Goal: Task Accomplishment & Management: Complete application form

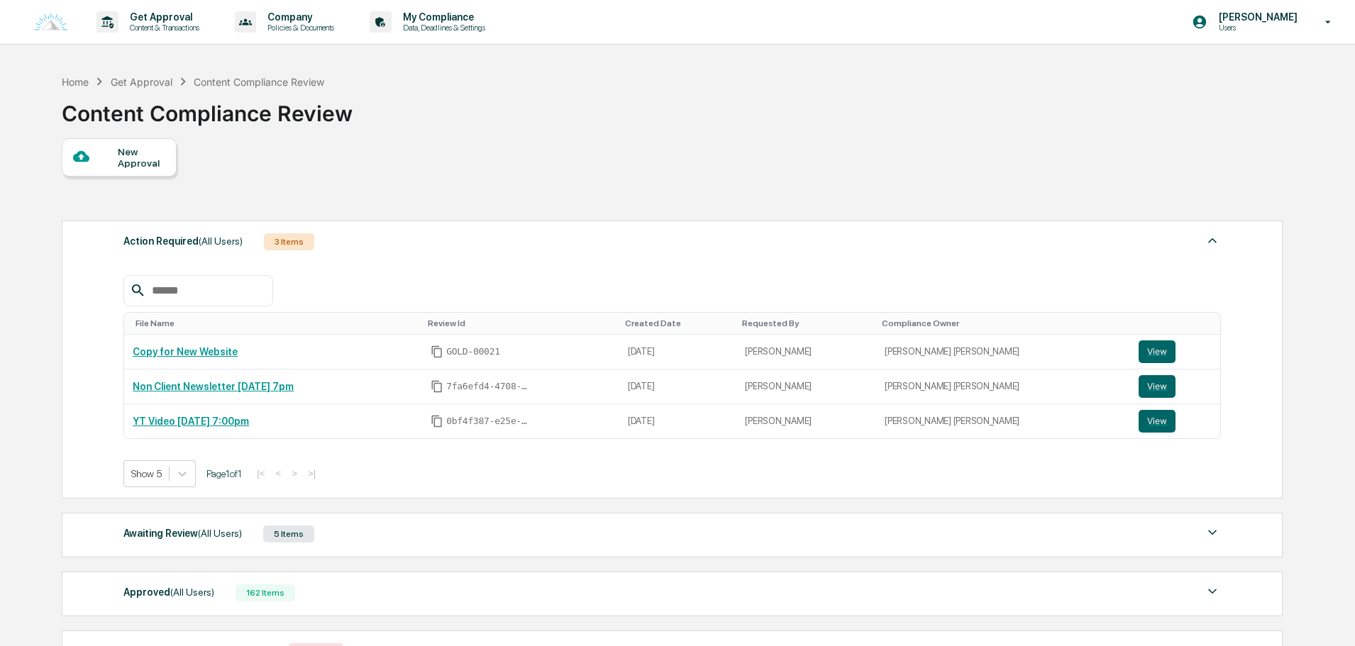
click at [152, 166] on div "New Approval" at bounding box center [142, 157] width 48 height 23
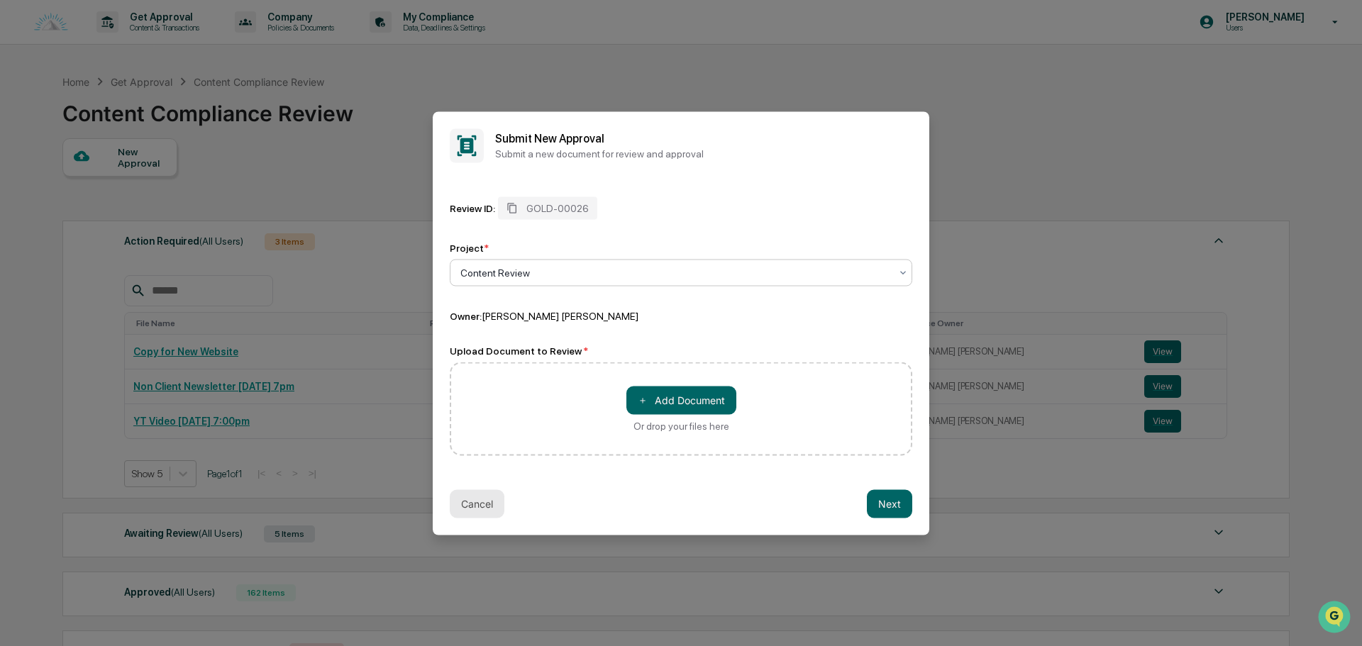
click at [496, 502] on button "Cancel" at bounding box center [477, 503] width 55 height 28
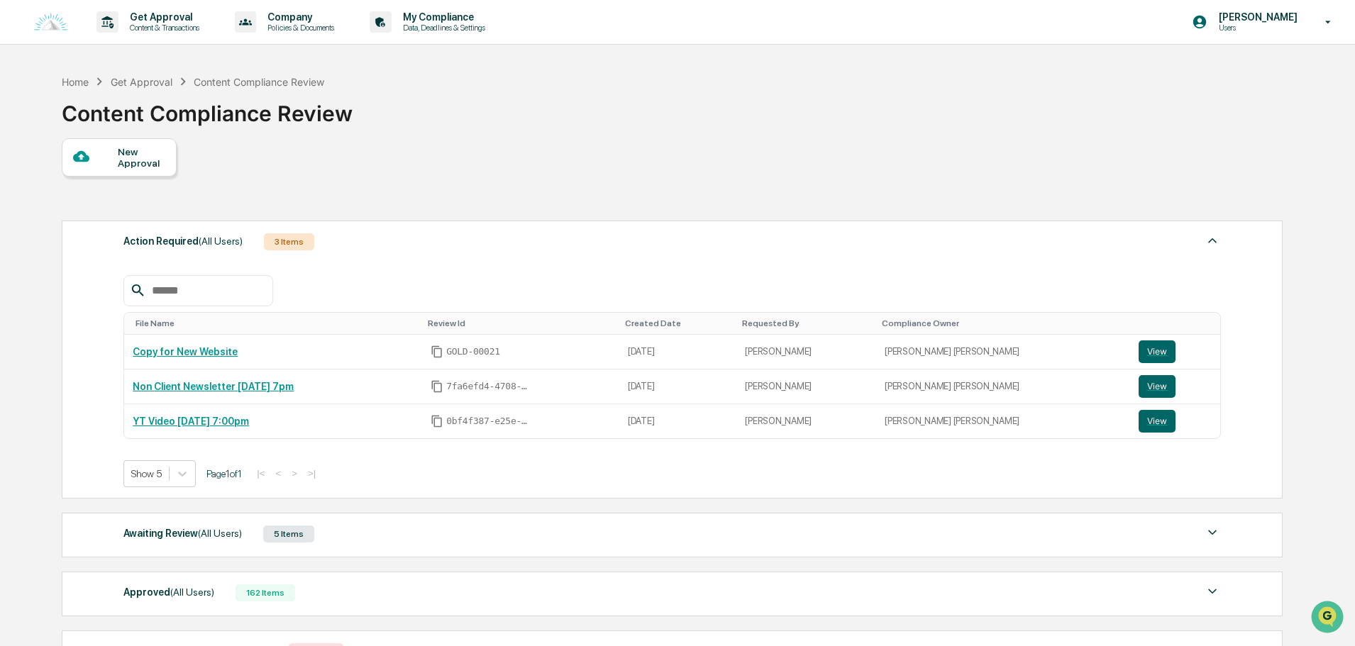
click at [139, 165] on div "New Approval" at bounding box center [142, 157] width 48 height 23
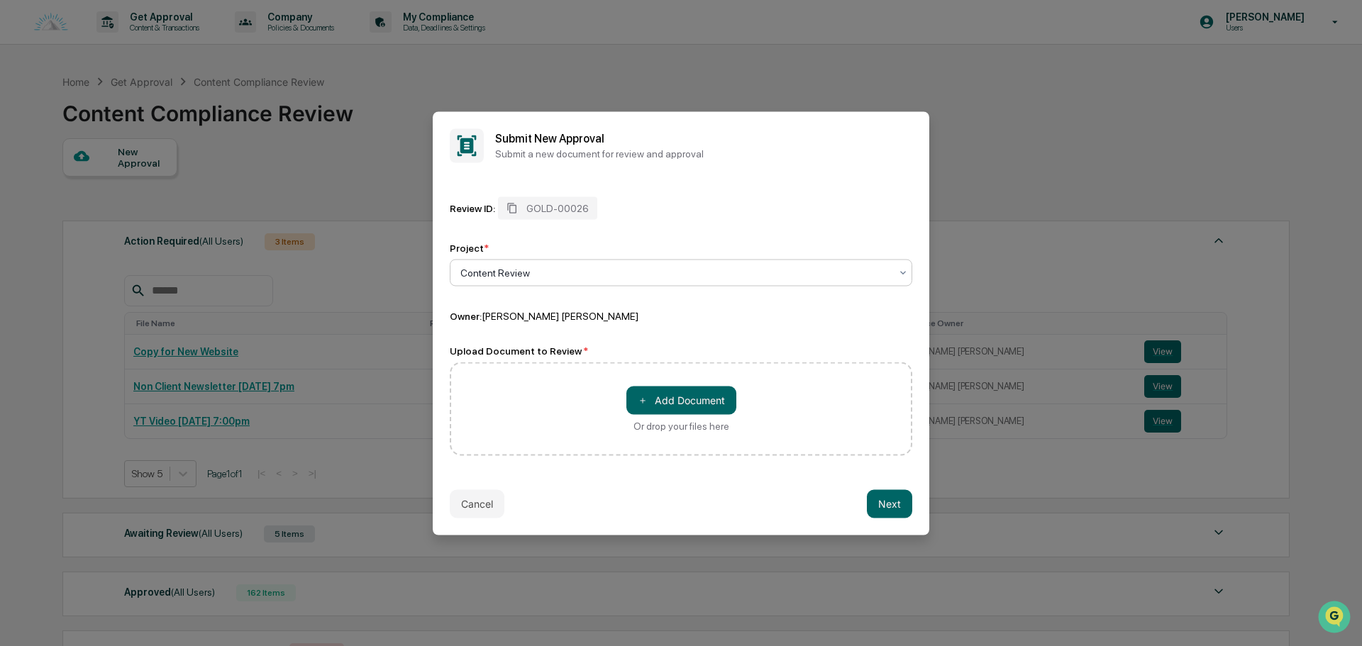
click at [583, 284] on div "Content Review" at bounding box center [681, 272] width 462 height 27
click at [569, 305] on div "Content Review" at bounding box center [680, 306] width 461 height 28
click at [679, 400] on button "＋ Add Document" at bounding box center [681, 400] width 110 height 28
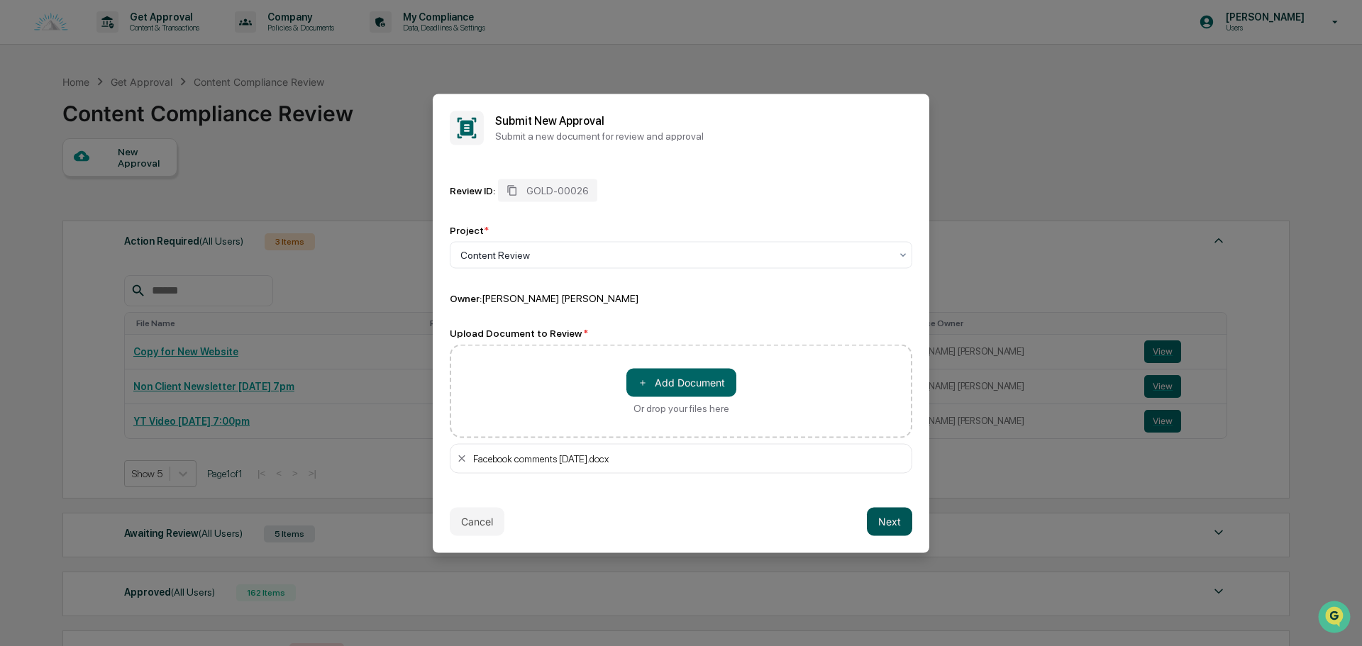
click at [879, 518] on button "Next" at bounding box center [889, 521] width 45 height 28
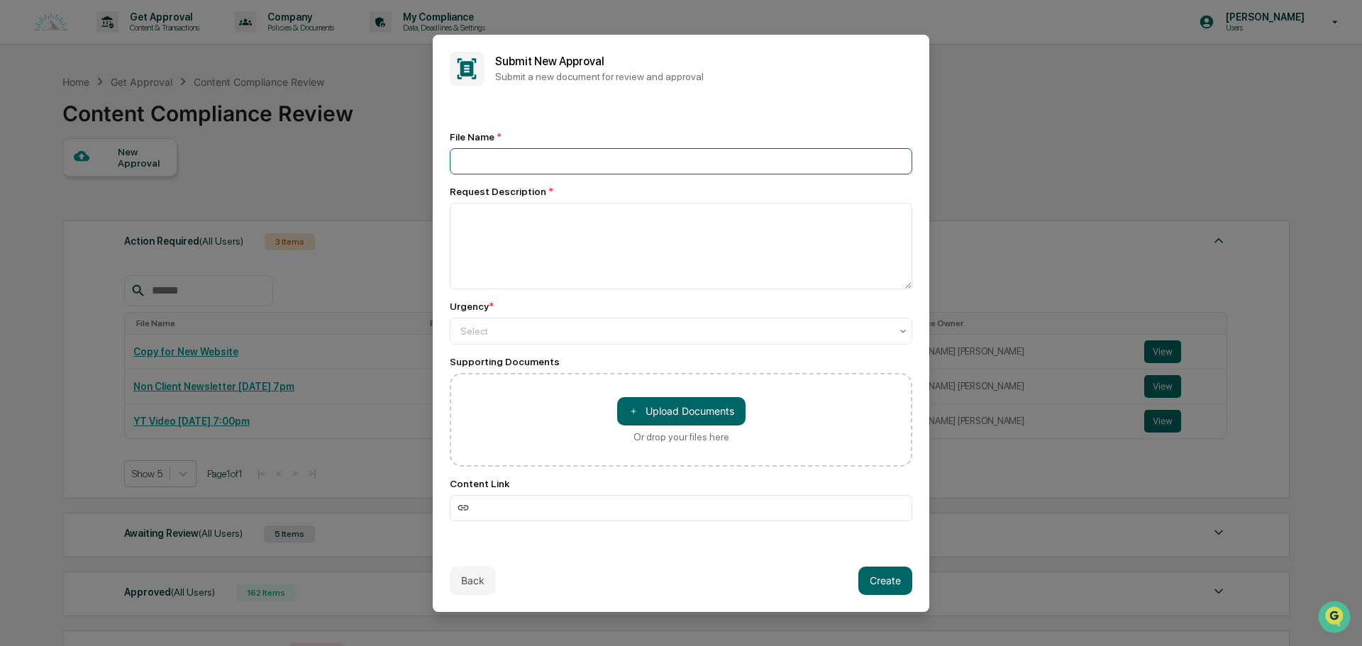
click at [572, 161] on input at bounding box center [681, 161] width 462 height 26
type input "**********"
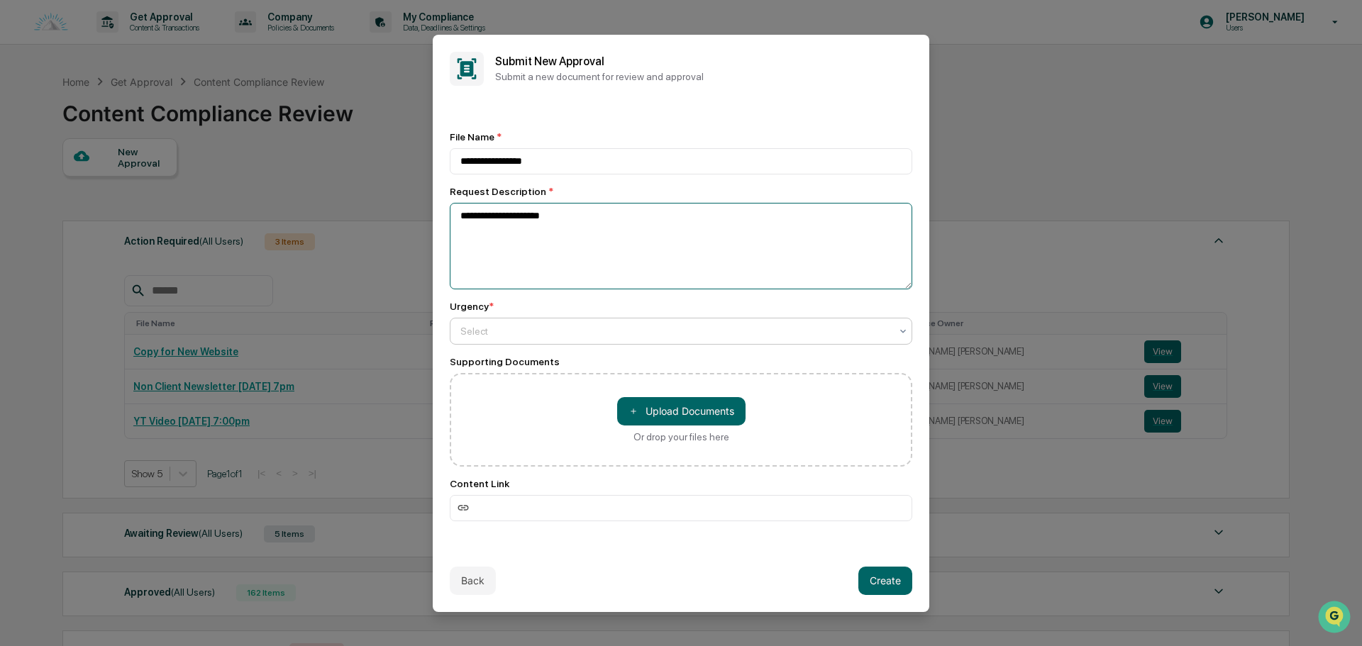
type textarea "**********"
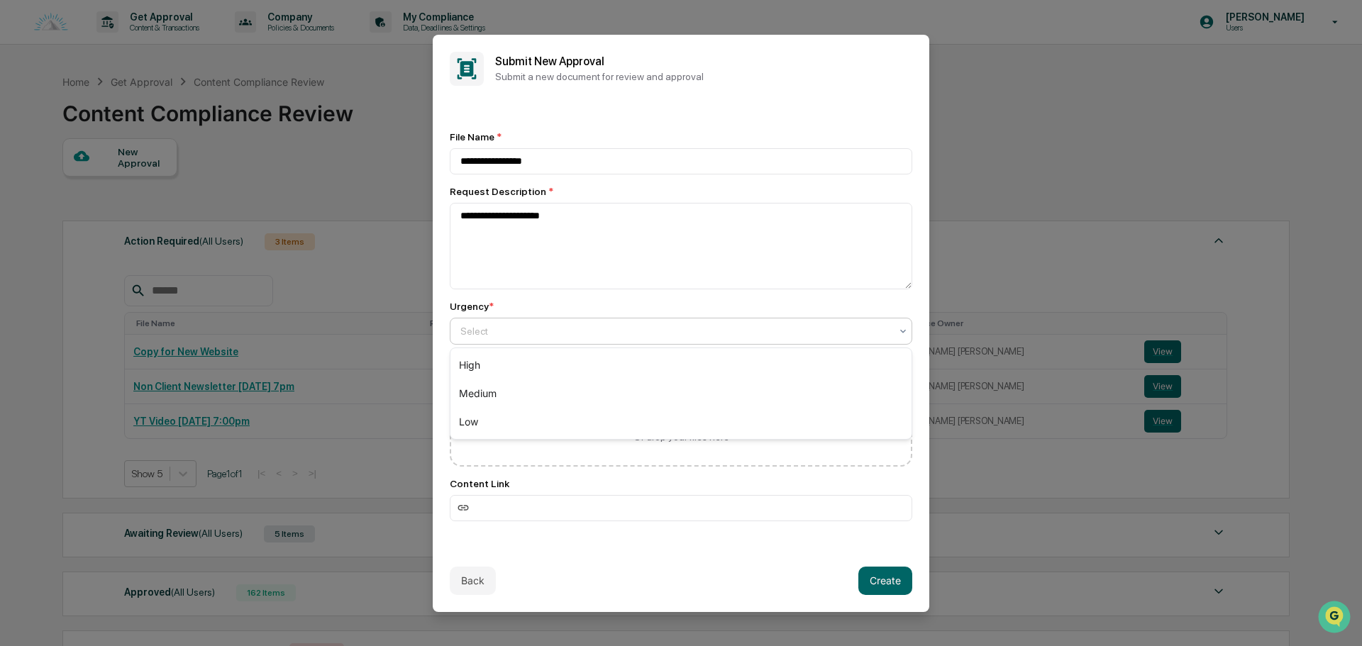
click at [501, 335] on div at bounding box center [675, 331] width 430 height 14
click at [499, 372] on div "High" at bounding box center [680, 365] width 461 height 28
click at [502, 342] on div "High" at bounding box center [681, 331] width 462 height 27
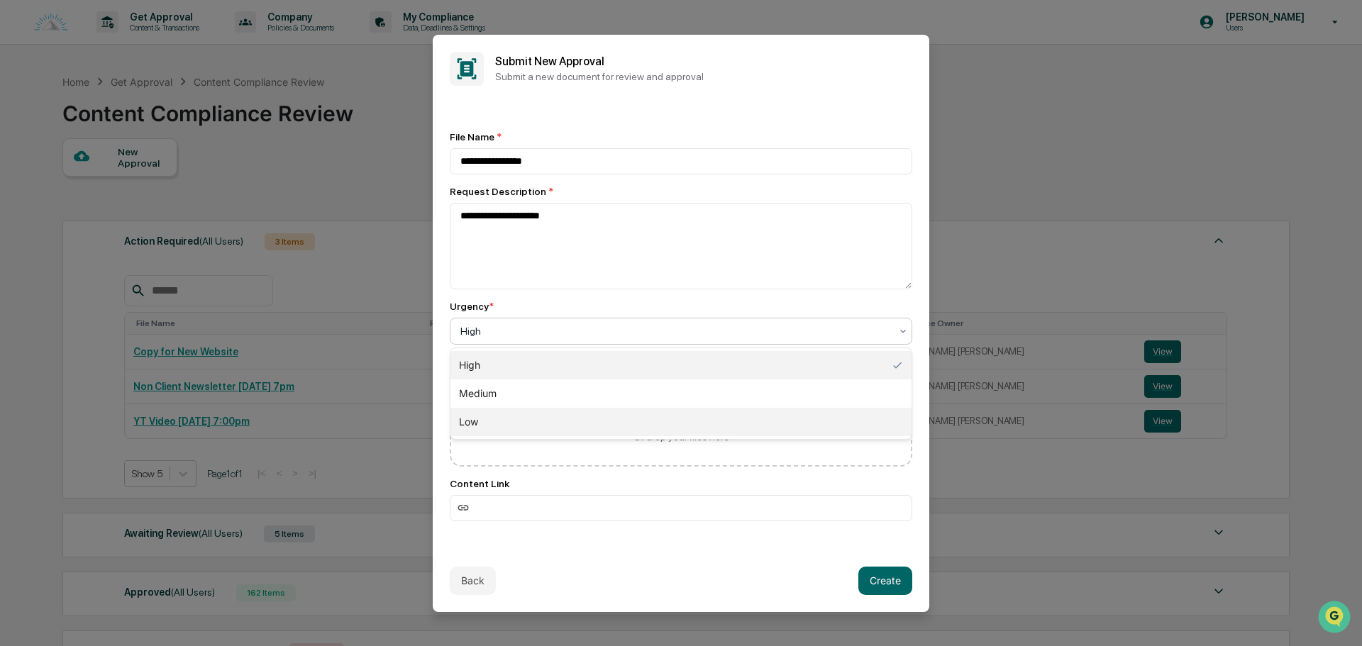
click at [494, 428] on div "Low" at bounding box center [680, 422] width 461 height 28
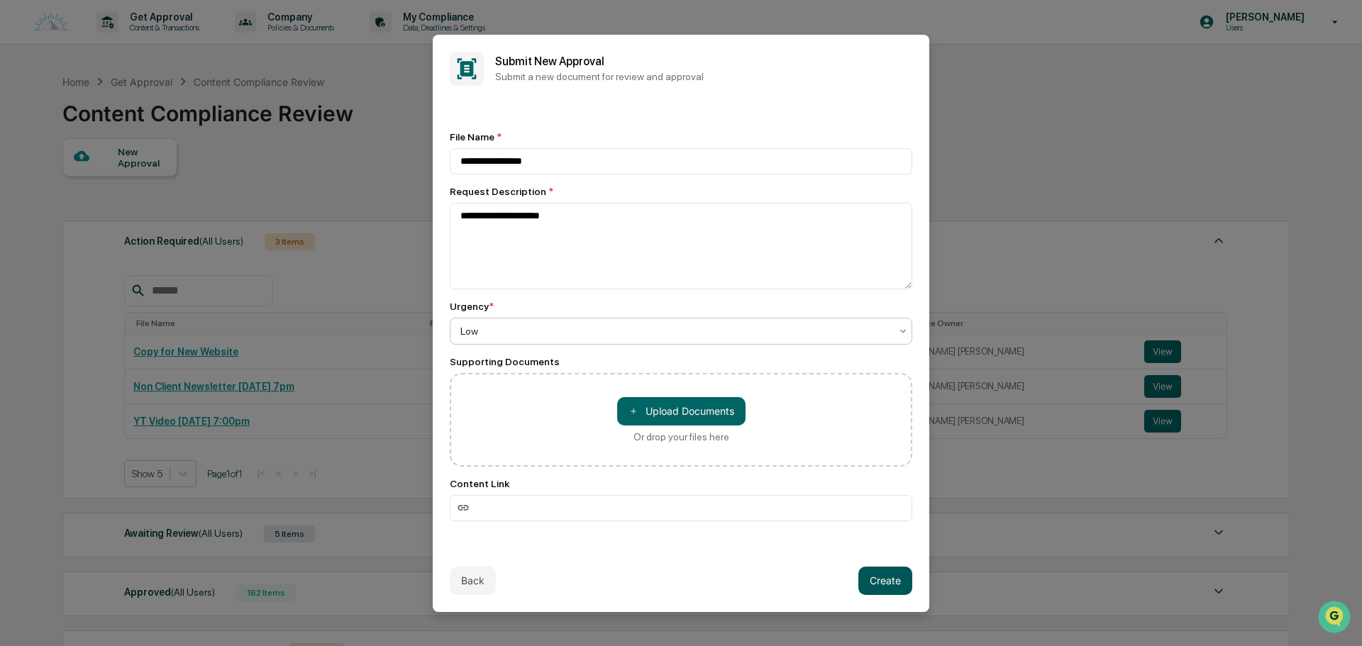
click at [891, 579] on button "Create" at bounding box center [885, 581] width 54 height 28
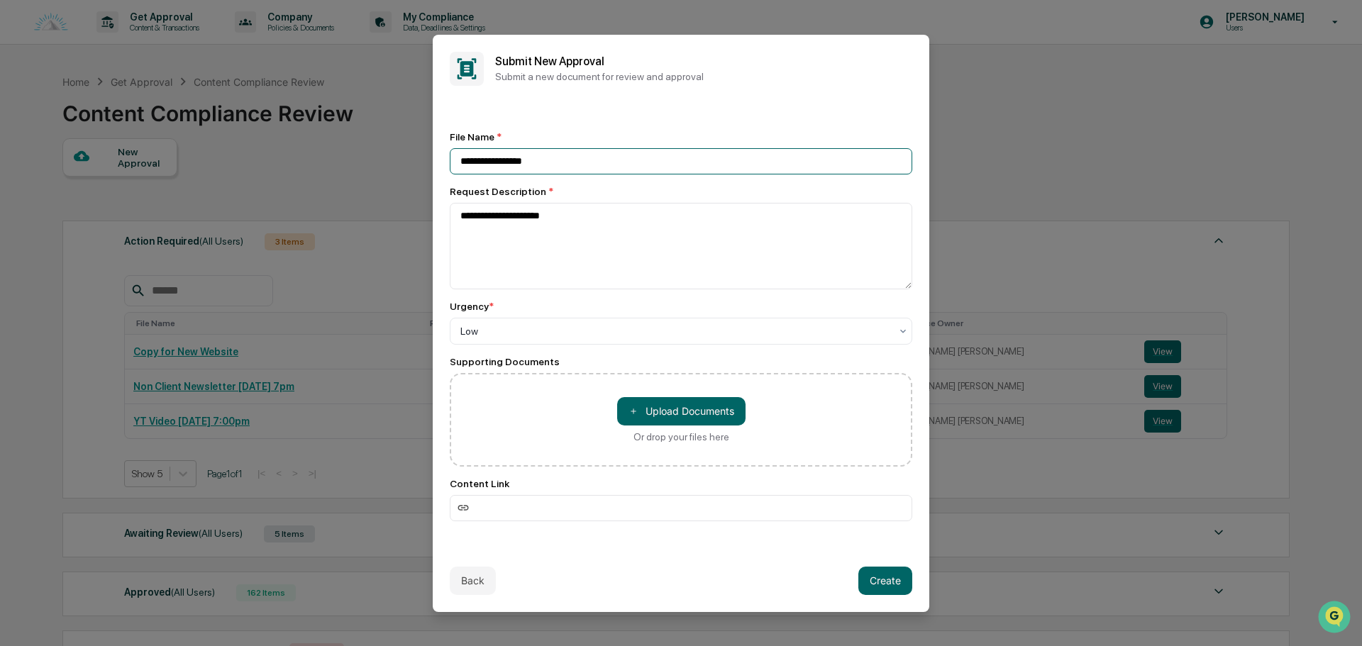
click at [579, 162] on input "**********" at bounding box center [681, 161] width 462 height 26
type input "**********"
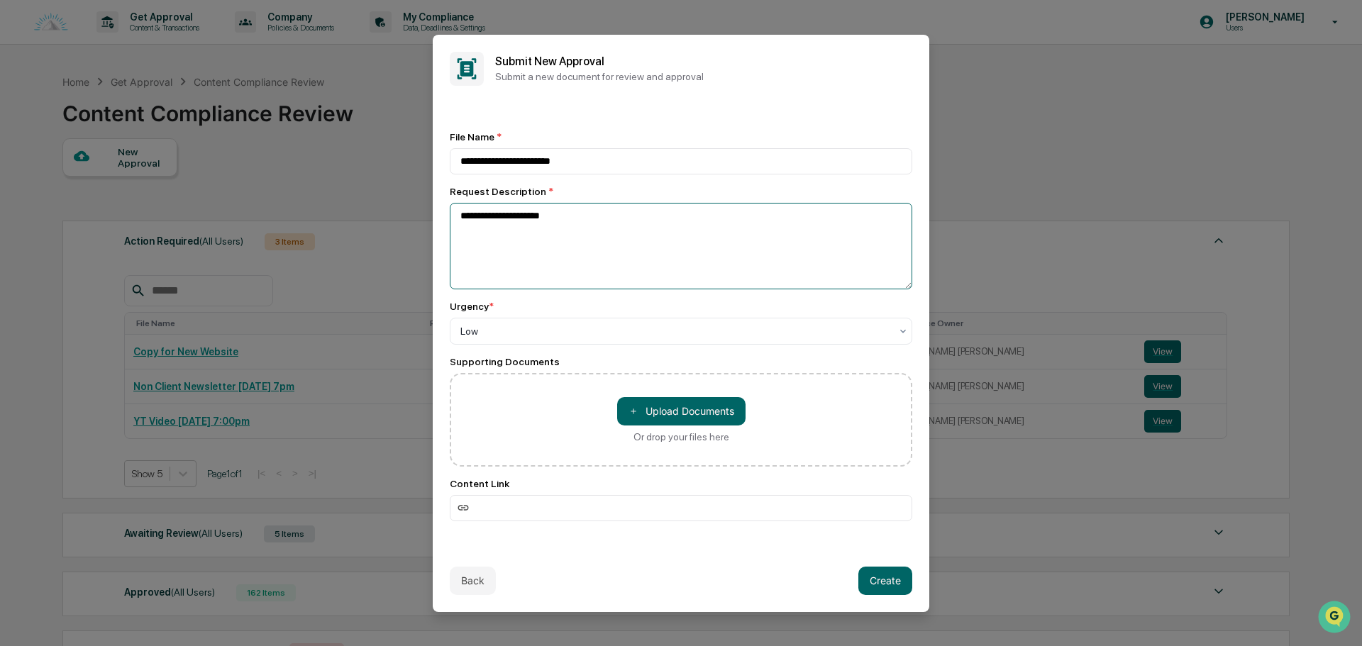
click at [594, 230] on textarea "**********" at bounding box center [681, 246] width 462 height 87
type textarea "**********"
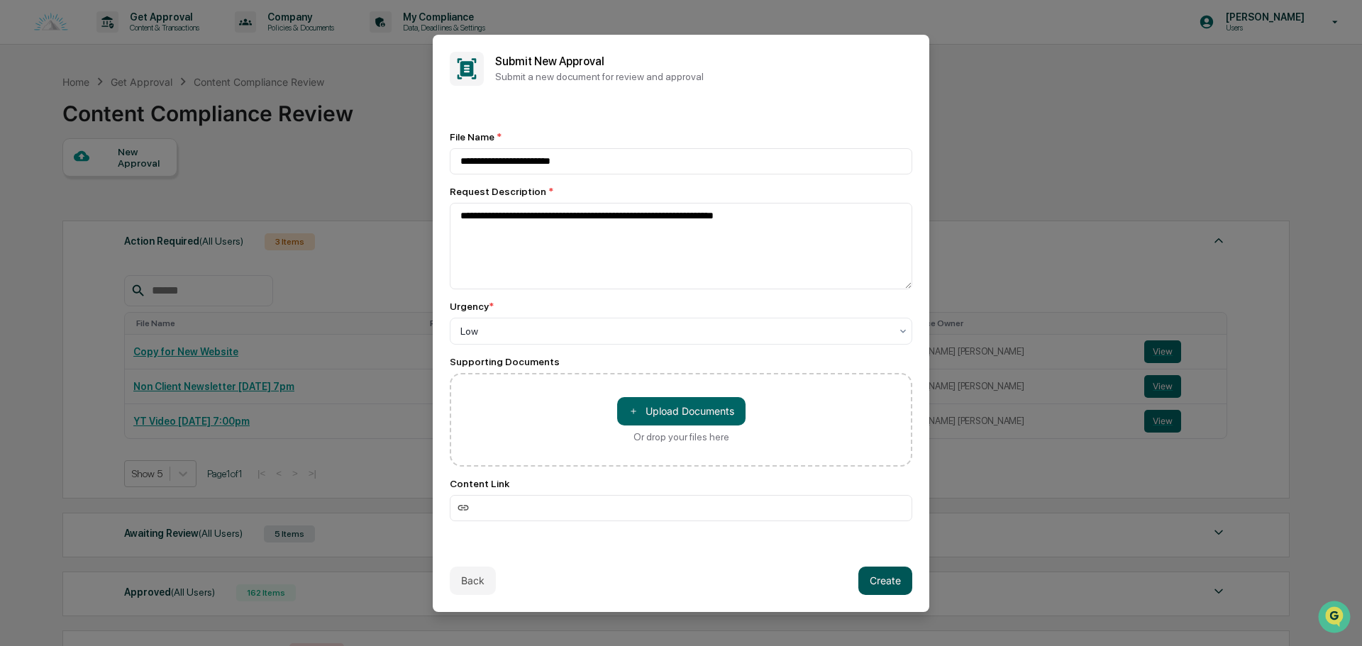
click at [874, 579] on button "Create" at bounding box center [885, 581] width 54 height 28
click at [662, 407] on button "＋ Upload Documents" at bounding box center [681, 411] width 128 height 28
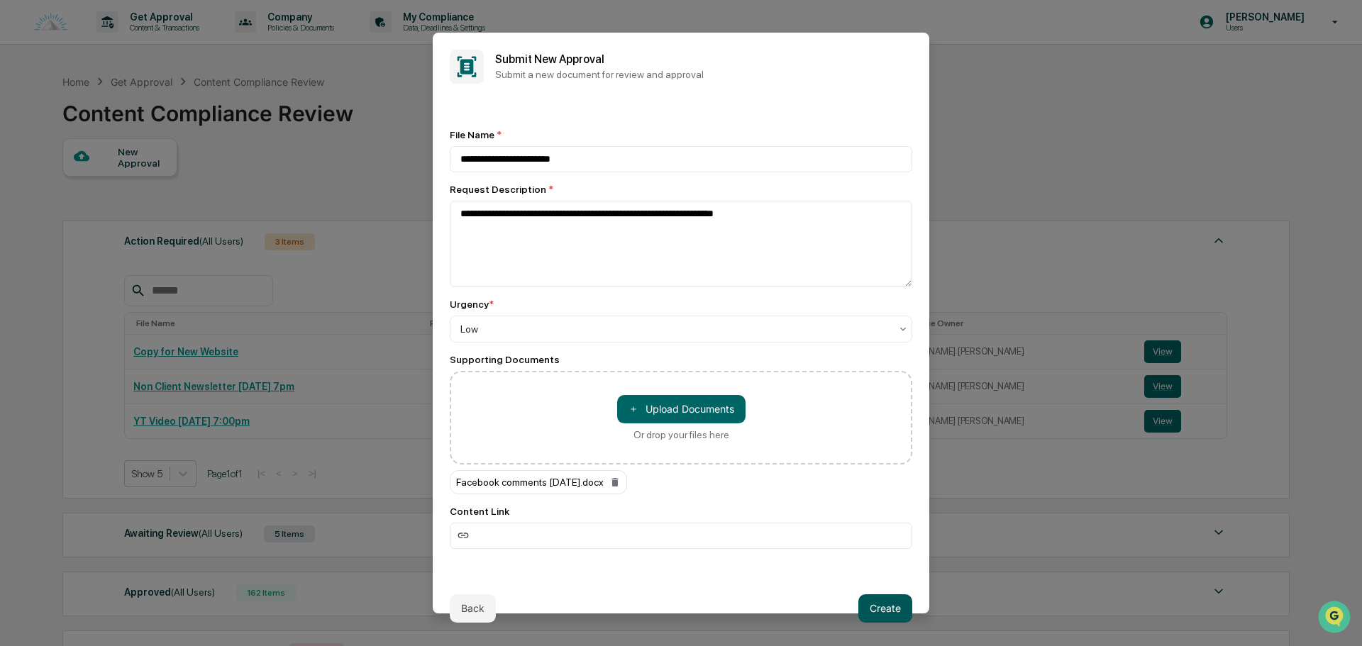
click at [889, 605] on button "Create" at bounding box center [885, 608] width 54 height 28
click at [882, 610] on button "Create" at bounding box center [885, 608] width 54 height 28
click at [865, 616] on button "Create" at bounding box center [885, 608] width 54 height 28
click at [866, 615] on button "Create" at bounding box center [885, 608] width 54 height 28
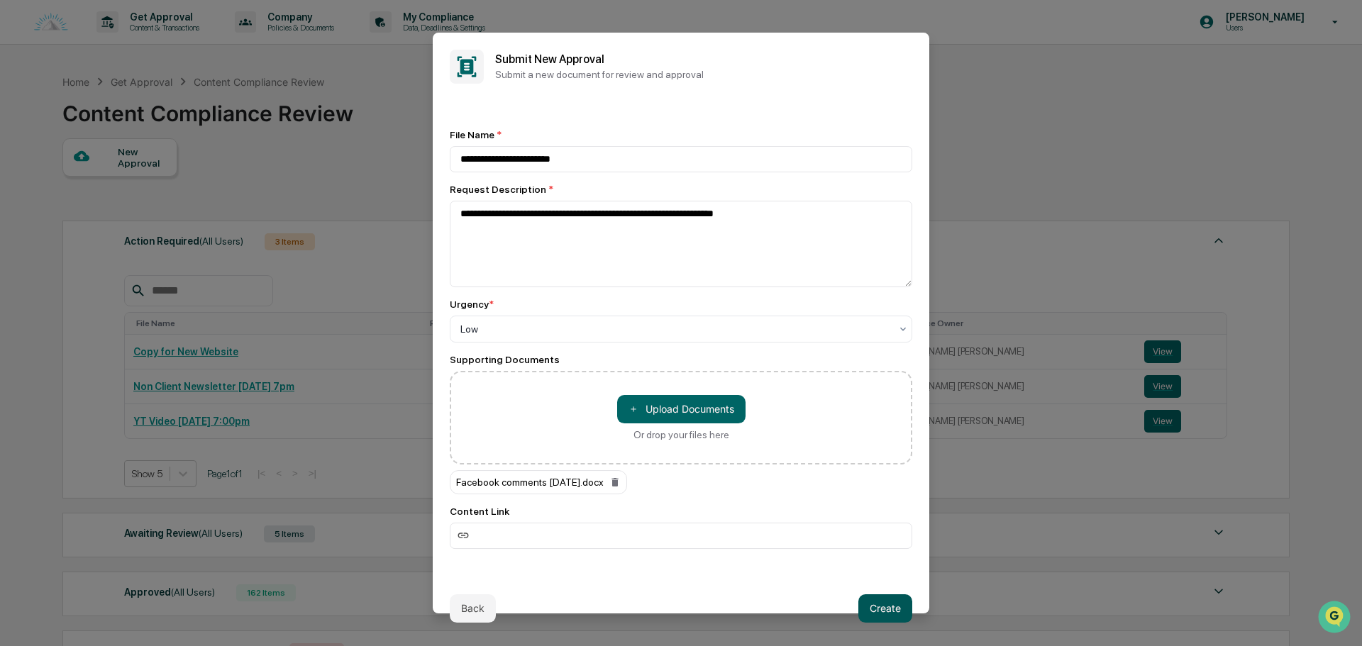
click at [900, 603] on button "Create" at bounding box center [885, 608] width 54 height 28
click at [895, 602] on button "Create" at bounding box center [885, 608] width 54 height 28
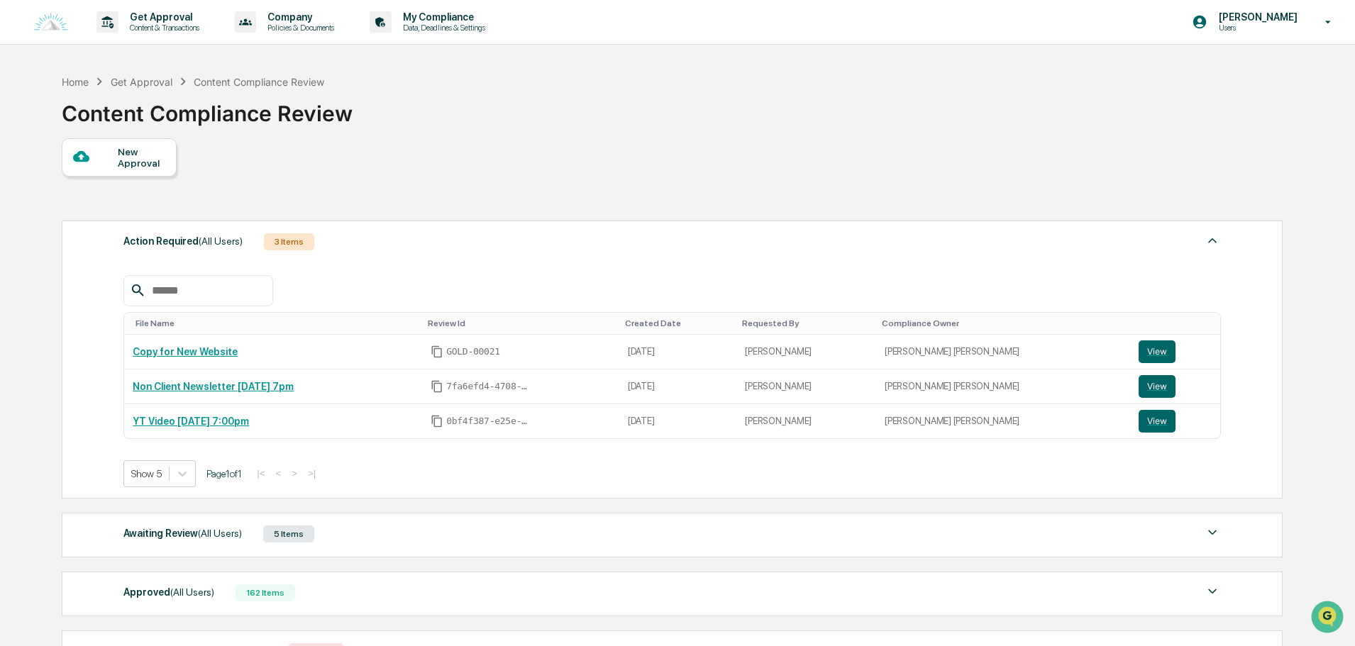
click at [371, 540] on div "Awaiting Review (All Users) 5 Items" at bounding box center [671, 534] width 1097 height 20
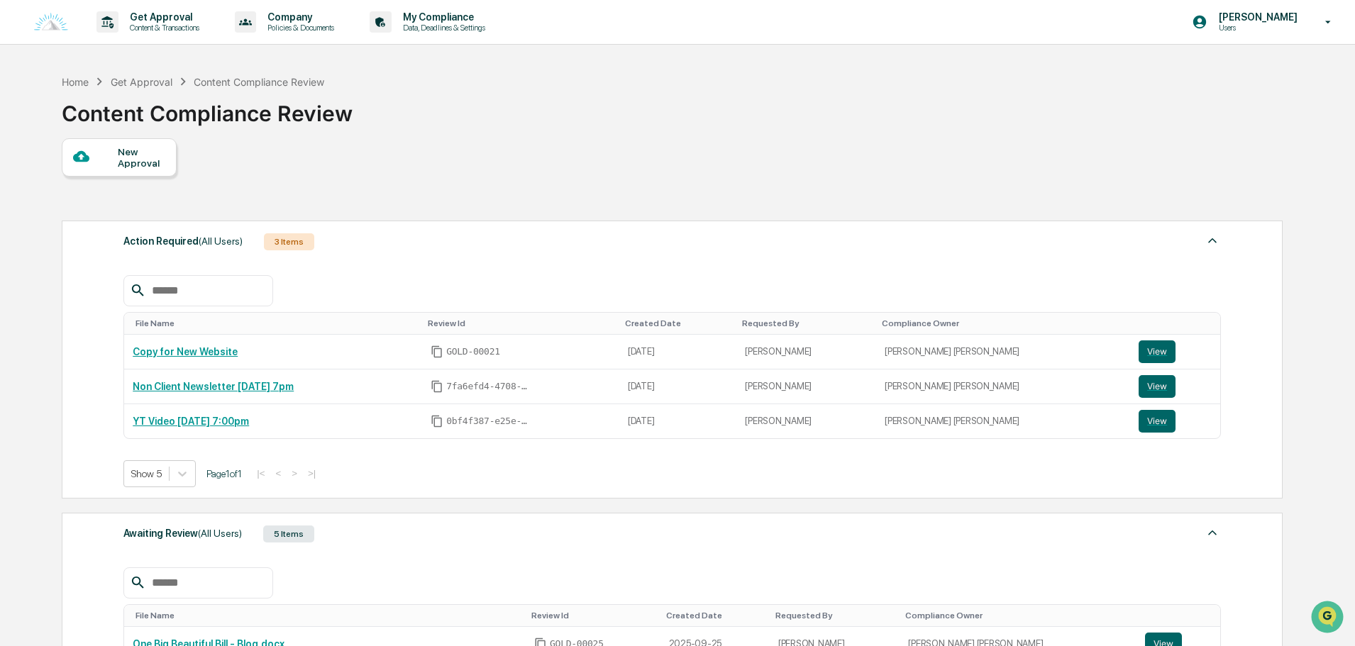
click at [150, 164] on div "New Approval" at bounding box center [142, 157] width 48 height 23
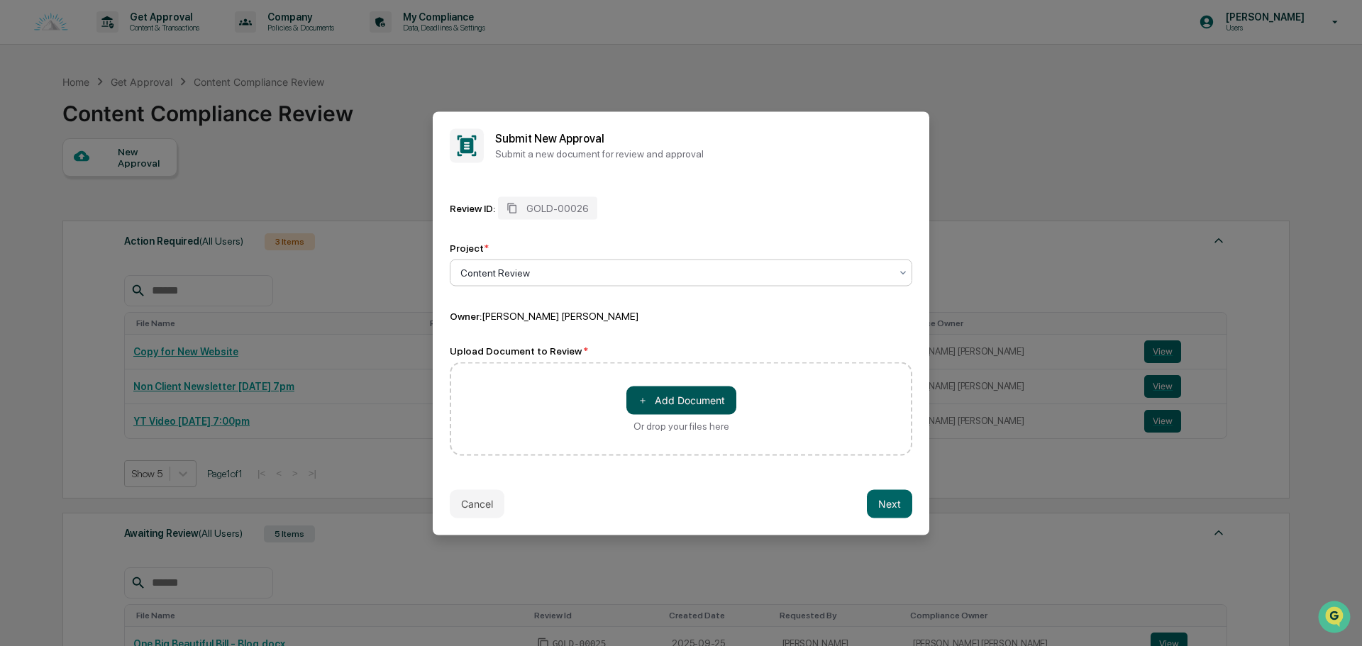
click at [667, 403] on button "＋ Add Document" at bounding box center [681, 400] width 110 height 28
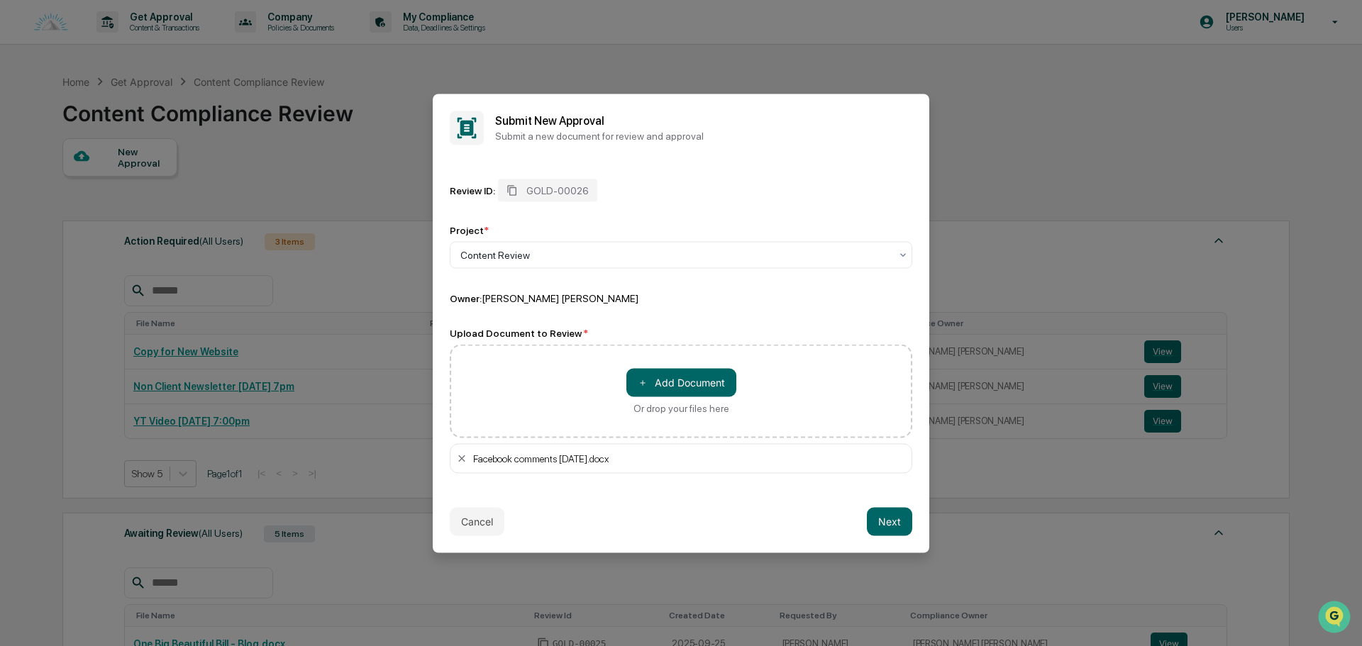
click at [870, 506] on div "Cancel Next" at bounding box center [681, 521] width 496 height 62
click at [880, 513] on button "Next" at bounding box center [889, 521] width 45 height 28
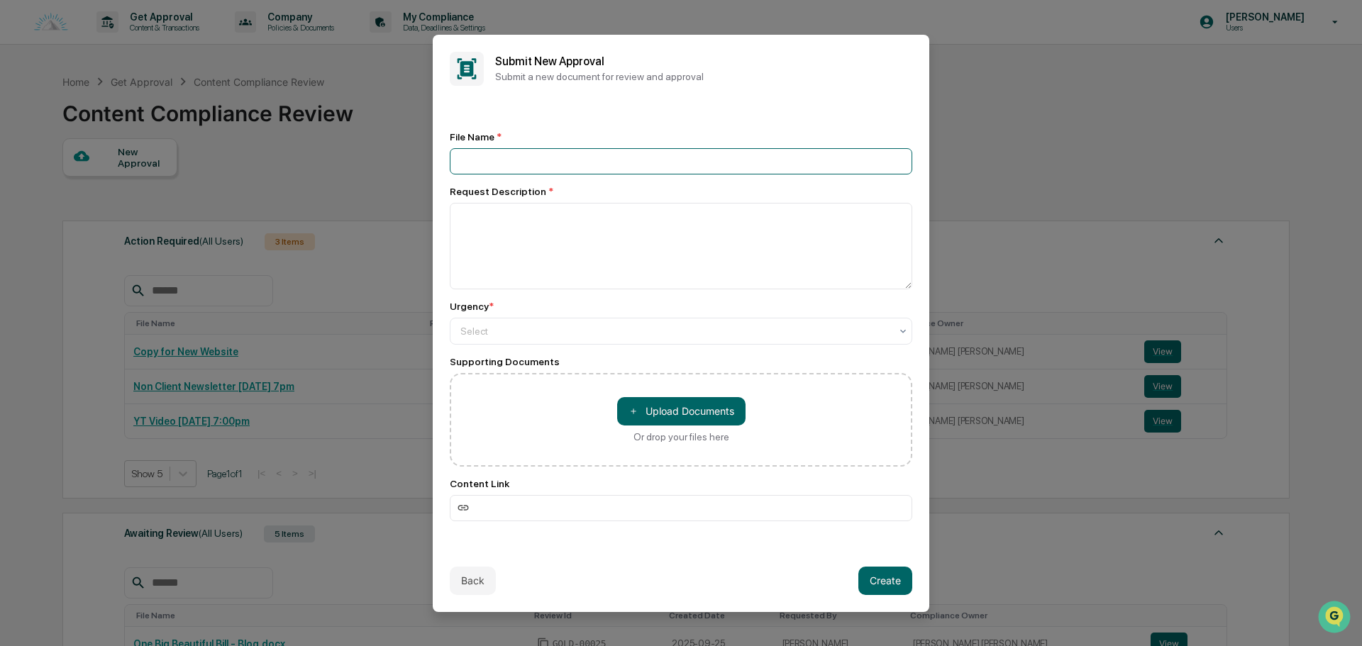
click at [558, 157] on input at bounding box center [681, 161] width 462 height 26
click at [498, 329] on div at bounding box center [675, 331] width 430 height 14
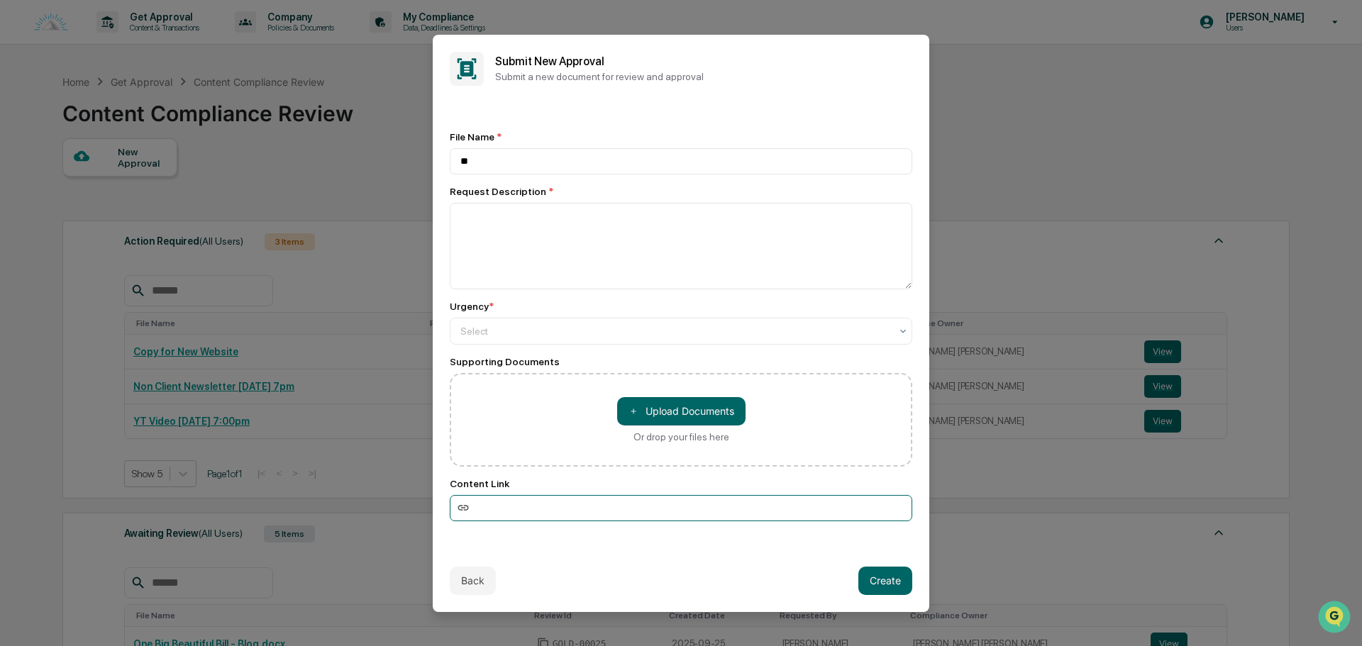
click at [665, 496] on input at bounding box center [681, 508] width 462 height 26
click at [718, 416] on button "＋ Upload Documents" at bounding box center [681, 411] width 128 height 28
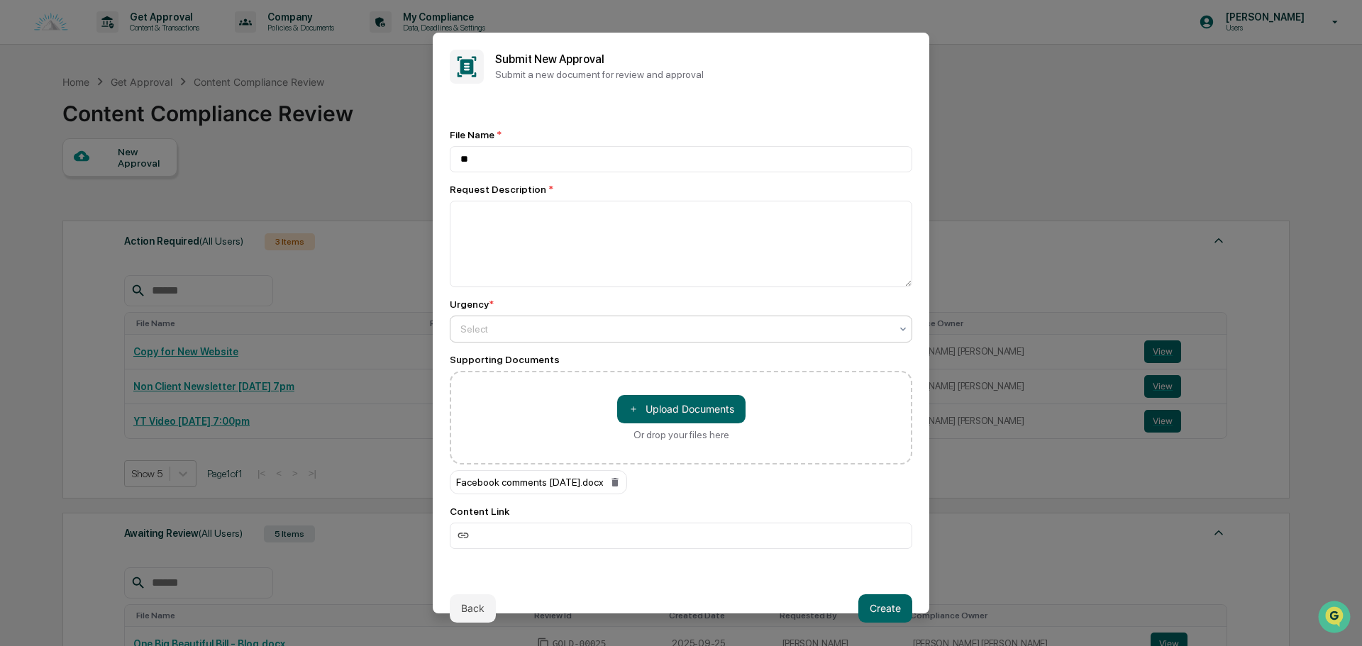
click at [581, 337] on div "Select" at bounding box center [675, 329] width 444 height 20
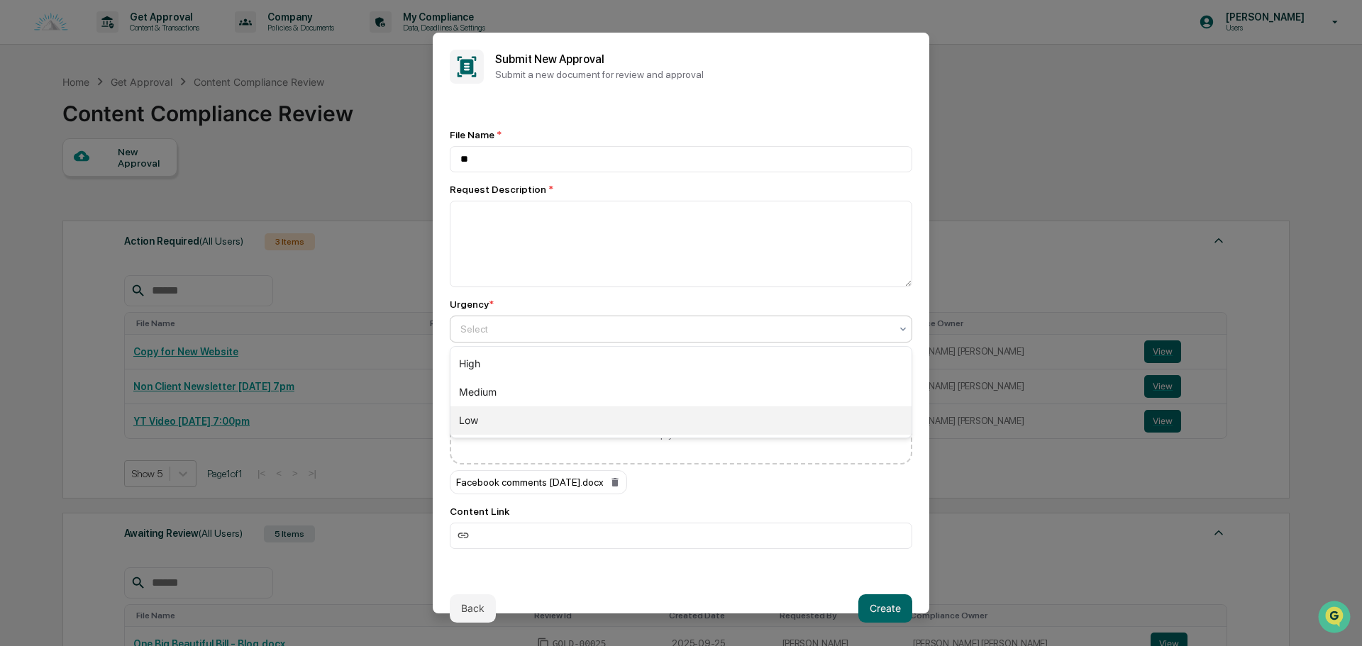
click at [545, 419] on div "Low" at bounding box center [680, 420] width 461 height 28
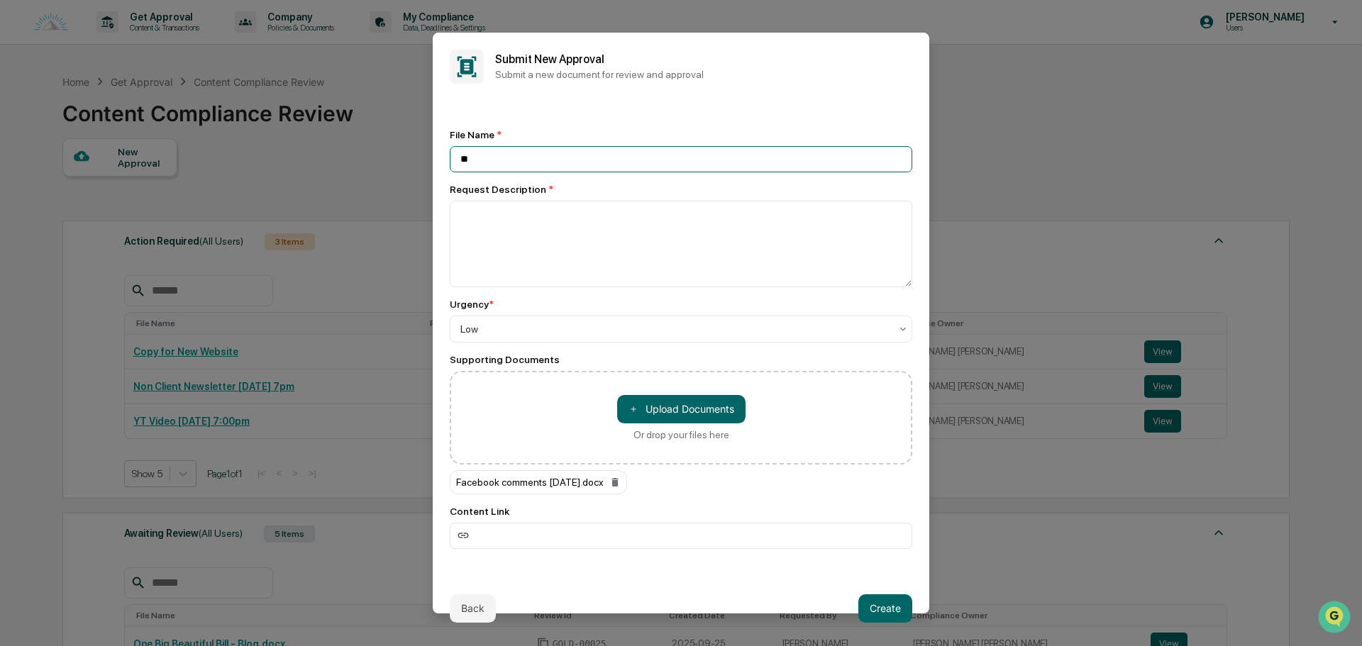
drag, startPoint x: 507, startPoint y: 164, endPoint x: 441, endPoint y: 163, distance: 66.0
click at [441, 163] on div "File Name * ** Request Description * Urgency * Low Supporting Documents ＋ Uploa…" at bounding box center [681, 339] width 496 height 477
type input "**********"
click at [523, 243] on textarea at bounding box center [681, 244] width 462 height 87
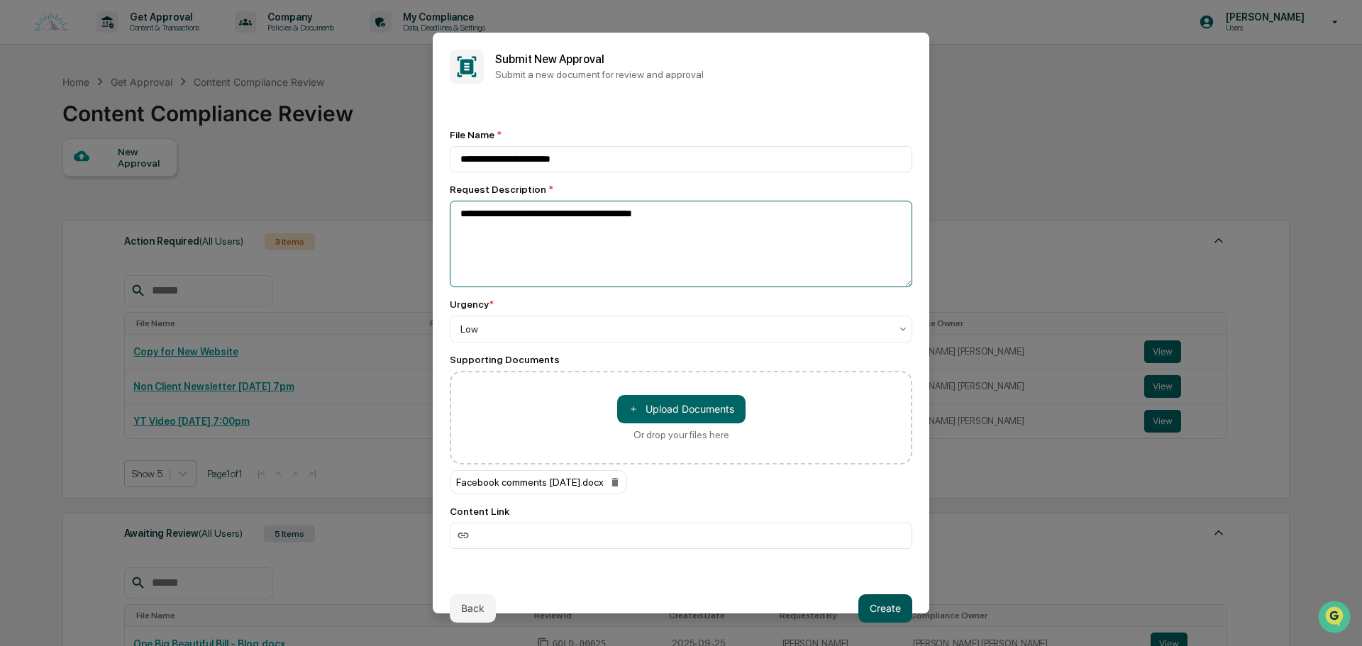
type textarea "**********"
click at [877, 604] on button "Create" at bounding box center [885, 608] width 54 height 28
click at [889, 611] on button "Create" at bounding box center [885, 608] width 54 height 28
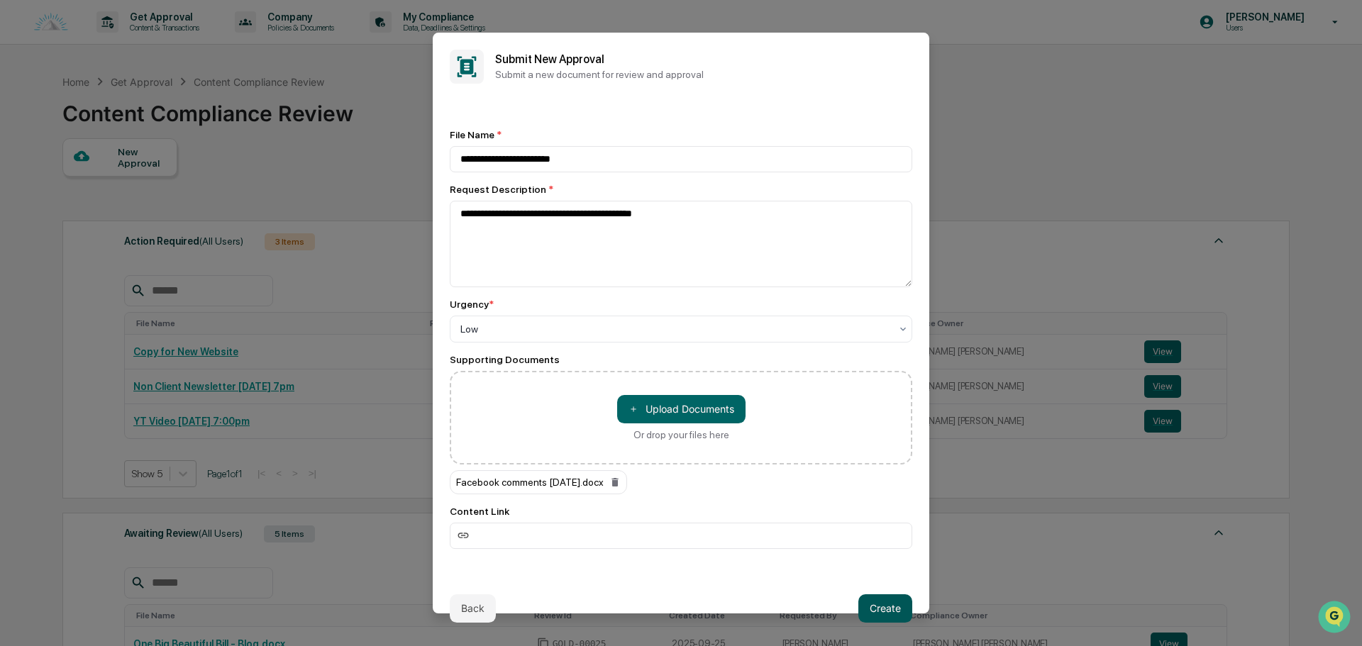
click at [889, 611] on button "Create" at bounding box center [885, 608] width 54 height 28
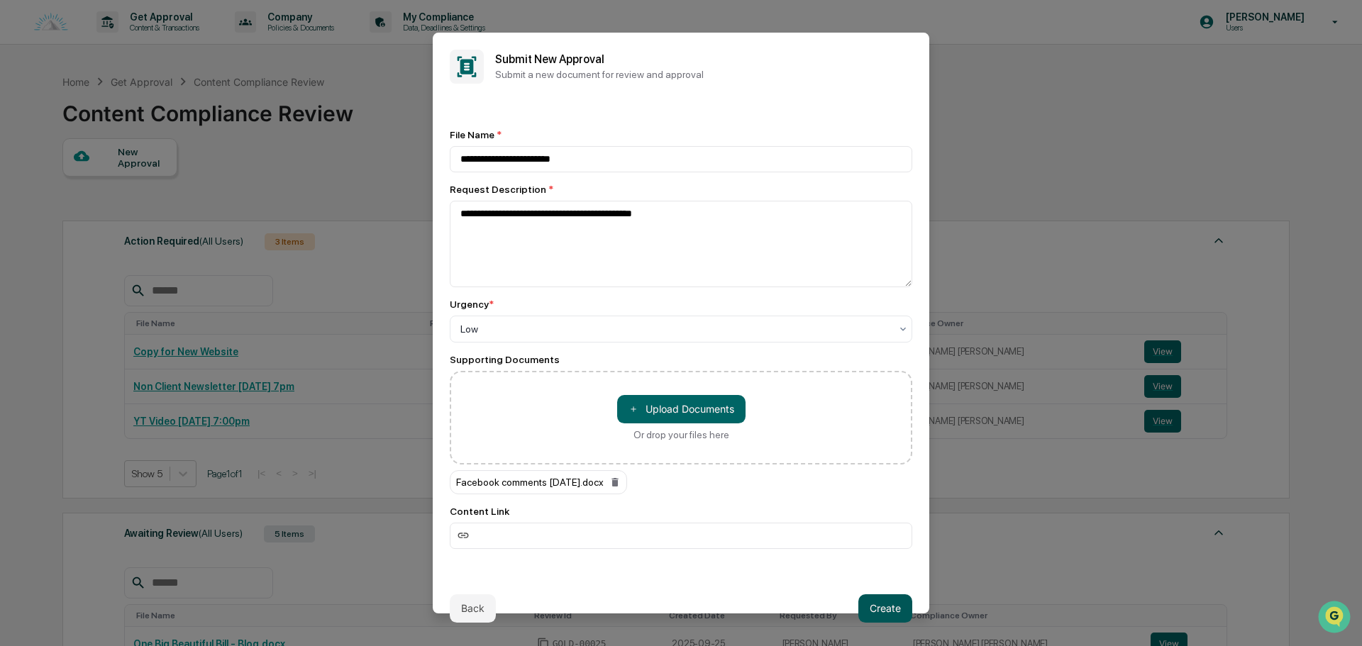
click at [889, 611] on button "Create" at bounding box center [885, 608] width 54 height 28
click at [887, 610] on button "Create" at bounding box center [885, 608] width 54 height 28
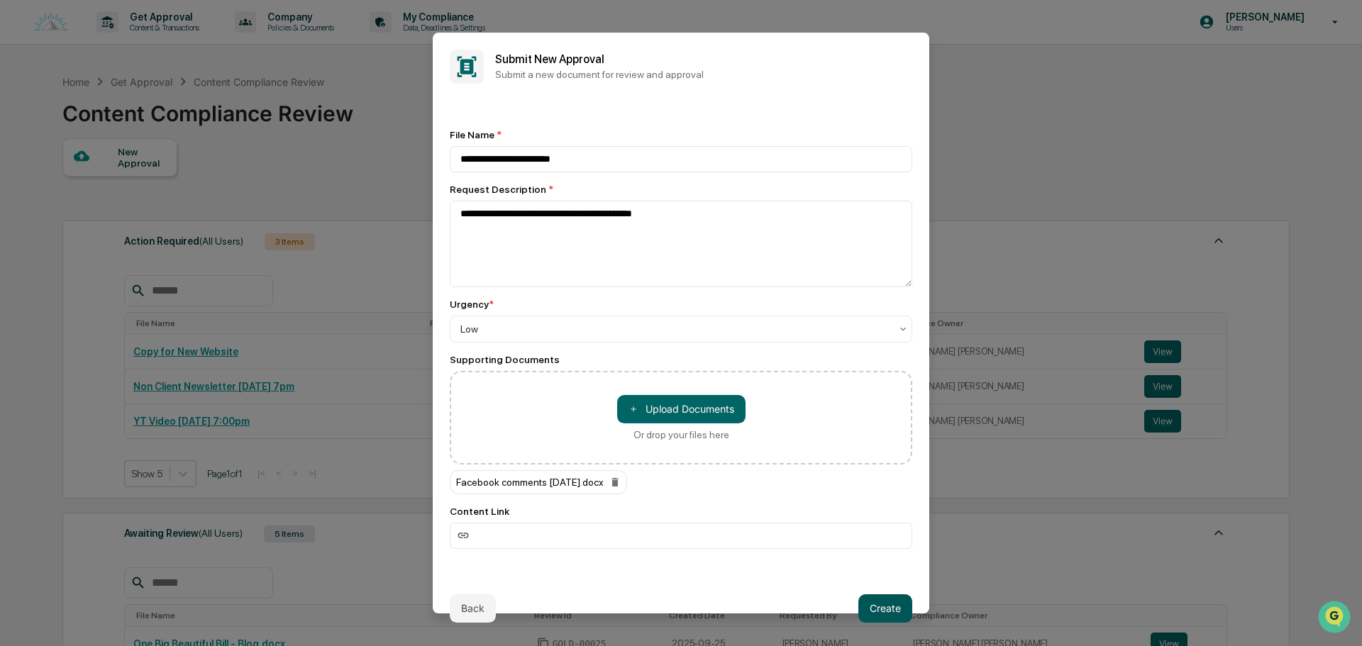
click at [887, 610] on button "Create" at bounding box center [885, 608] width 54 height 28
click at [877, 606] on button "Create" at bounding box center [885, 608] width 54 height 28
click at [877, 607] on button "Create" at bounding box center [885, 608] width 54 height 28
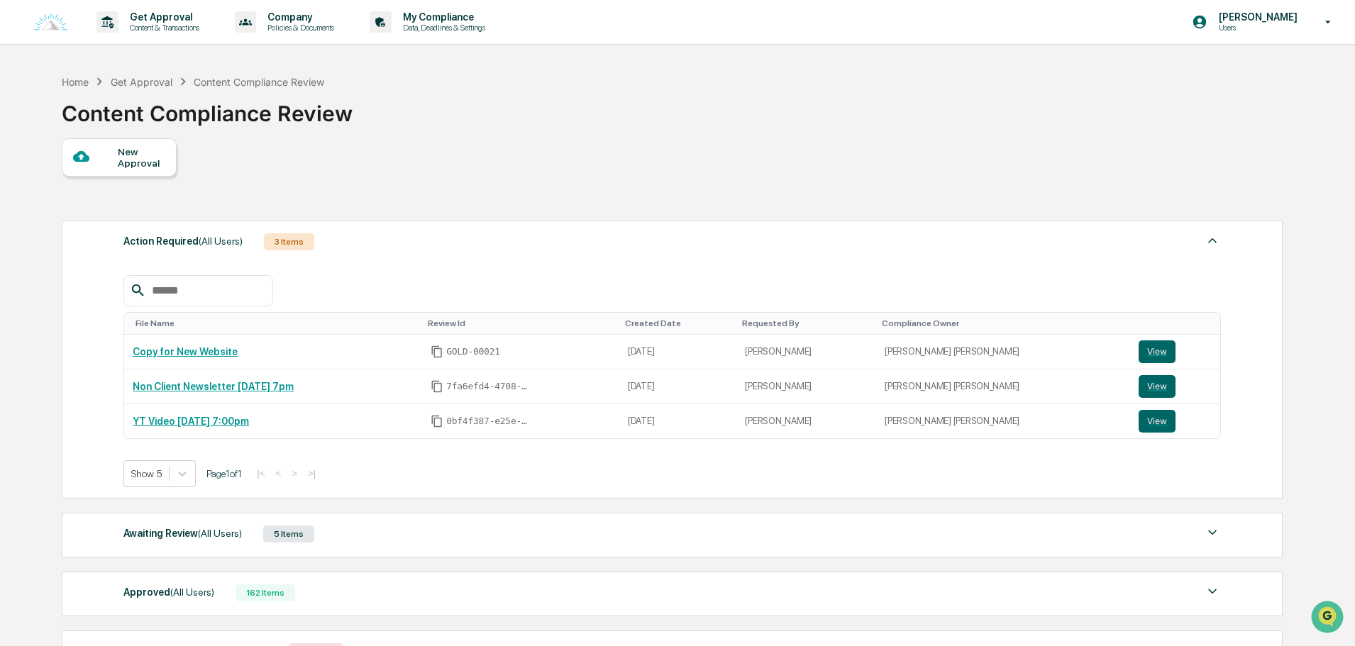
click at [131, 163] on div "New Approval" at bounding box center [142, 157] width 48 height 23
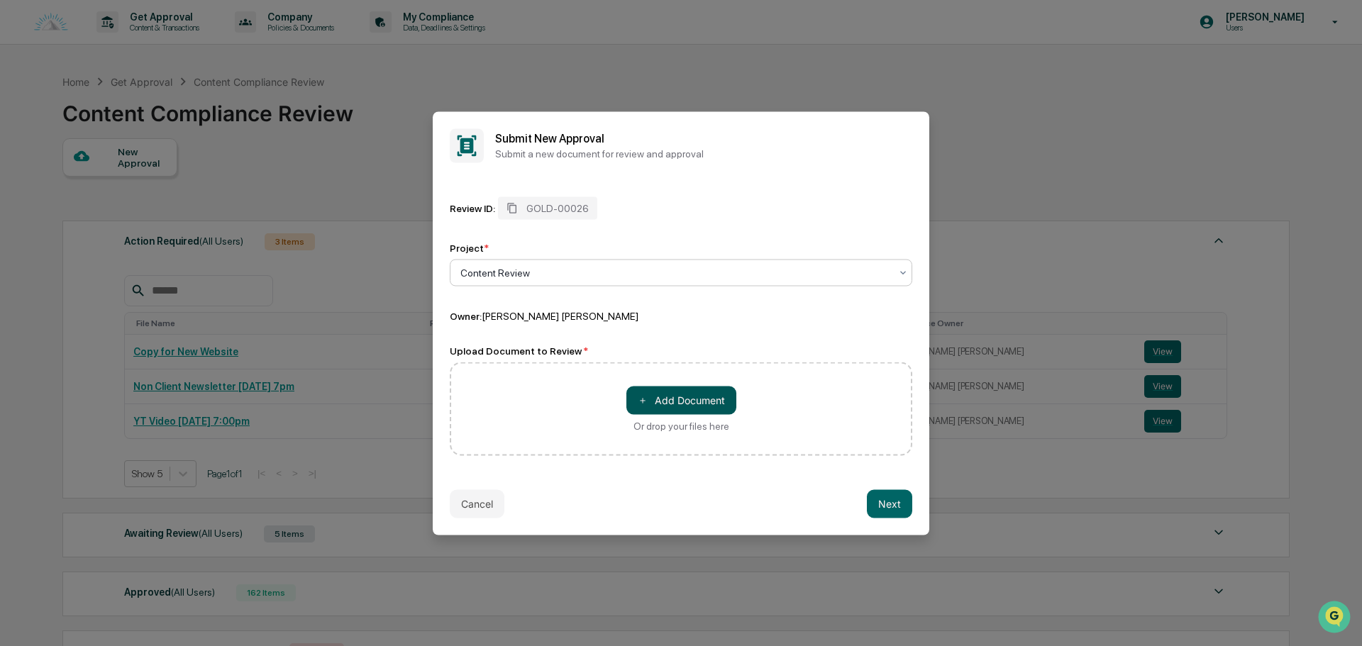
click at [665, 401] on button "＋ Add Document" at bounding box center [681, 400] width 110 height 28
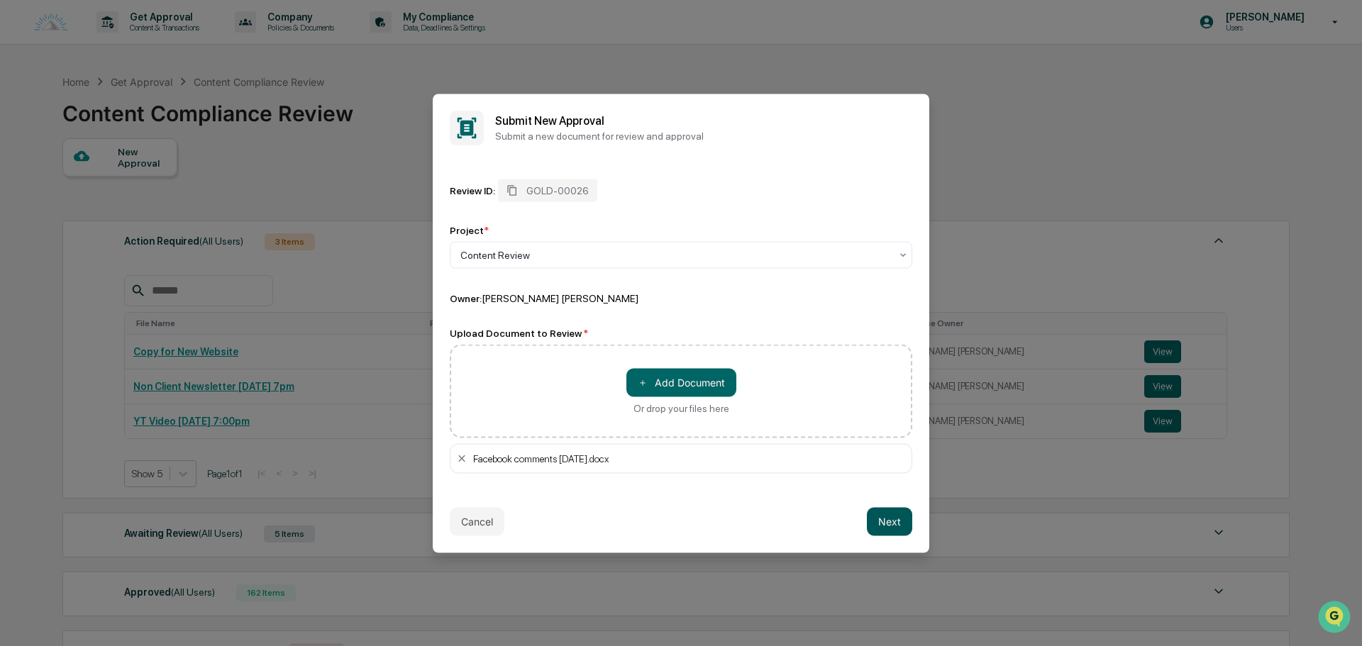
click at [892, 520] on button "Next" at bounding box center [889, 521] width 45 height 28
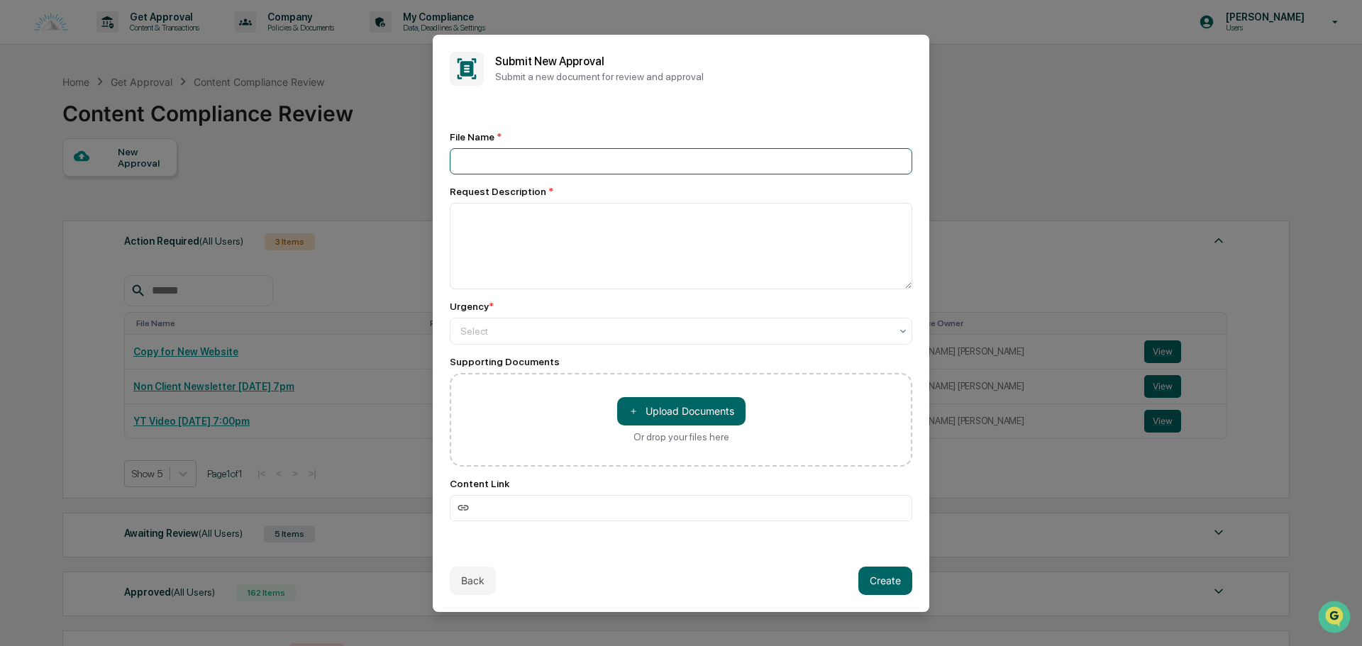
click at [542, 155] on input at bounding box center [681, 161] width 462 height 26
type input "**********"
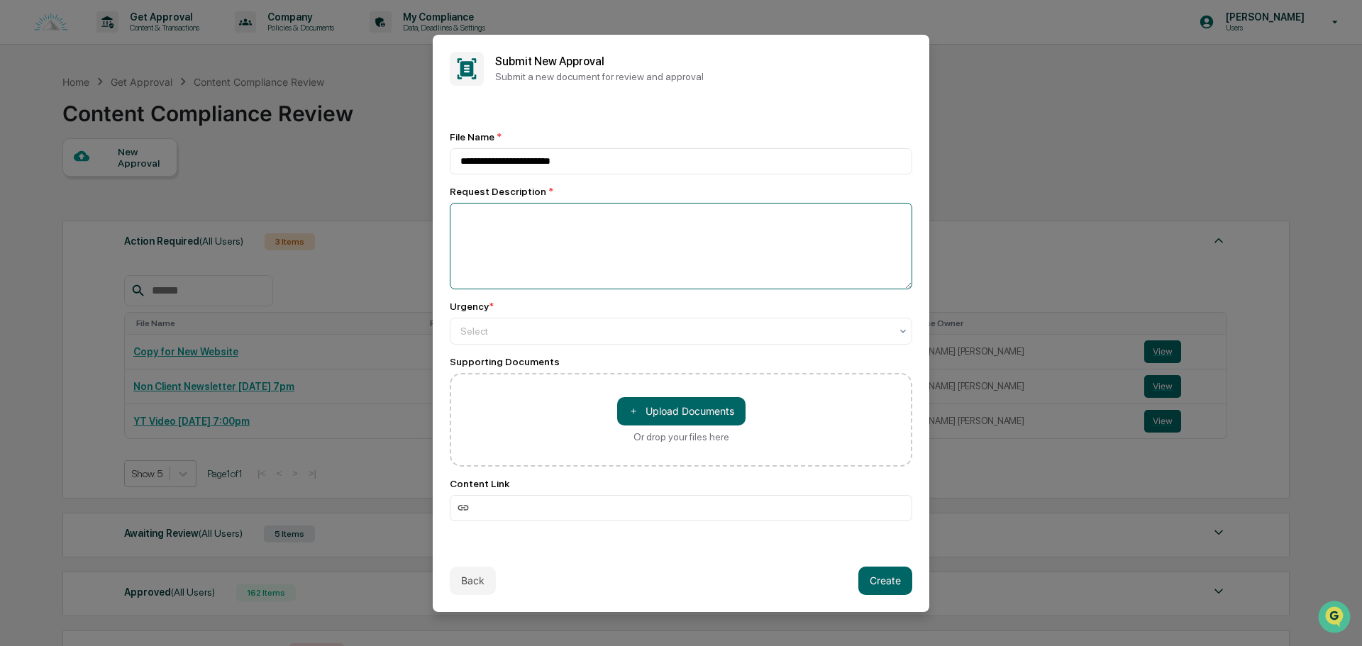
click at [565, 245] on textarea at bounding box center [681, 246] width 462 height 87
type textarea "**********"
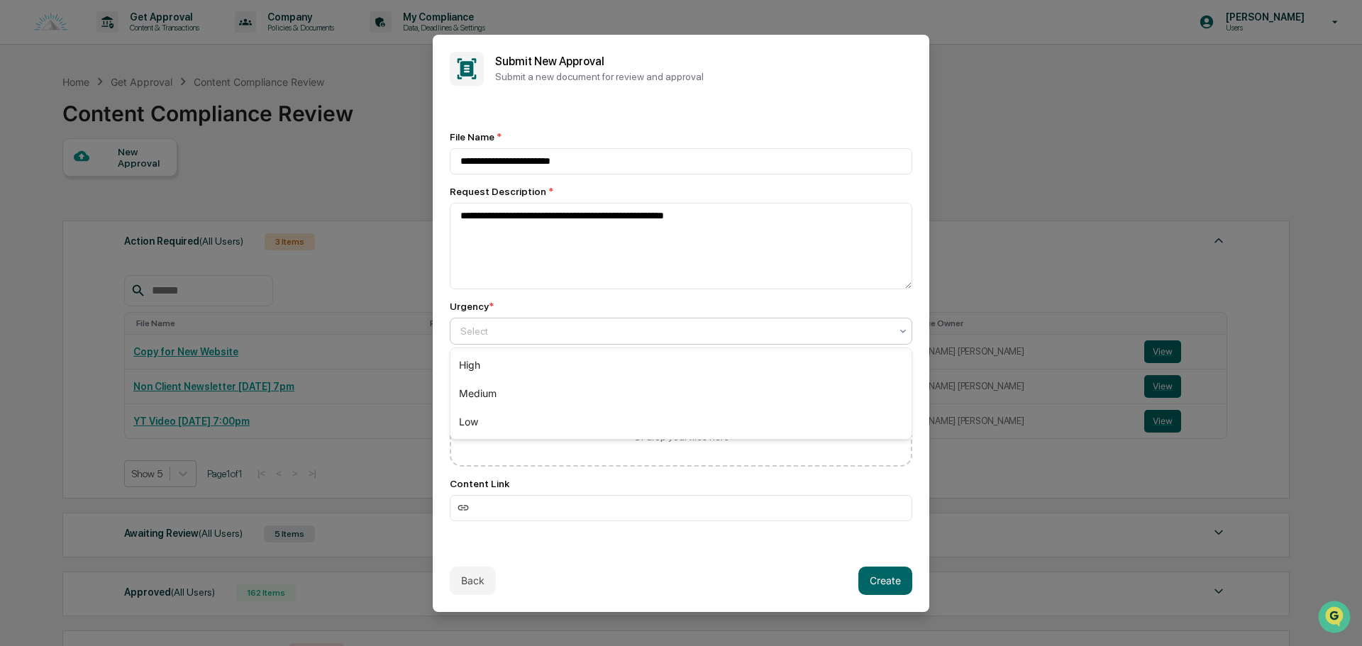
click at [552, 321] on div "Select" at bounding box center [675, 331] width 444 height 20
click at [486, 427] on div "Low" at bounding box center [680, 422] width 461 height 28
click at [889, 577] on button "Create" at bounding box center [885, 581] width 54 height 28
drag, startPoint x: 881, startPoint y: 574, endPoint x: 870, endPoint y: 576, distance: 11.4
click at [882, 575] on button "Create" at bounding box center [885, 581] width 54 height 28
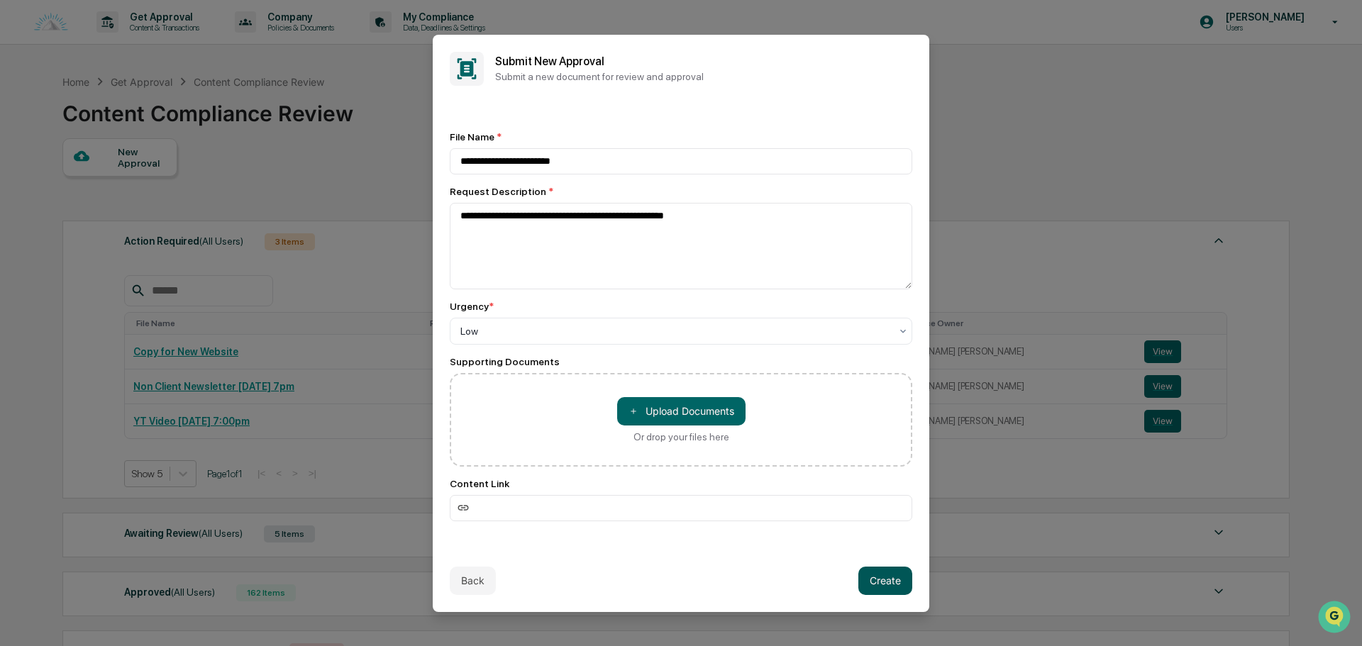
click at [876, 579] on button "Create" at bounding box center [885, 581] width 54 height 28
click at [877, 579] on button "Create" at bounding box center [885, 581] width 54 height 28
click at [871, 579] on button "Create" at bounding box center [885, 581] width 54 height 28
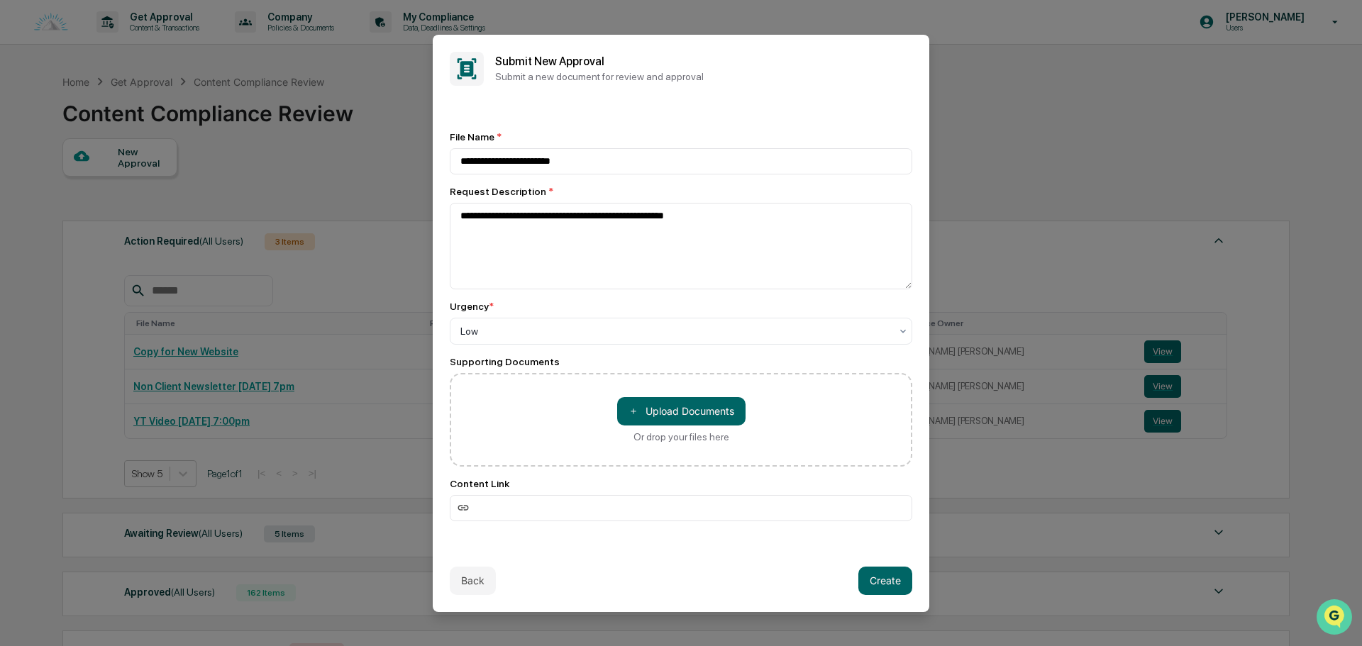
click at [1325, 613] on img "Open customer support" at bounding box center [1333, 617] width 35 height 28
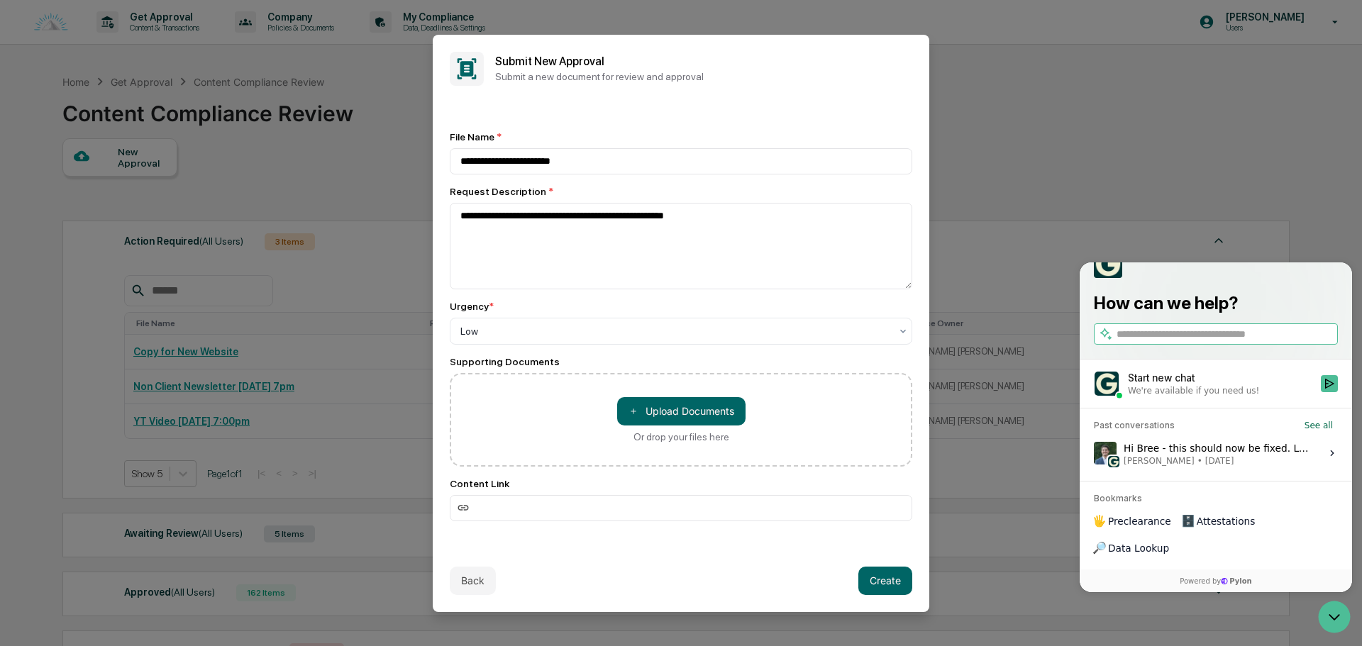
click at [1235, 385] on div "Start new chat" at bounding box center [1220, 378] width 184 height 14
click at [1321, 392] on button "Start new chat We're available if you need us!" at bounding box center [1329, 383] width 17 height 17
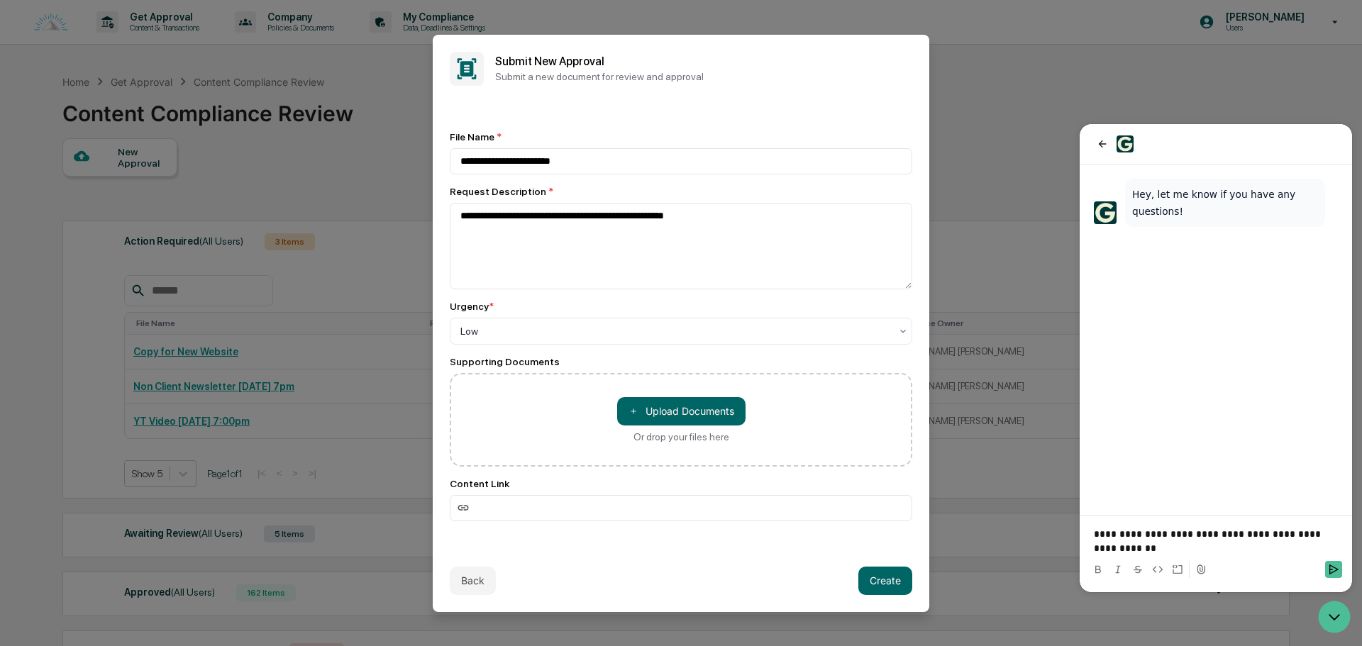
click at [1167, 550] on p "**********" at bounding box center [1216, 541] width 244 height 28
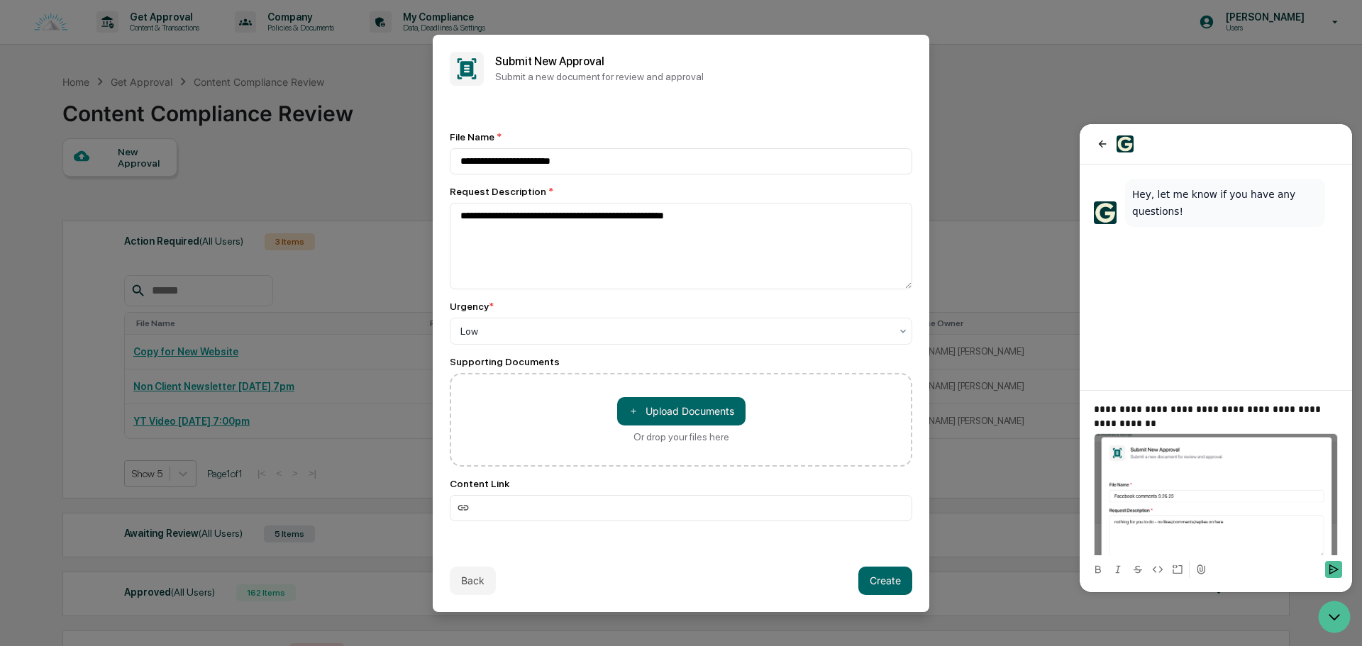
click at [1174, 422] on p "**********" at bounding box center [1210, 416] width 233 height 28
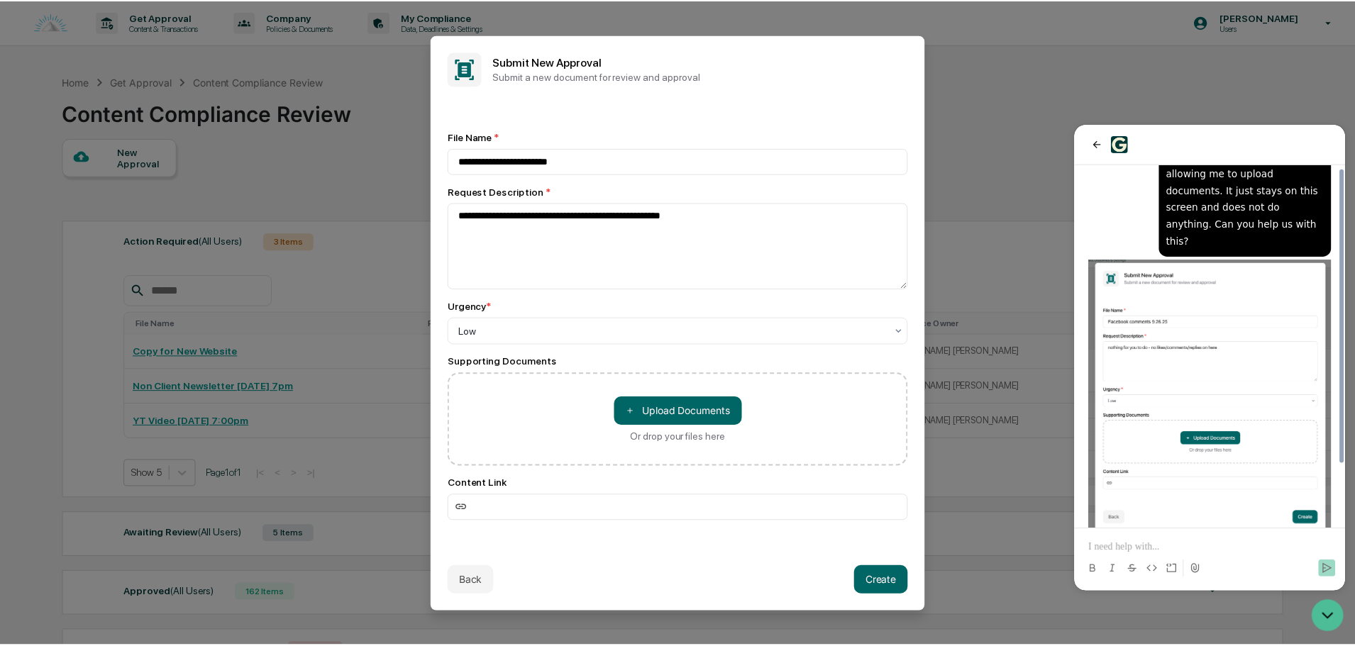
scroll to position [75, 0]
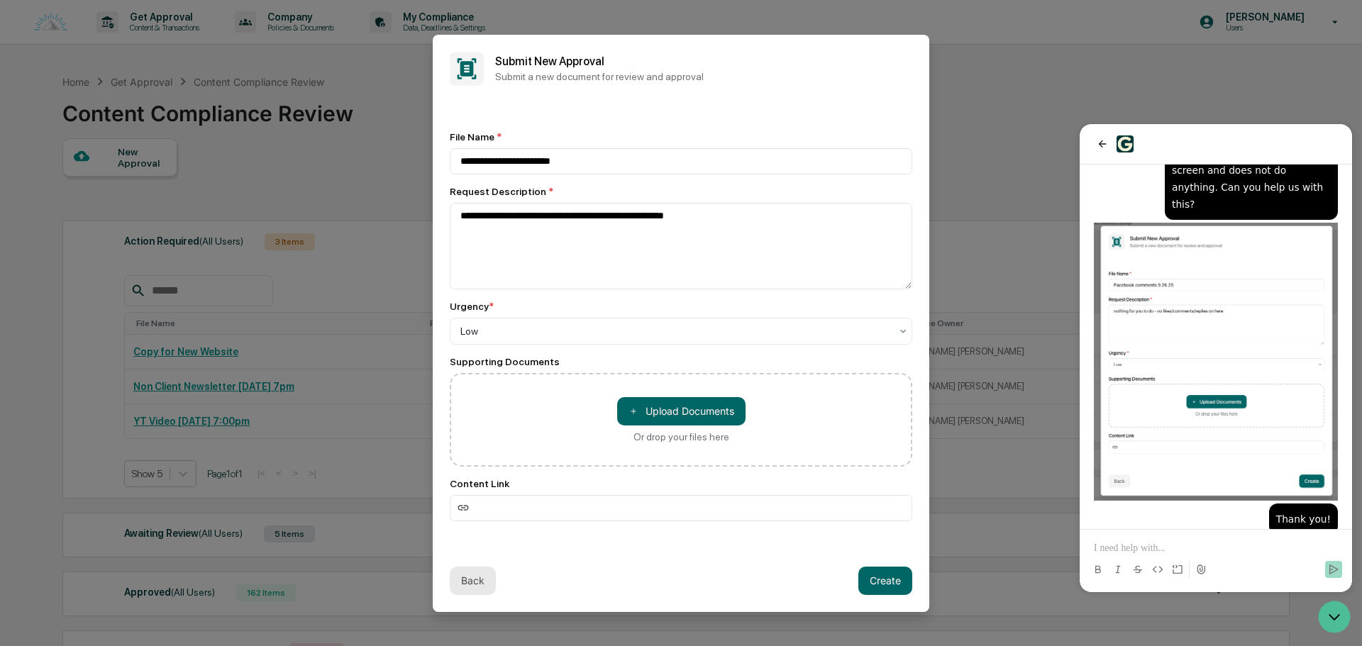
click at [482, 576] on button "Back" at bounding box center [473, 581] width 46 height 28
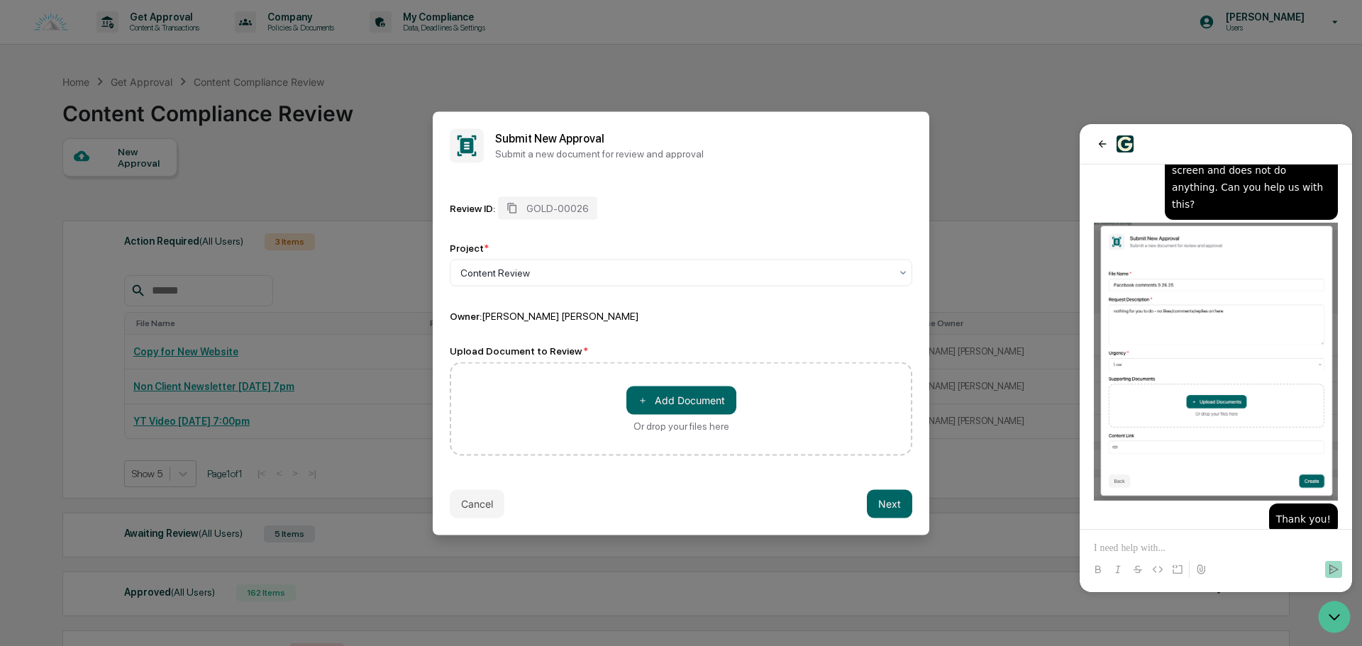
click at [508, 501] on div "Cancel Next" at bounding box center [681, 503] width 496 height 62
click at [484, 510] on button "Cancel" at bounding box center [477, 503] width 55 height 28
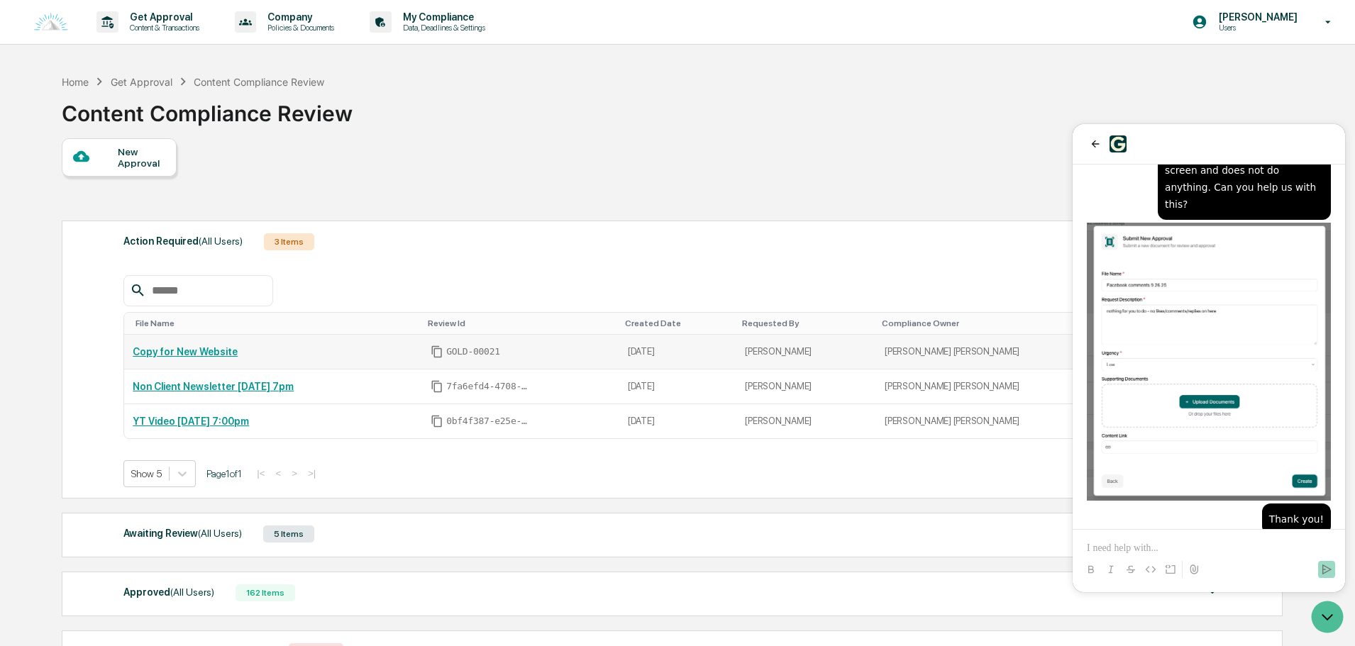
click at [365, 347] on div "Copy for New Website" at bounding box center [273, 351] width 281 height 11
click at [1092, 145] on icon "back" at bounding box center [1094, 143] width 11 height 11
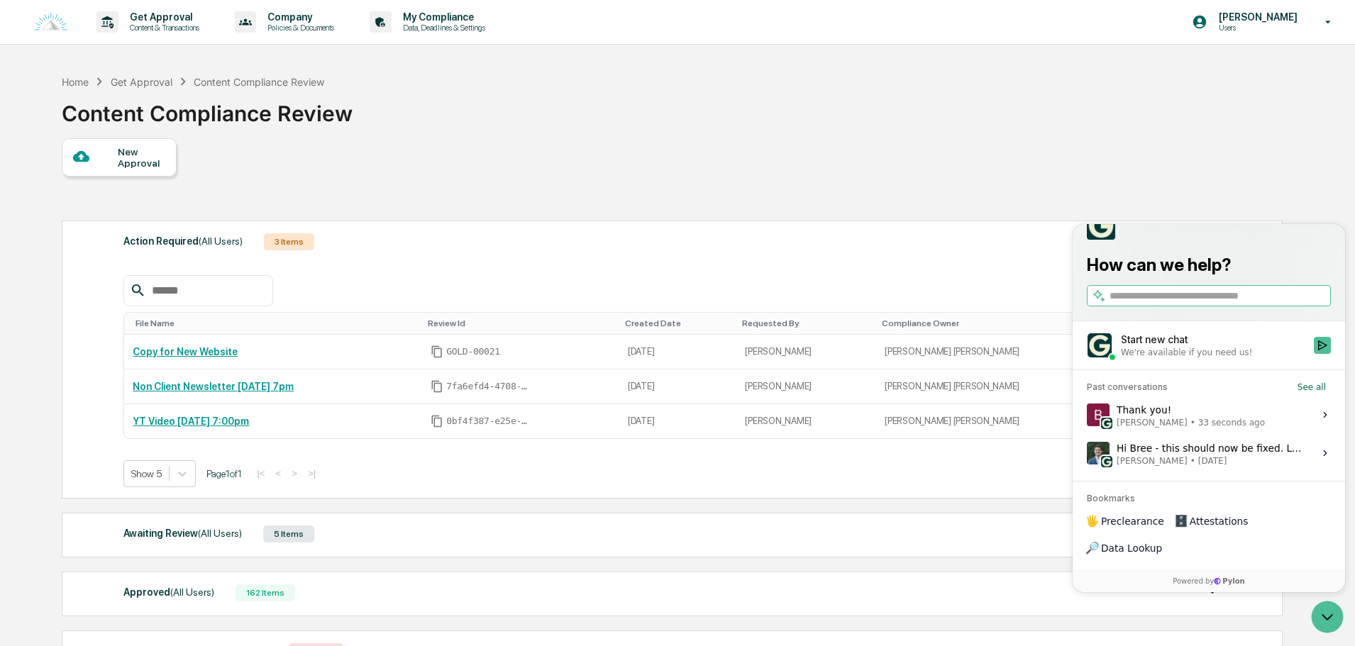
click at [1186, 162] on div "New Approval Action Required (All Users) 3 Items File Name Review Id Created Da…" at bounding box center [671, 410] width 1219 height 544
drag, startPoint x: 510, startPoint y: 353, endPoint x: 471, endPoint y: 355, distance: 39.1
click at [471, 355] on div "GOLD-00021" at bounding box center [521, 351] width 180 height 13
click at [564, 349] on div "GOLD-00021" at bounding box center [521, 351] width 180 height 13
click at [1231, 188] on div "New Approval Action Required (All Users) 3 Items File Name Review Id Created Da…" at bounding box center [671, 410] width 1219 height 544
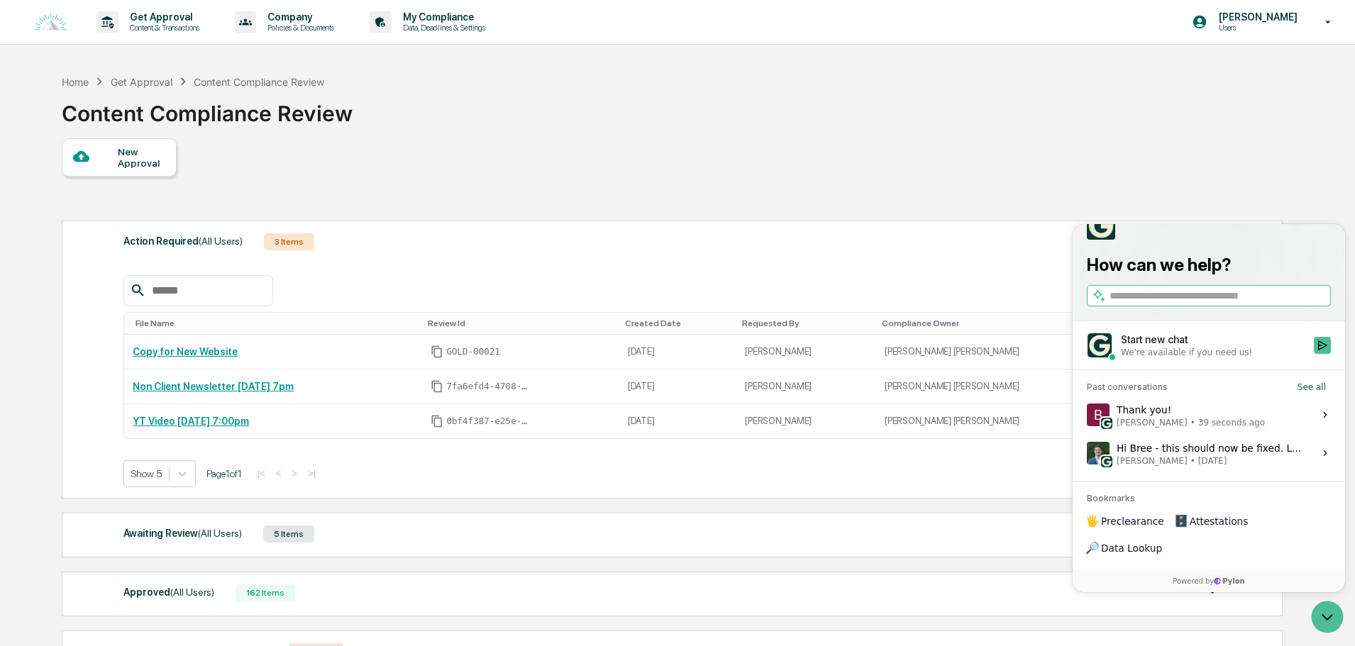
click at [926, 204] on div "New Approval Action Required (All Users) 3 Items File Name Review Id Created Da…" at bounding box center [671, 410] width 1219 height 544
click at [1326, 612] on icon "Open customer support" at bounding box center [1326, 616] width 35 height 35
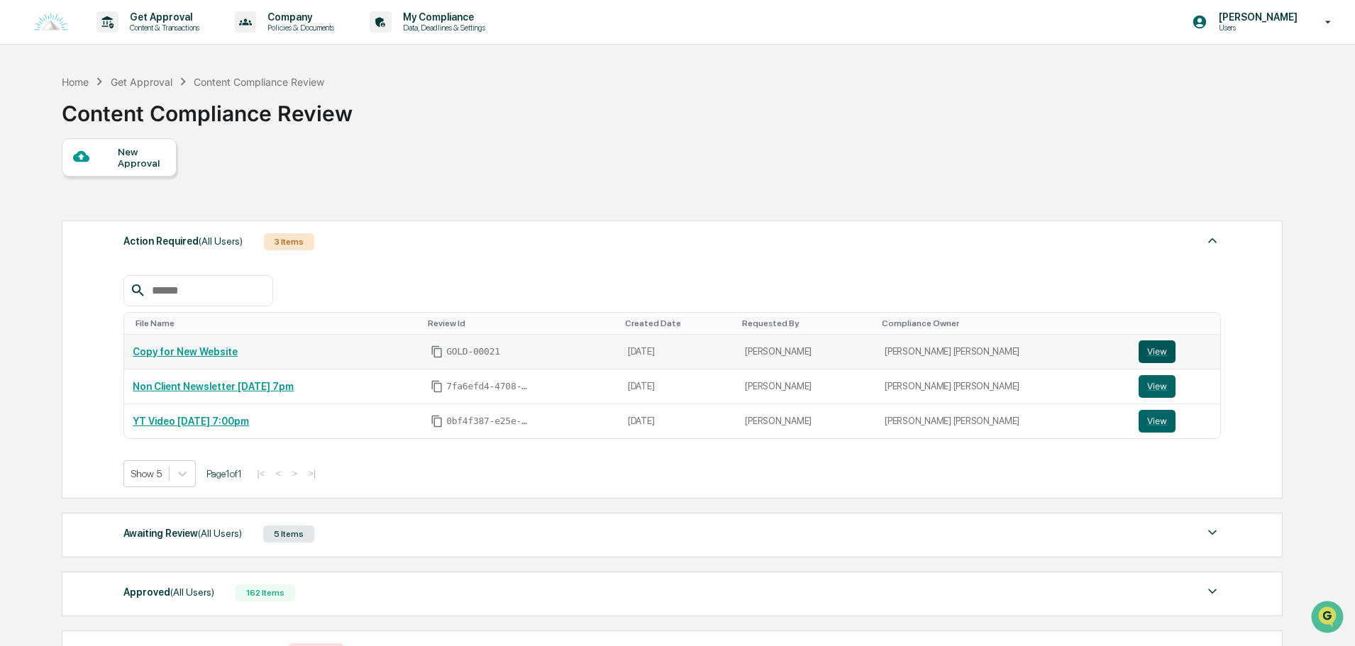
click at [1140, 349] on button "View" at bounding box center [1156, 351] width 37 height 23
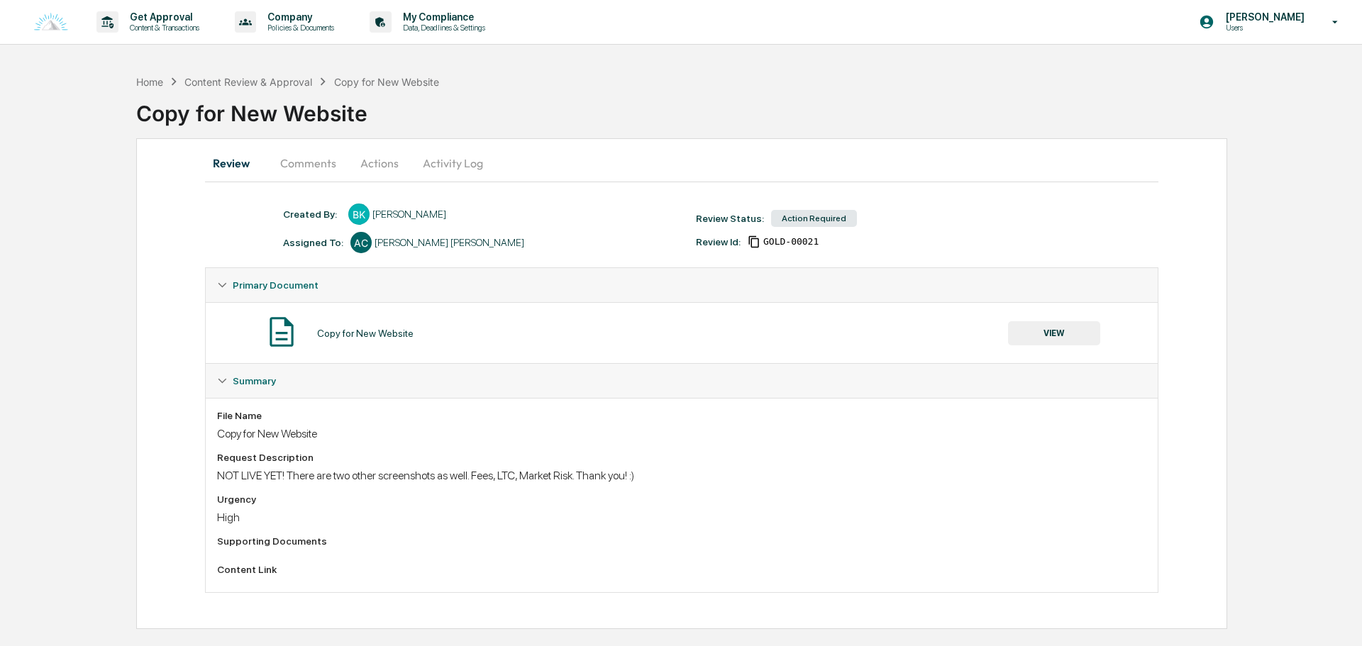
click at [390, 161] on button "Actions" at bounding box center [380, 163] width 64 height 34
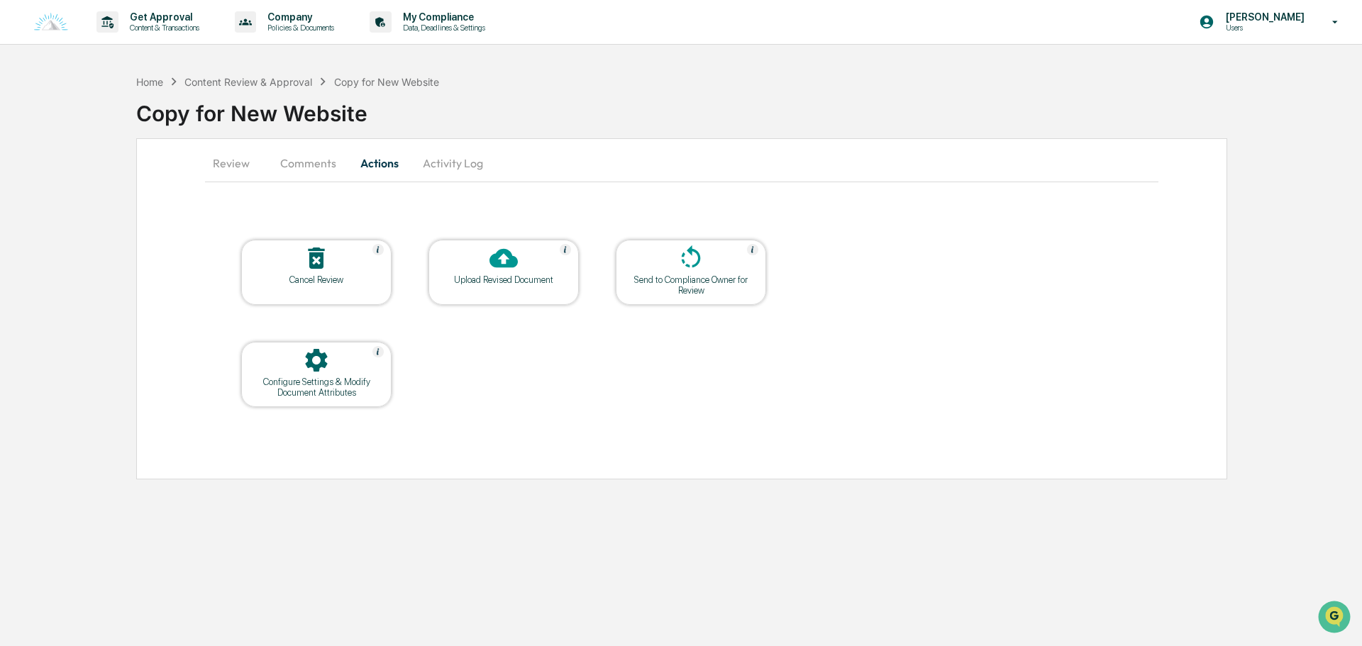
click at [313, 166] on button "Comments" at bounding box center [308, 163] width 79 height 34
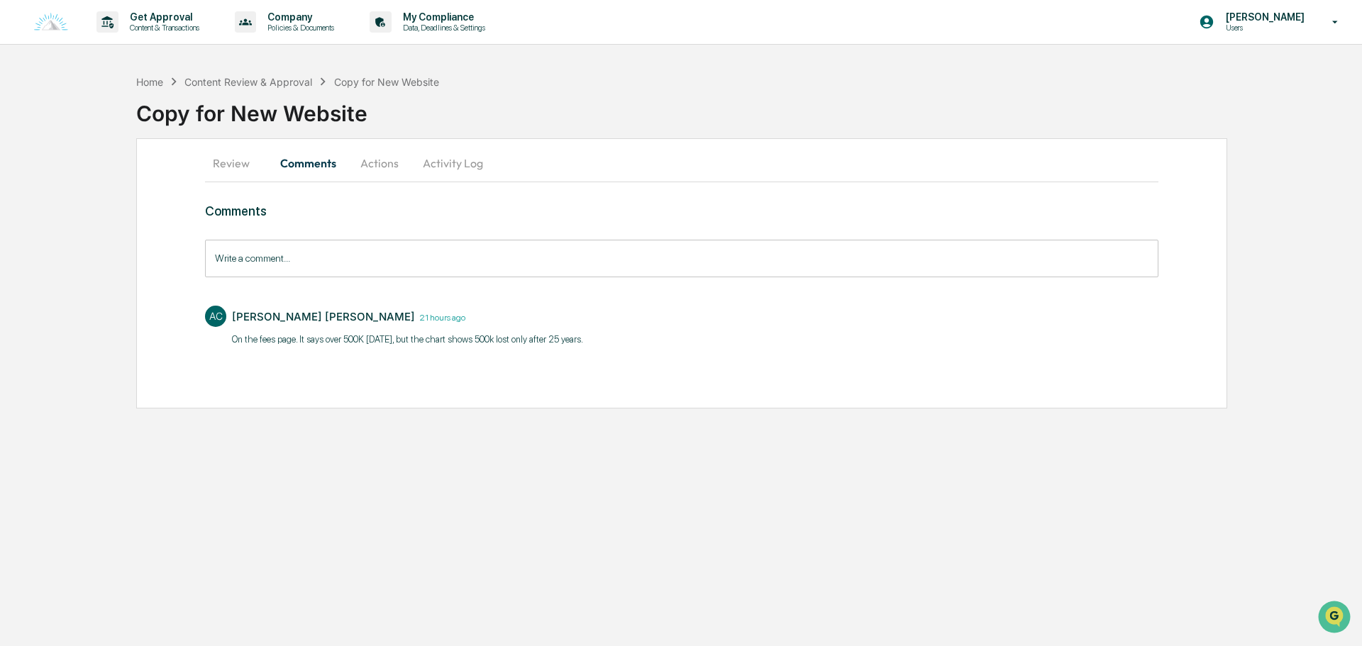
click at [373, 165] on button "Actions" at bounding box center [380, 163] width 64 height 34
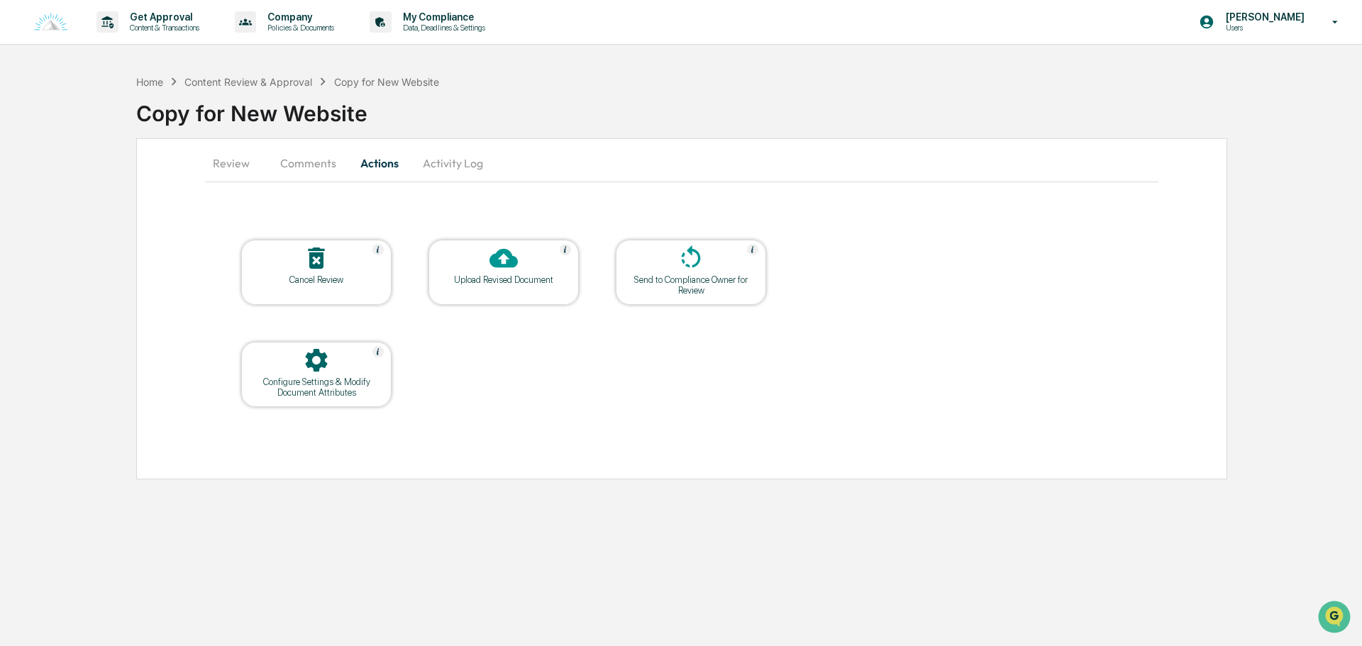
click at [338, 387] on div "Configure Settings & Modify Document Attributes" at bounding box center [316, 387] width 128 height 21
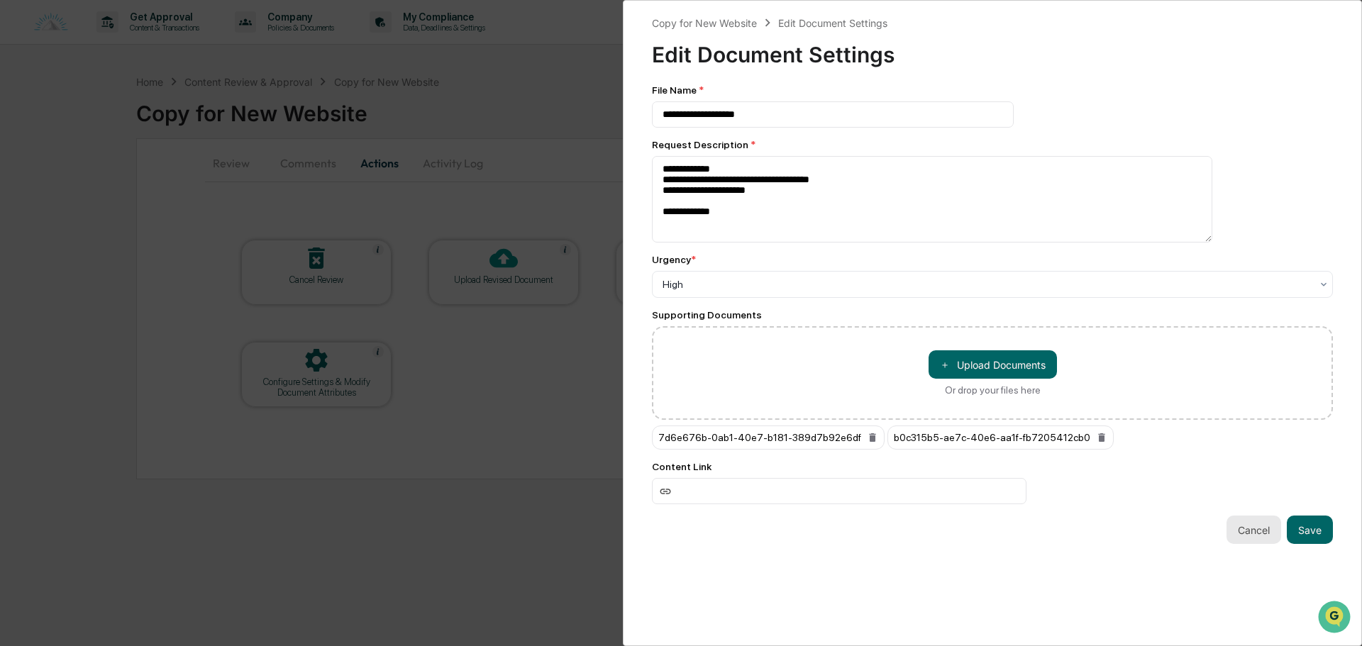
click at [1252, 537] on button "Cancel" at bounding box center [1253, 530] width 55 height 28
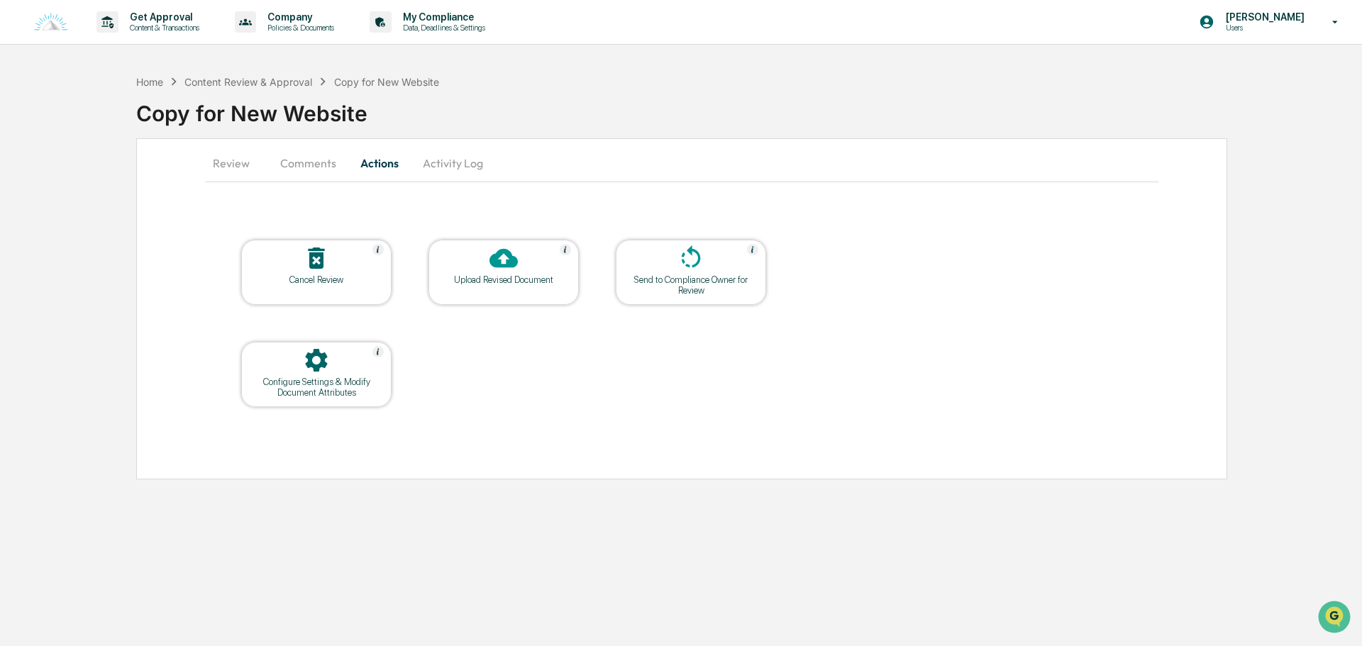
click at [320, 170] on button "Comments" at bounding box center [308, 163] width 79 height 34
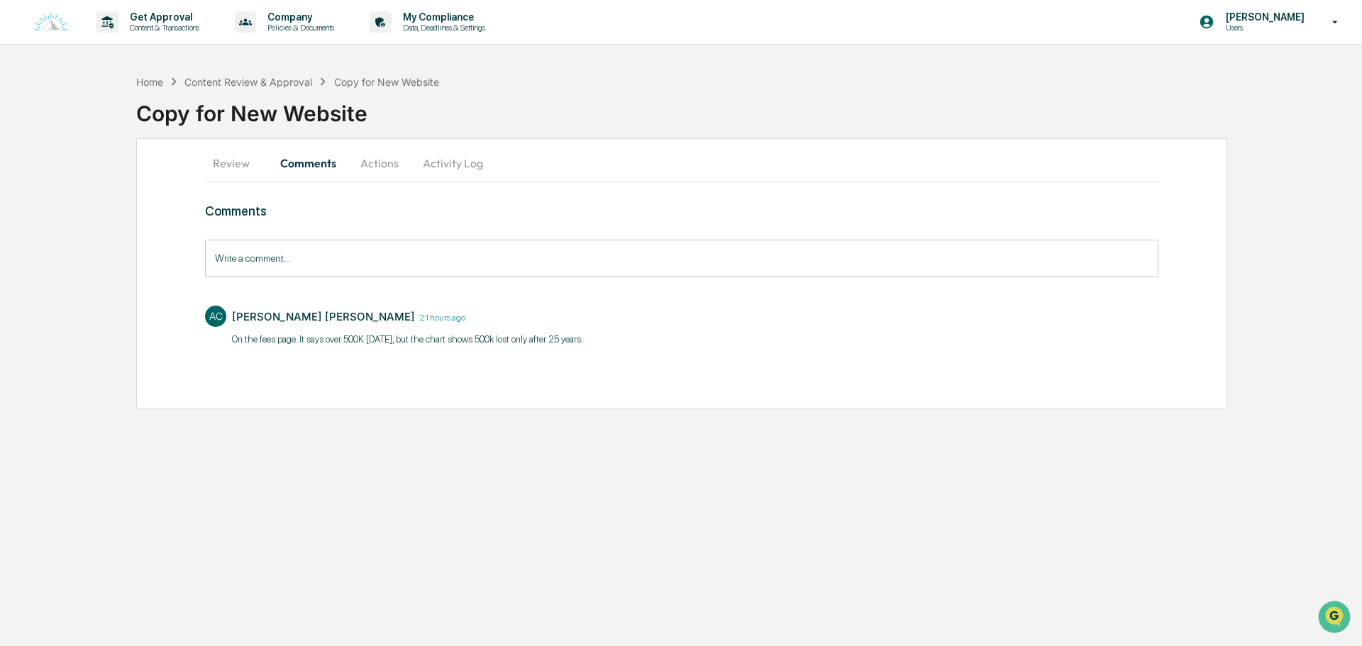
click at [238, 163] on button "Review" at bounding box center [237, 163] width 64 height 34
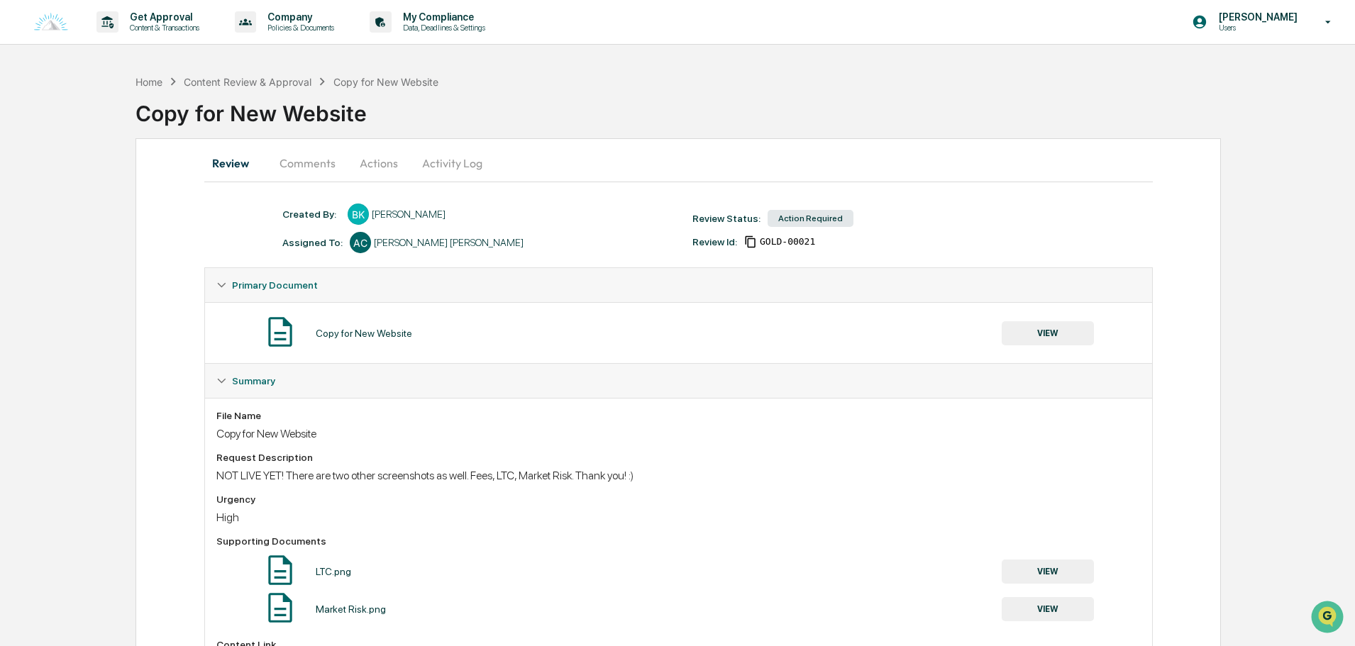
click at [1057, 335] on button "VIEW" at bounding box center [1047, 333] width 92 height 24
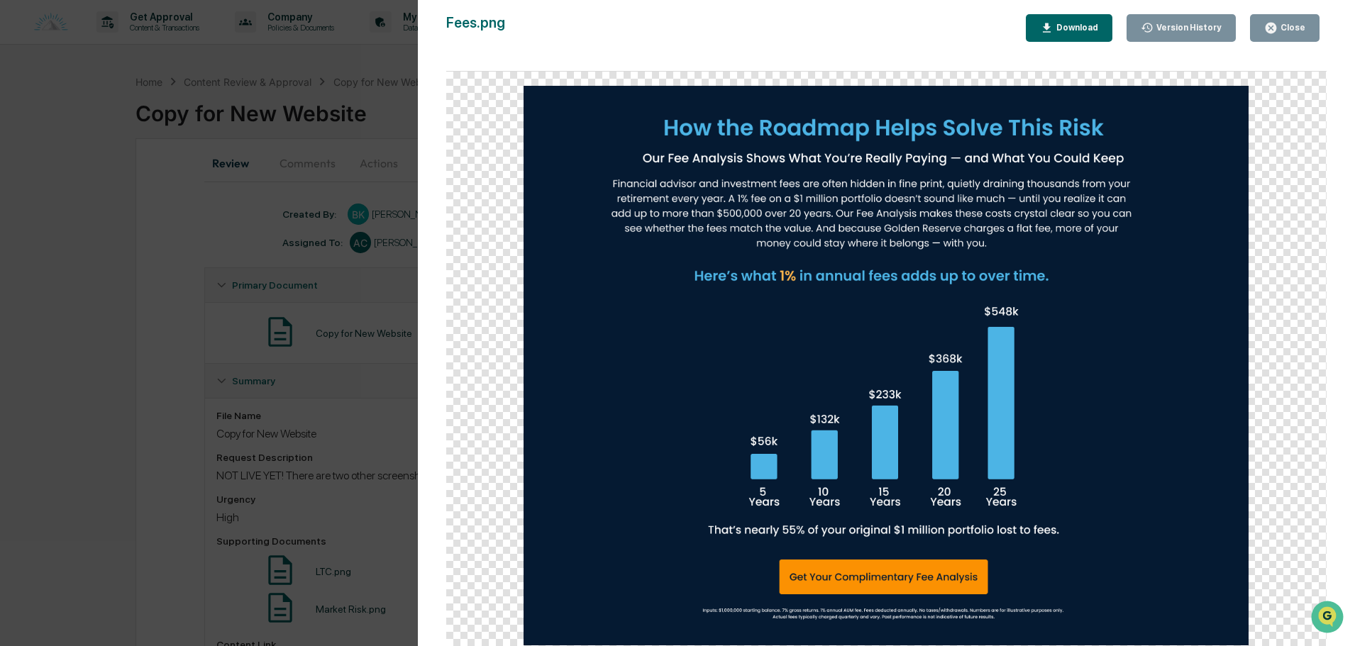
click at [1088, 26] on div "Download" at bounding box center [1075, 28] width 45 height 10
click at [1291, 35] on button "Close" at bounding box center [1285, 28] width 70 height 28
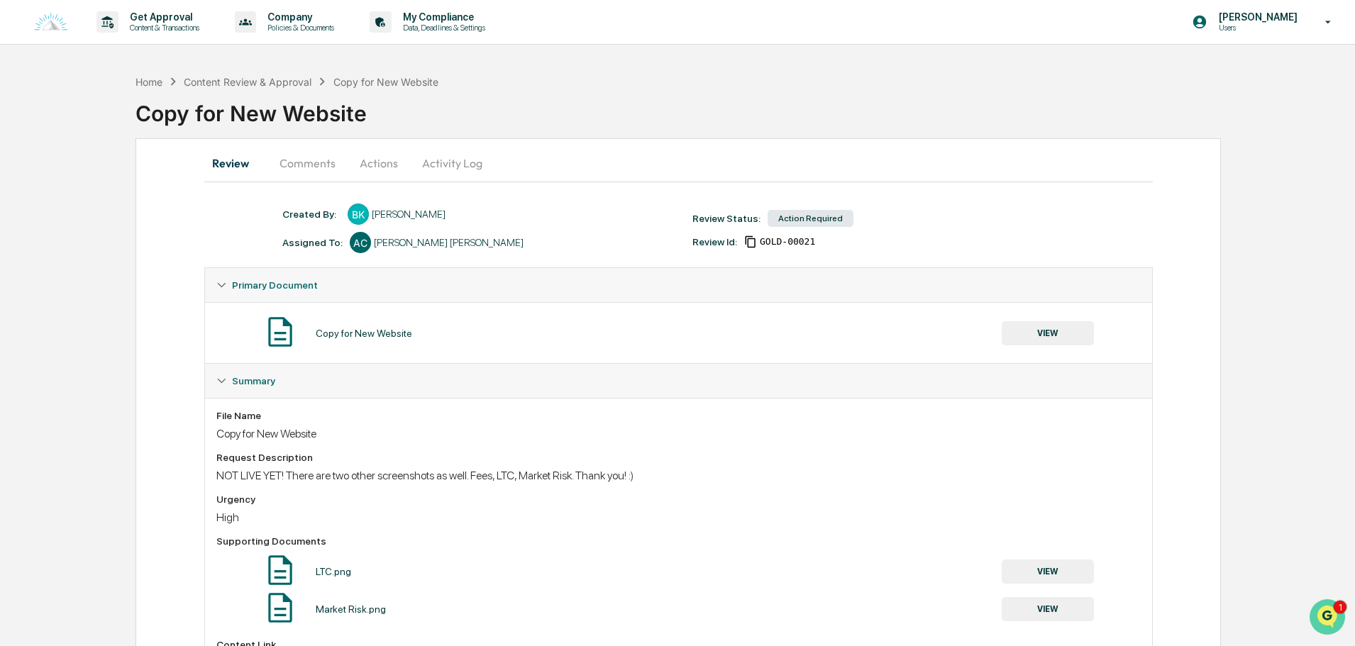
click at [1323, 618] on icon "Open customer support" at bounding box center [1326, 634] width 35 height 35
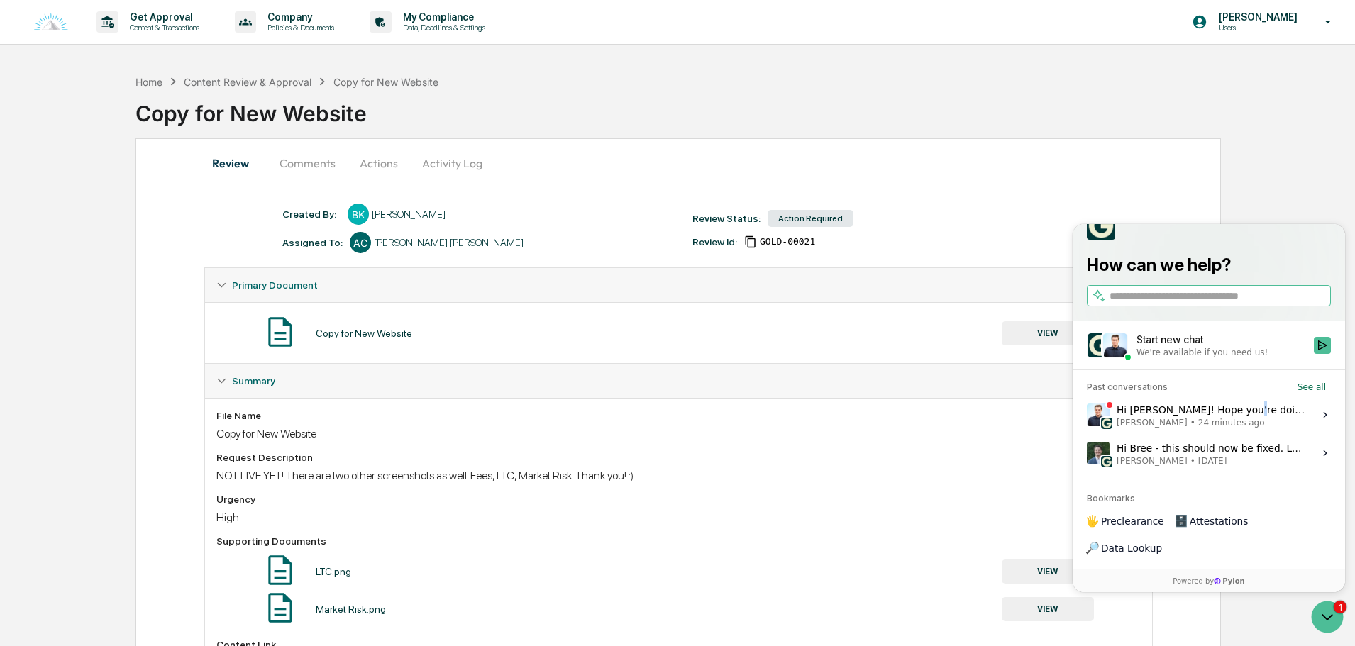
click at [1235, 428] on div "Hi Bree! Hope you’re doing well. Thanks for flagging this. Let me have the team…" at bounding box center [1210, 414] width 189 height 27
click at [1304, 428] on div "Hi Bree! Hope you’re doing well. Thanks for flagging this. Let me have the team…" at bounding box center [1210, 414] width 189 height 27
click at [1087, 416] on button "View issue" at bounding box center [1086, 415] width 1 height 1
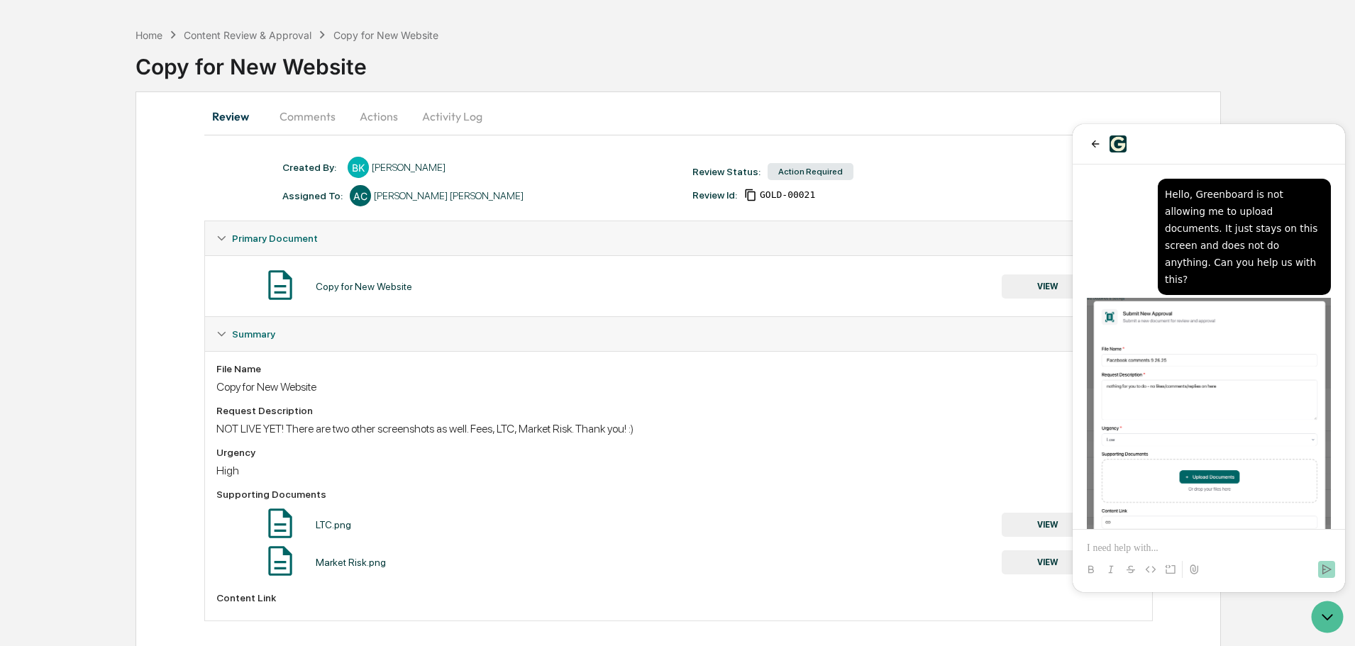
scroll to position [58, 0]
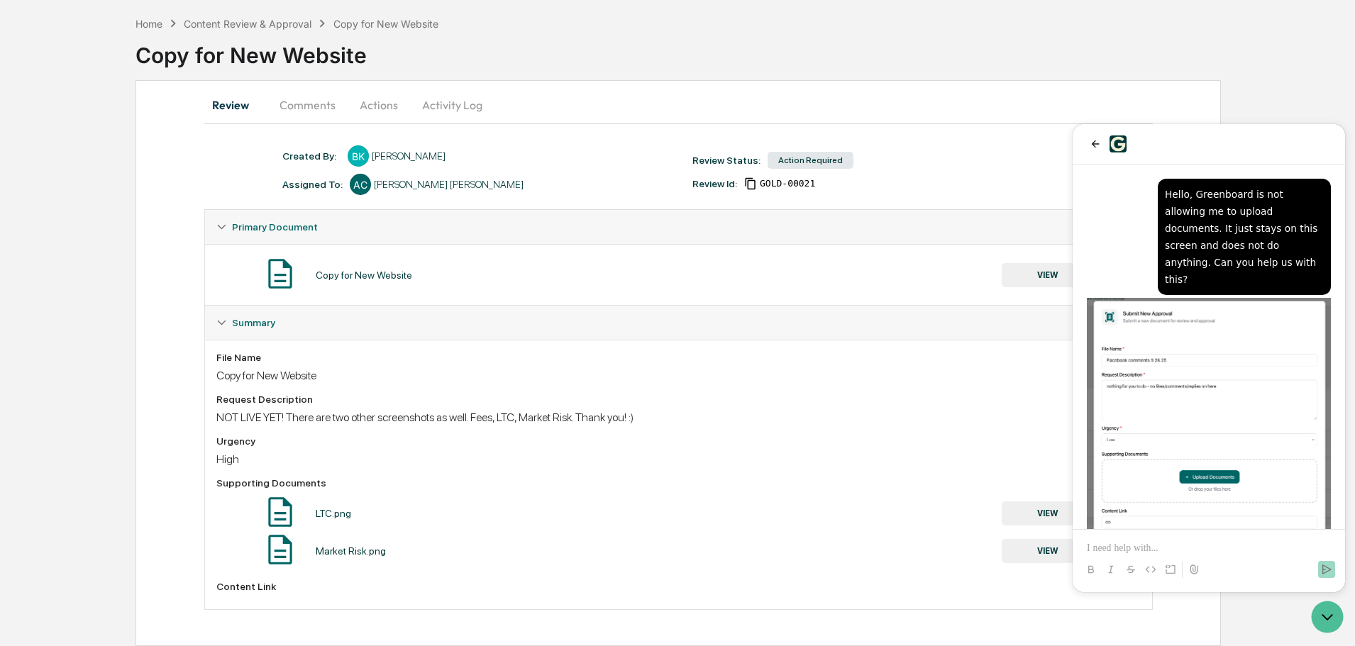
click at [1184, 298] on img "Preview image: Preview" at bounding box center [1209, 437] width 244 height 278
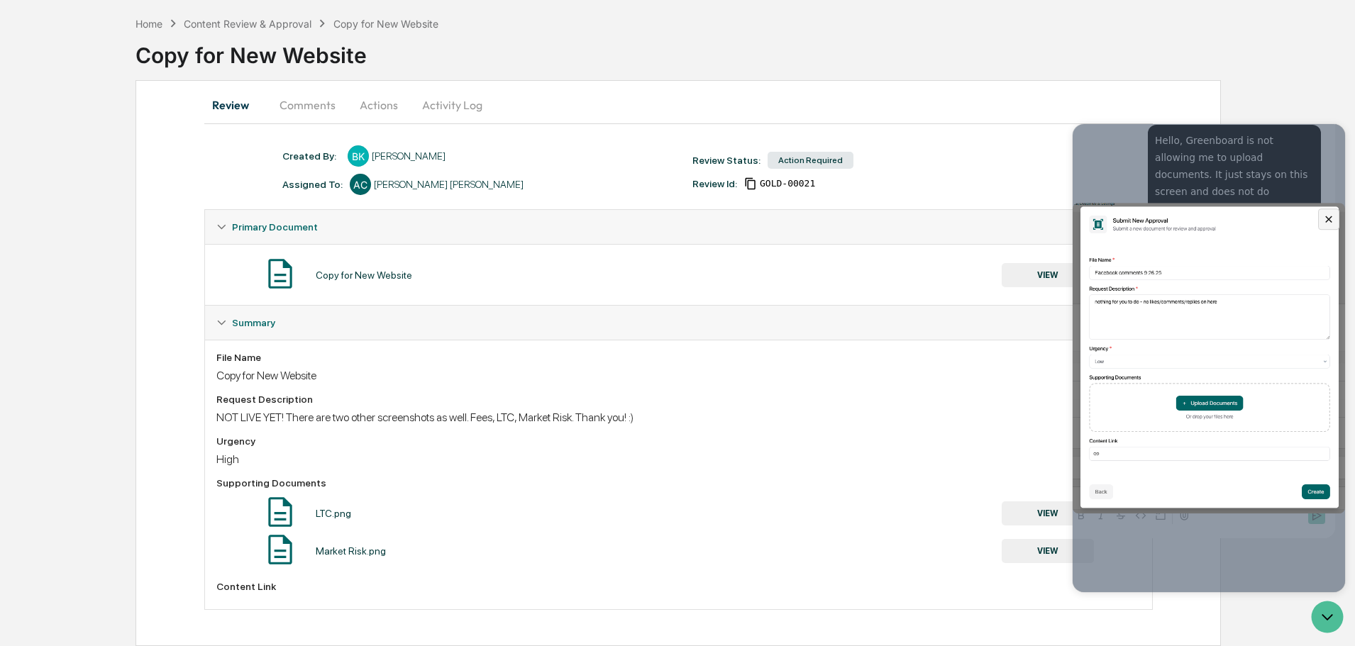
scroll to position [0, 0]
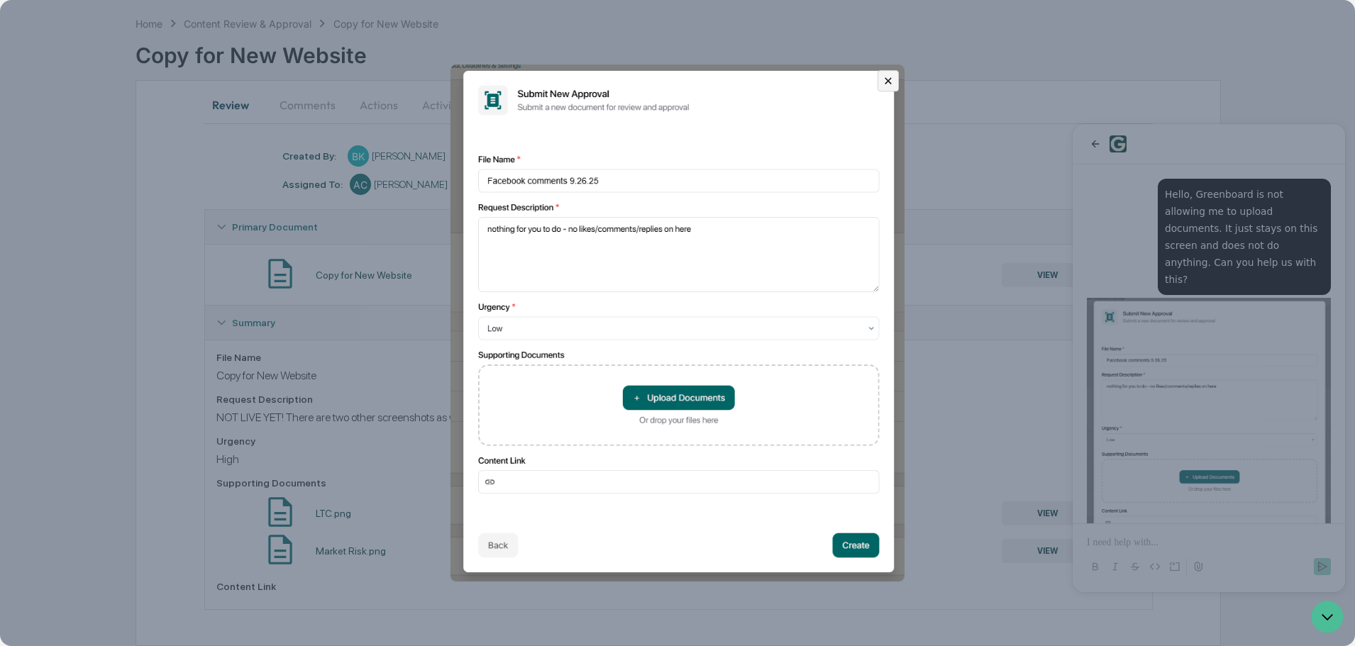
click at [894, 85] on icon "Close preview" at bounding box center [888, 80] width 13 height 13
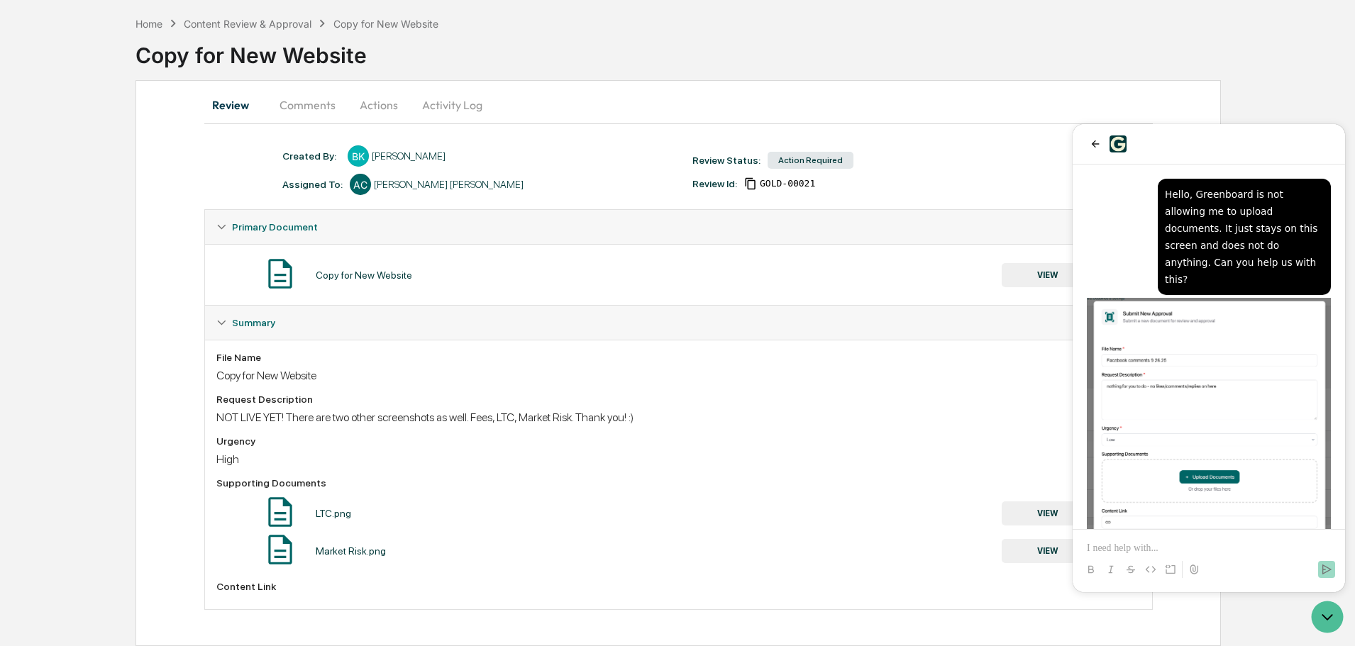
click at [1117, 226] on div "Hello, Greenboard is not allowing me to upload documents. It just stays on this…" at bounding box center [1209, 377] width 244 height 397
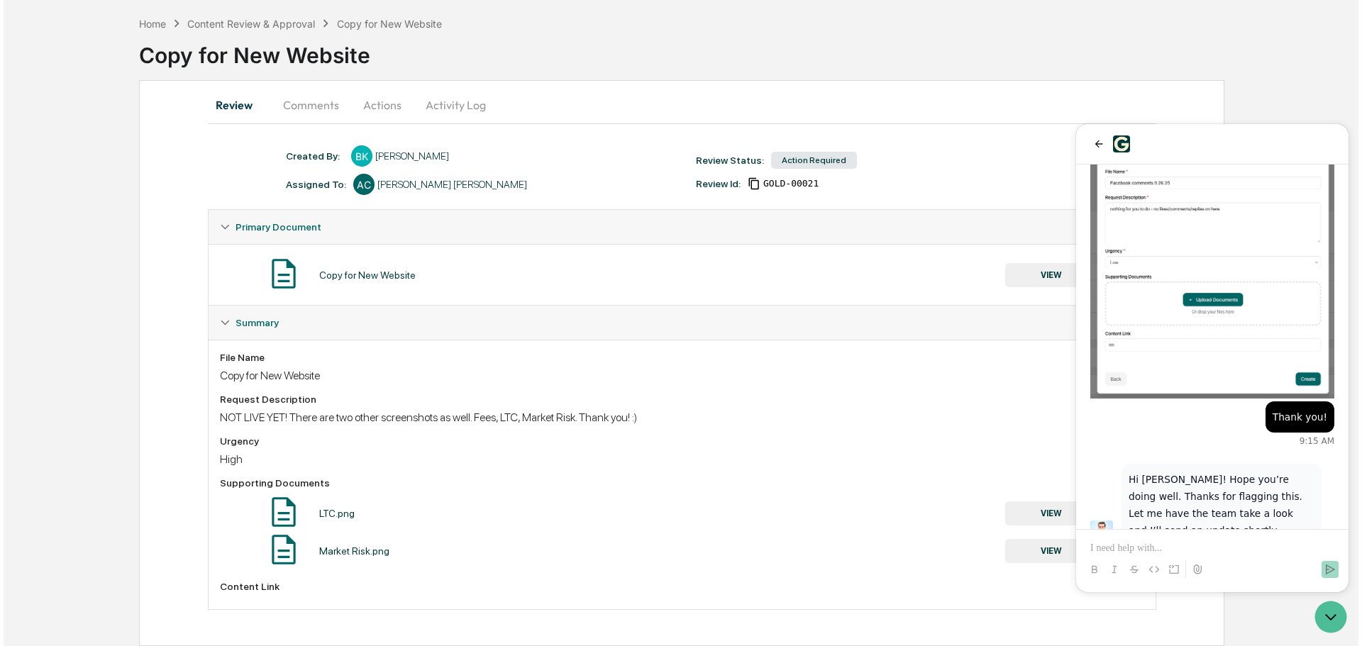
scroll to position [262, 0]
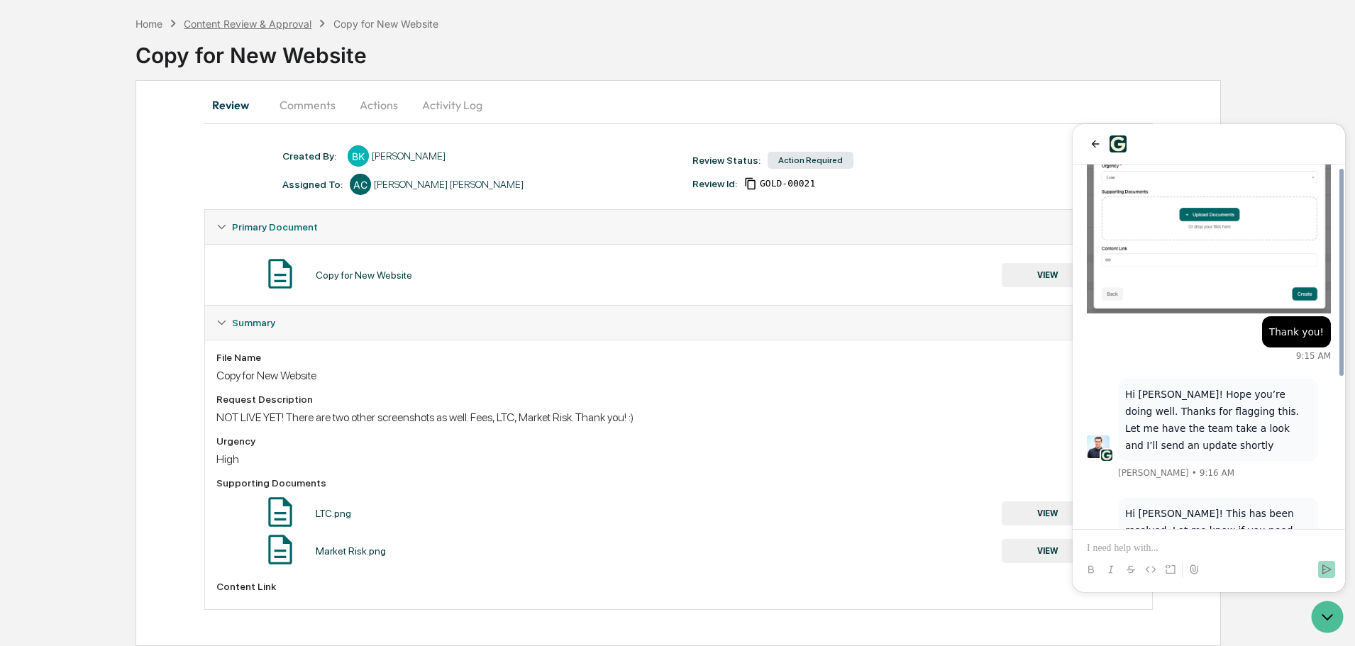
click at [258, 24] on div "Content Review & Approval" at bounding box center [248, 24] width 128 height 12
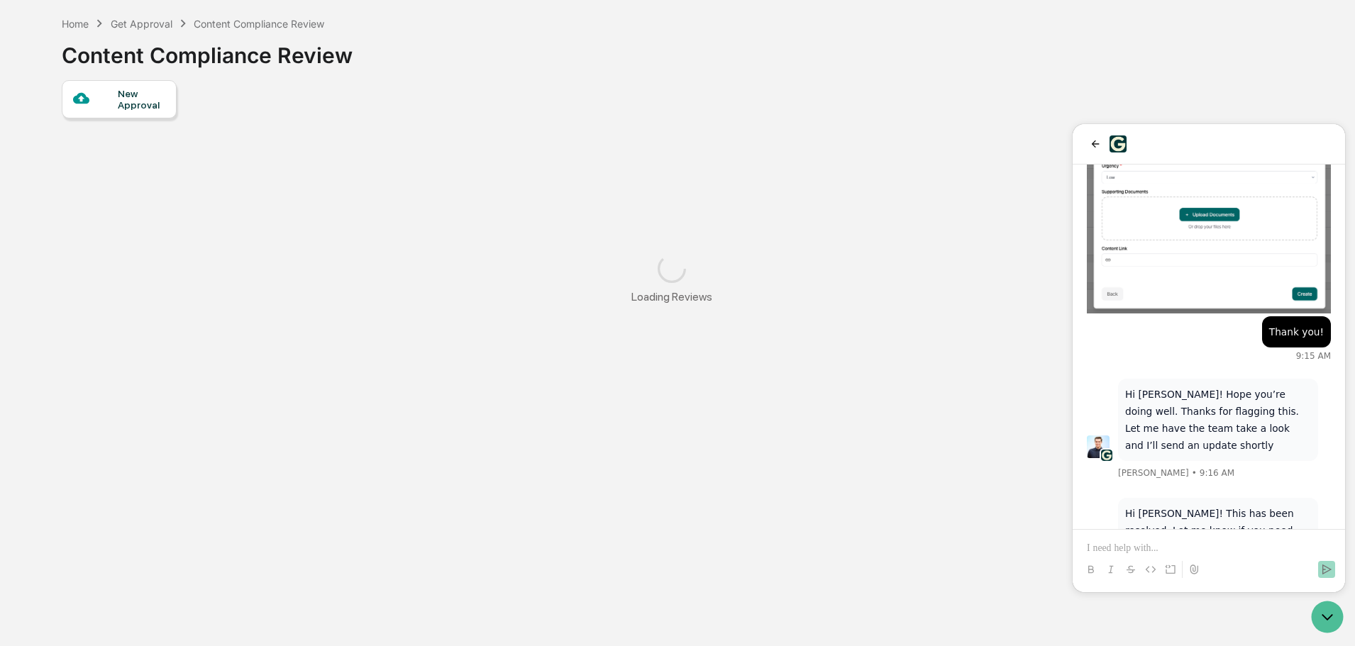
click at [139, 95] on div "New Approval" at bounding box center [142, 99] width 48 height 23
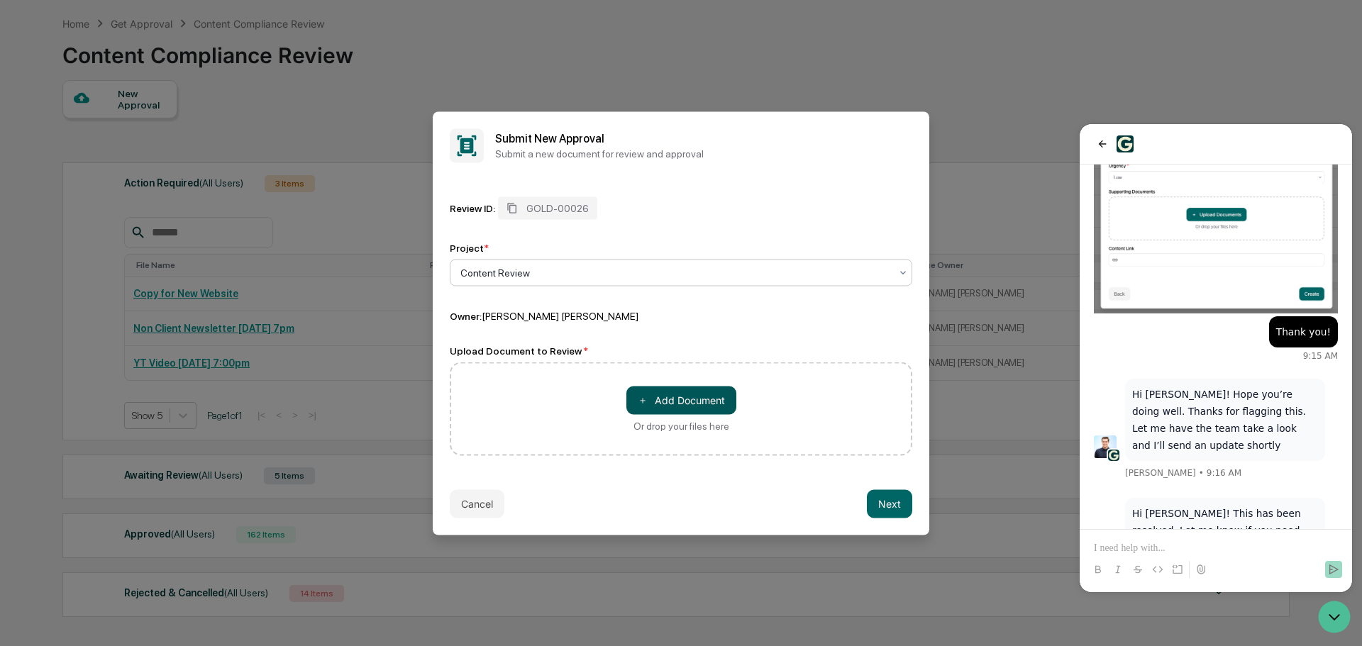
click at [674, 398] on button "＋ Add Document" at bounding box center [681, 400] width 110 height 28
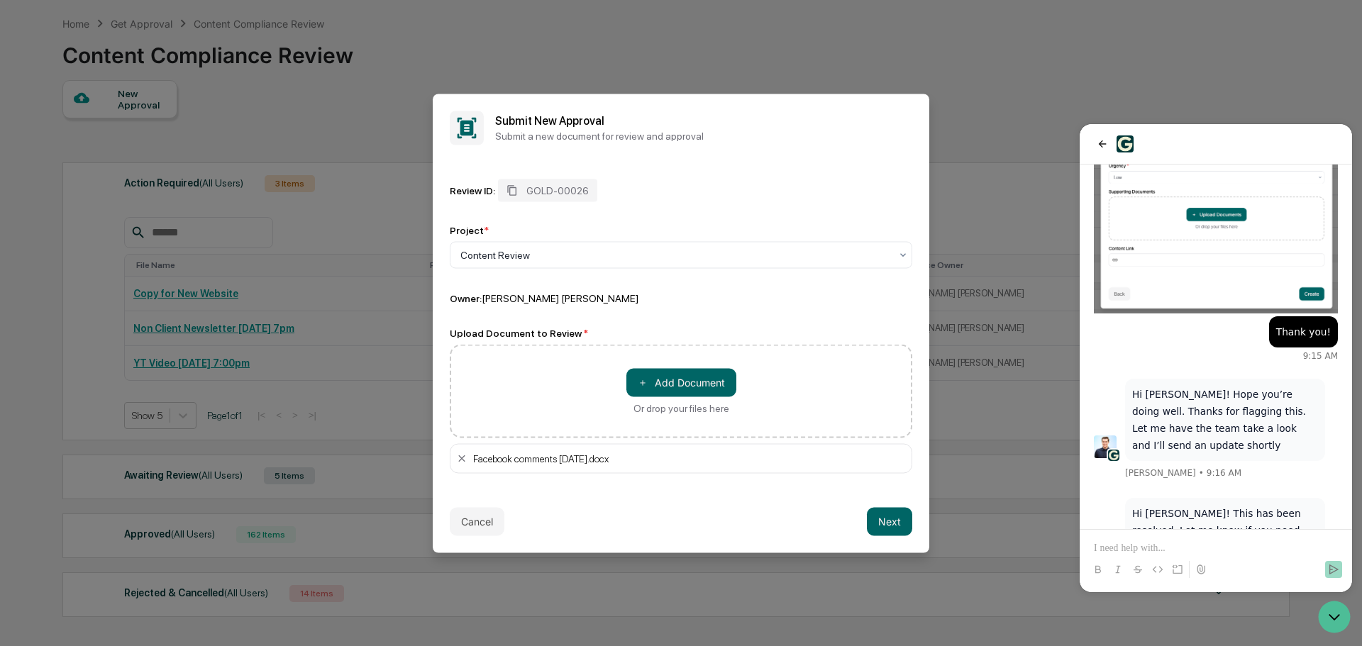
click at [897, 526] on button "Next" at bounding box center [889, 521] width 45 height 28
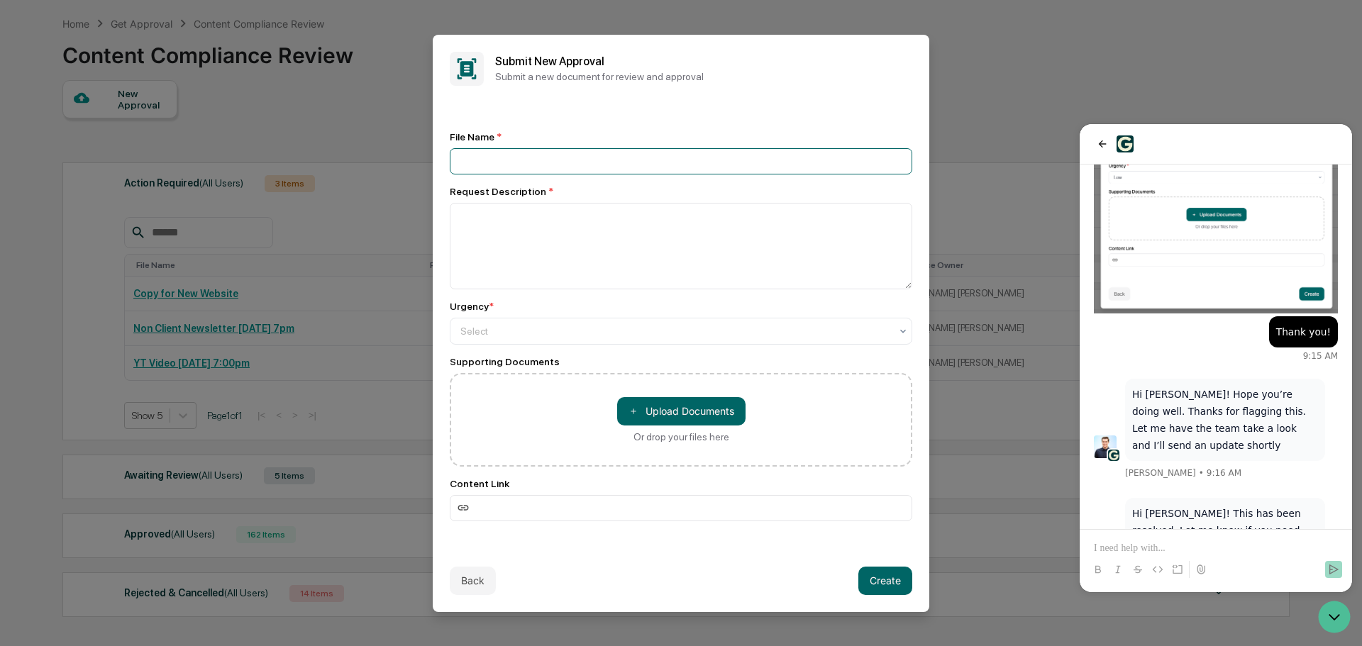
click at [499, 160] on input at bounding box center [681, 161] width 462 height 26
type input "**********"
click at [704, 137] on div "File Name *" at bounding box center [681, 136] width 462 height 11
click at [691, 150] on input "**********" at bounding box center [681, 161] width 462 height 26
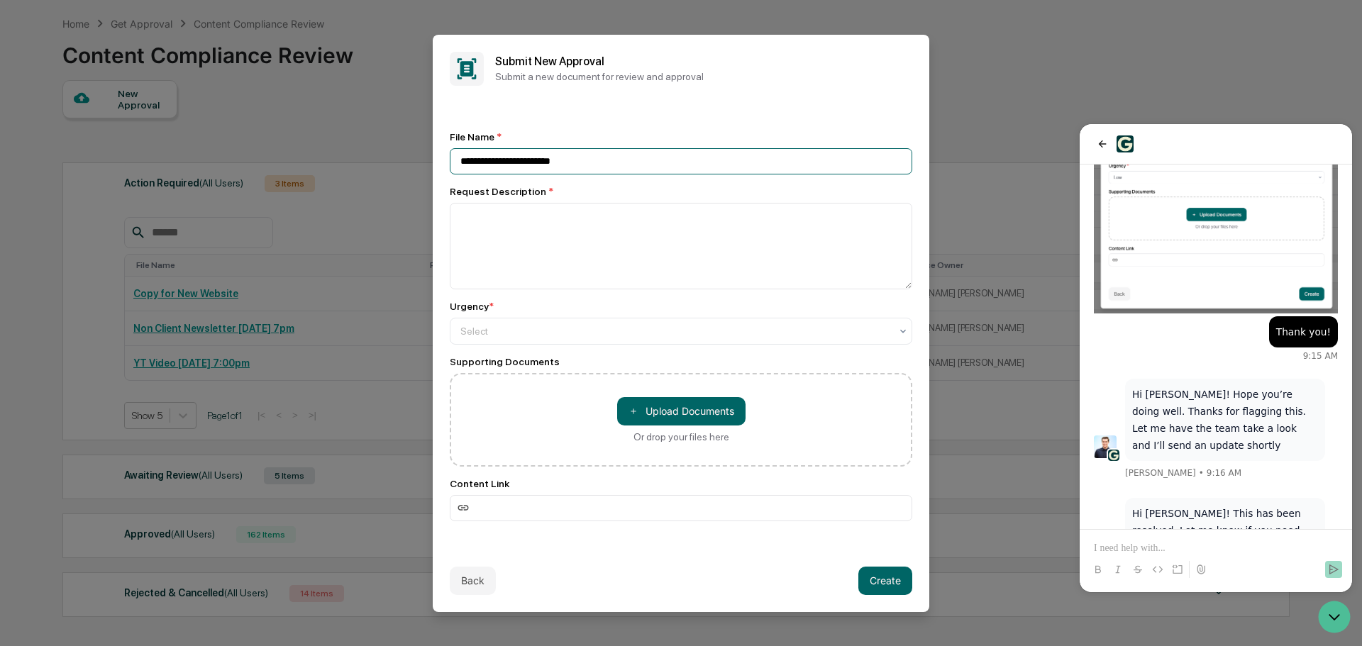
click at [691, 150] on input "**********" at bounding box center [681, 161] width 462 height 26
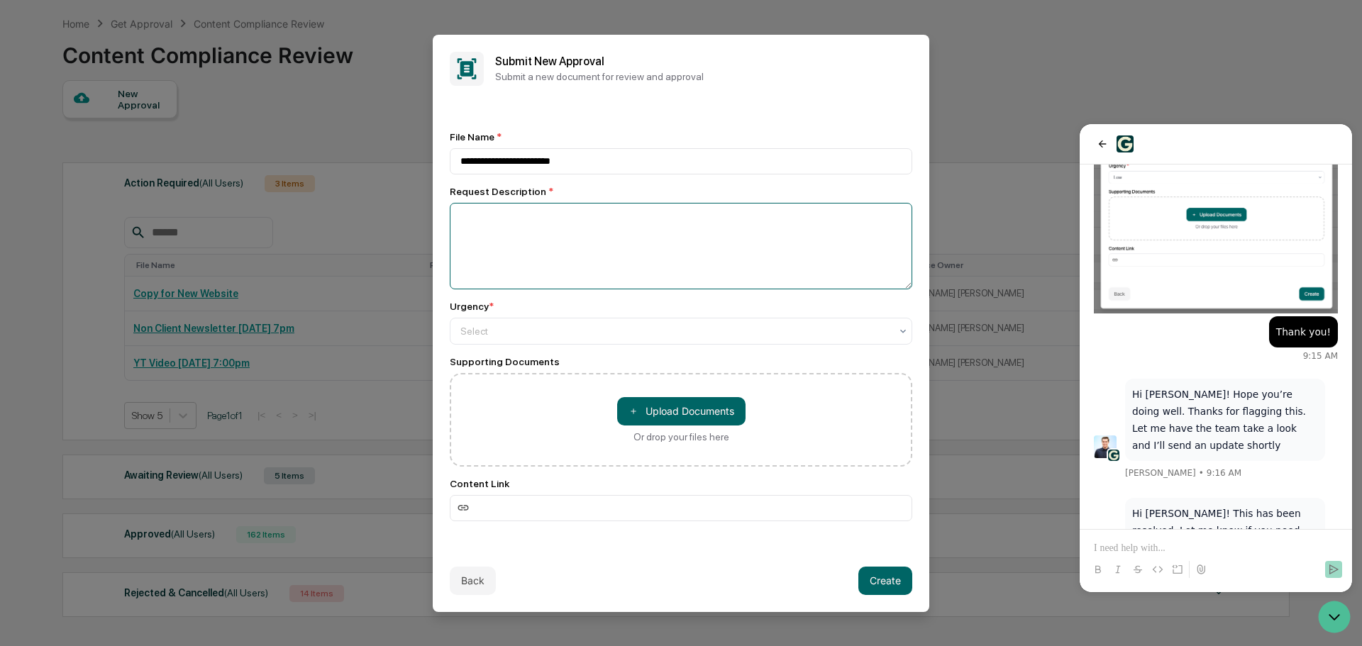
click at [503, 226] on textarea at bounding box center [681, 246] width 462 height 87
paste textarea "**********"
type textarea "**********"
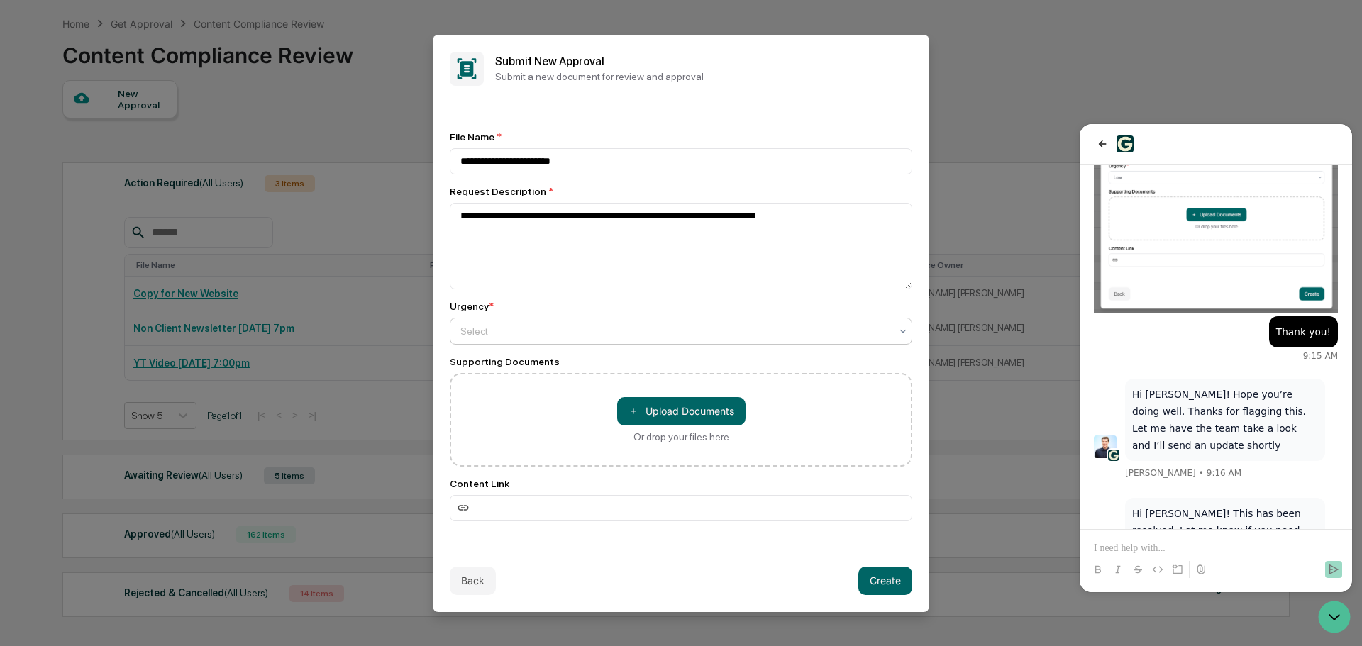
click at [564, 344] on div "Select" at bounding box center [681, 331] width 462 height 27
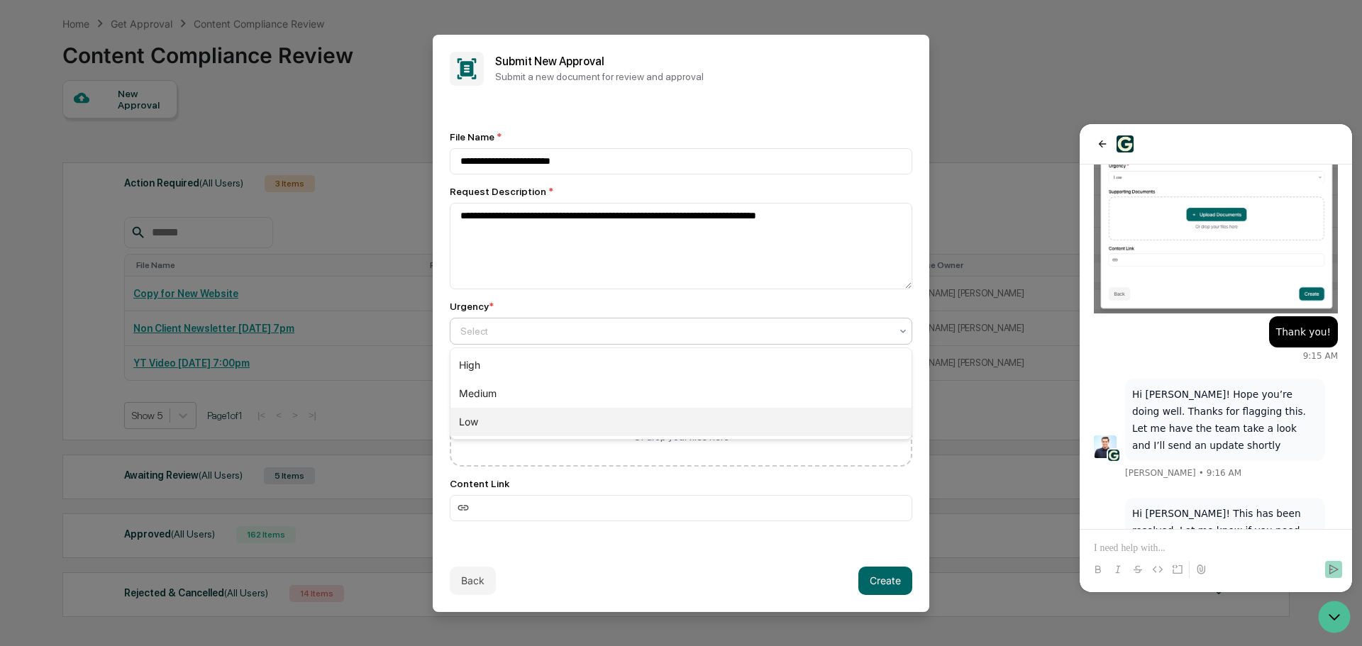
click at [506, 422] on div "Low" at bounding box center [680, 422] width 461 height 28
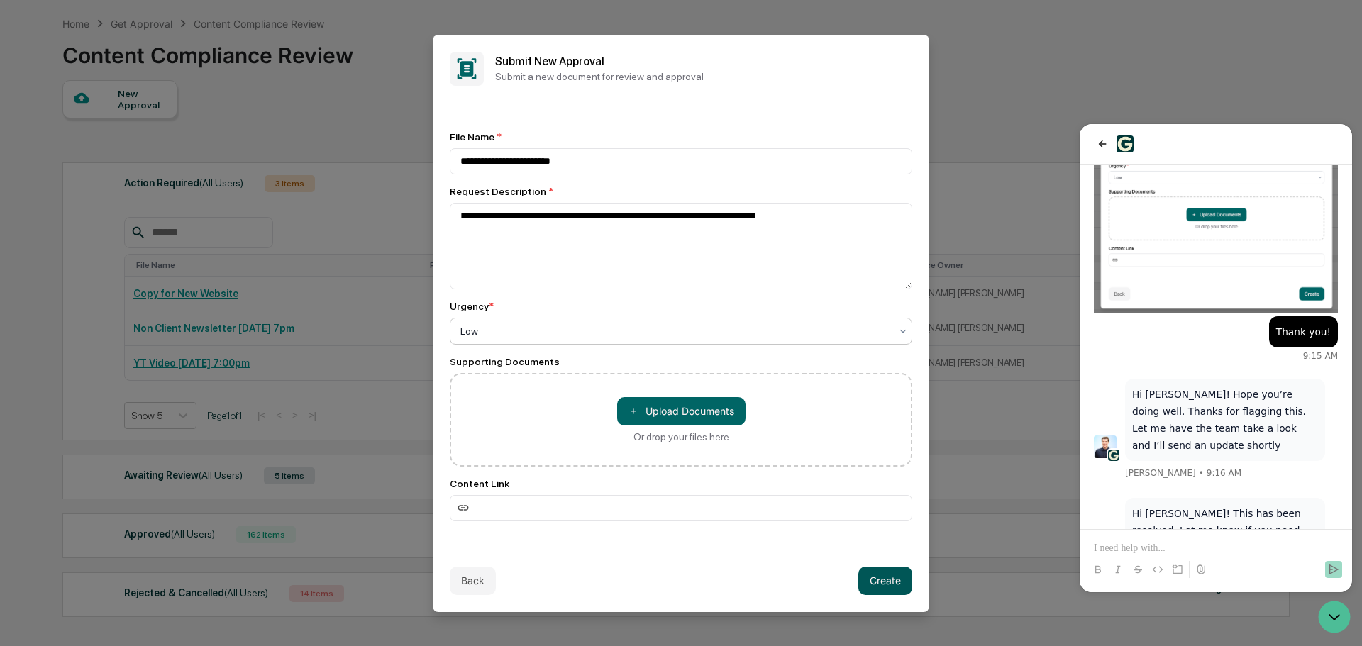
click at [906, 580] on button "Create" at bounding box center [885, 581] width 54 height 28
click at [889, 584] on button "Create" at bounding box center [885, 581] width 54 height 28
click at [876, 576] on button "Create" at bounding box center [885, 581] width 54 height 28
click at [877, 576] on button "Create" at bounding box center [885, 581] width 54 height 28
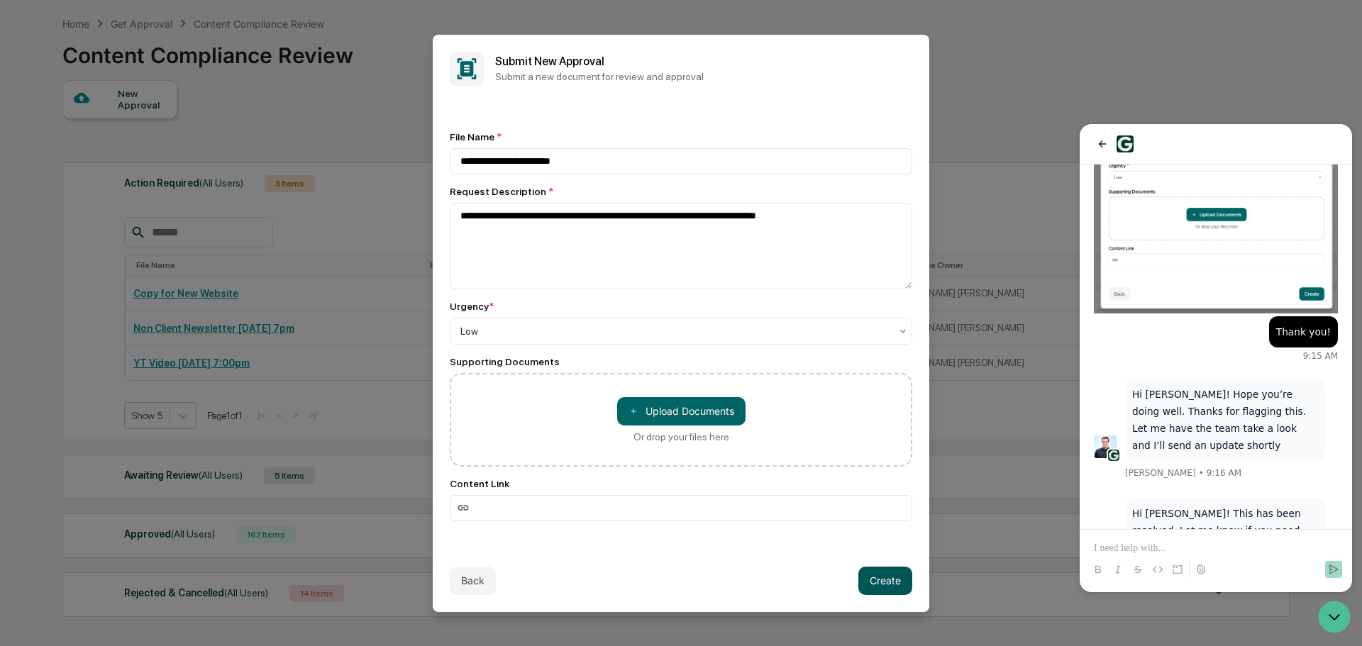
click at [877, 576] on button "Create" at bounding box center [885, 581] width 54 height 28
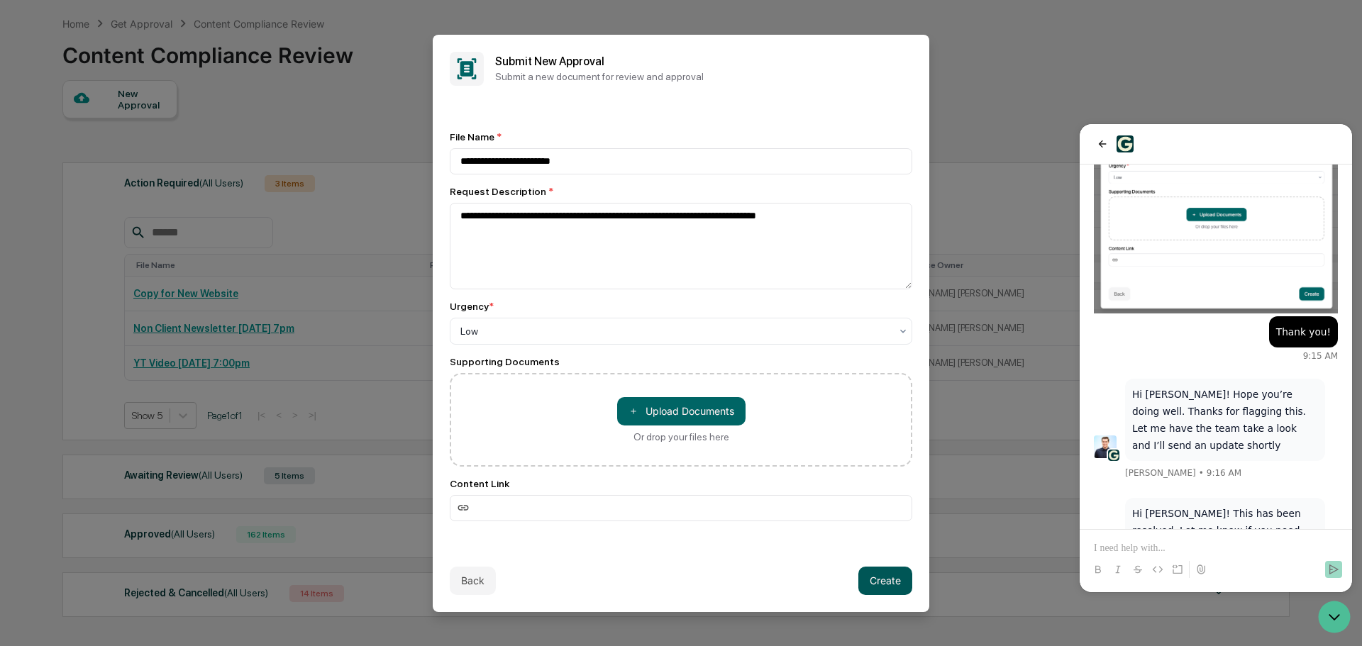
click at [877, 576] on button "Create" at bounding box center [885, 581] width 54 height 28
click at [879, 576] on button "Create" at bounding box center [885, 581] width 54 height 28
click at [879, 577] on button "Create" at bounding box center [885, 581] width 54 height 28
click at [870, 582] on button "Create" at bounding box center [885, 581] width 54 height 28
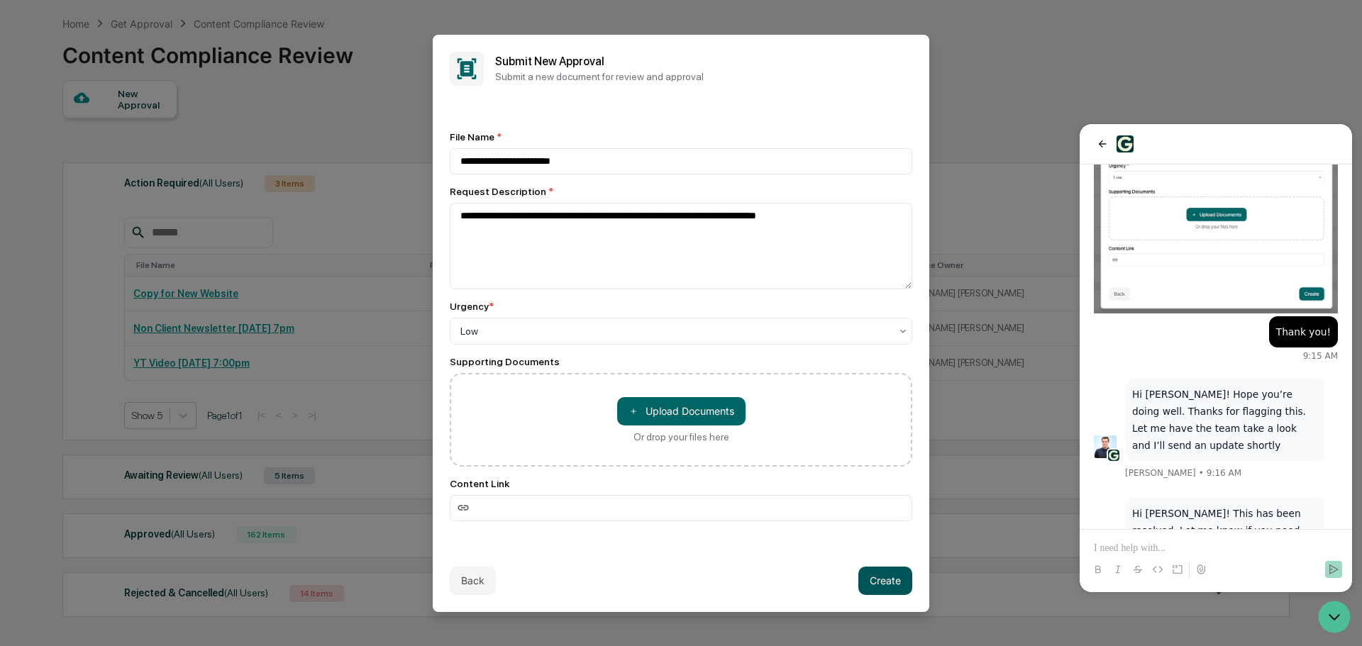
click at [870, 582] on button "Create" at bounding box center [885, 581] width 54 height 28
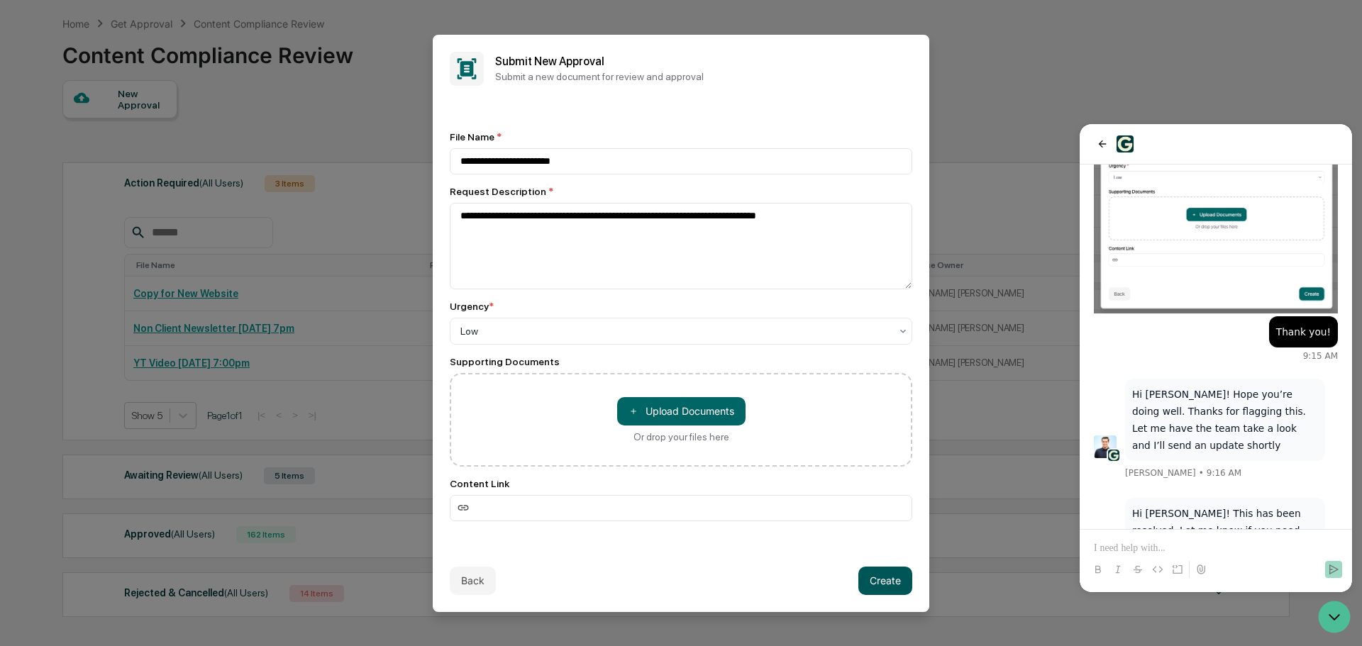
click at [870, 582] on button "Create" at bounding box center [885, 581] width 54 height 28
click at [891, 574] on button "Create" at bounding box center [885, 581] width 54 height 28
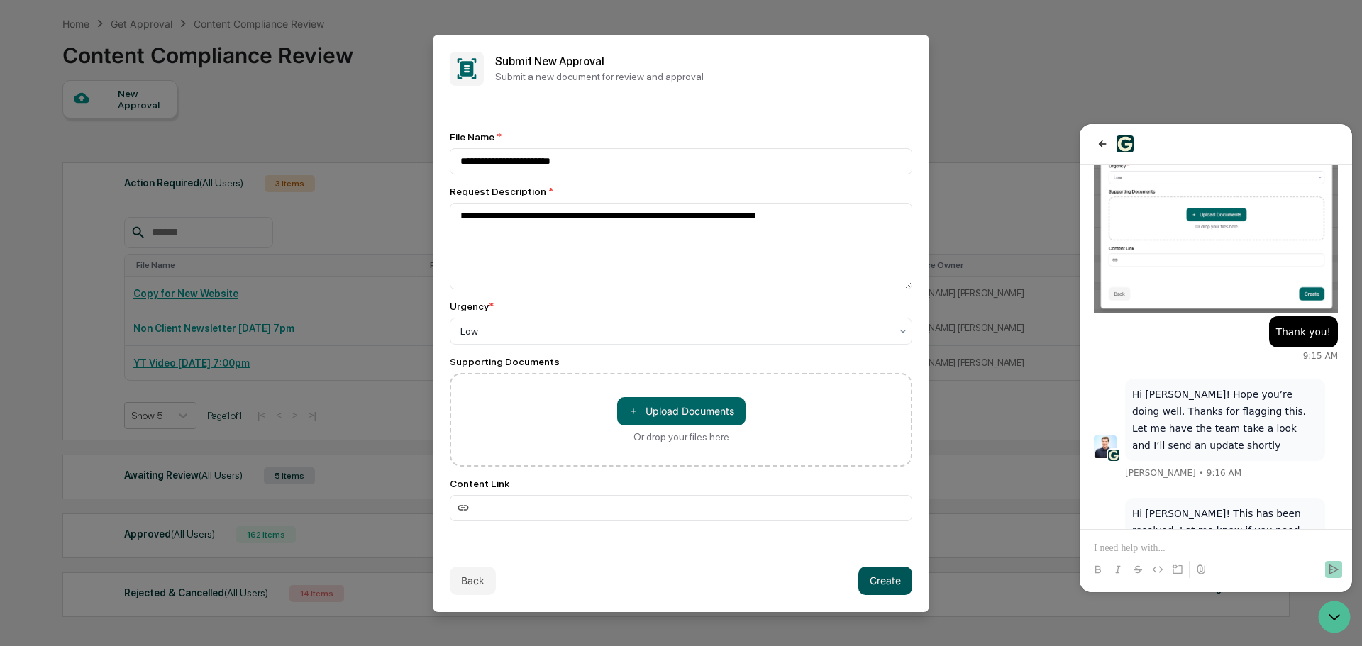
click at [891, 575] on button "Create" at bounding box center [885, 581] width 54 height 28
click at [890, 577] on button "Create" at bounding box center [885, 581] width 54 height 28
click at [889, 582] on button "Create" at bounding box center [885, 581] width 54 height 28
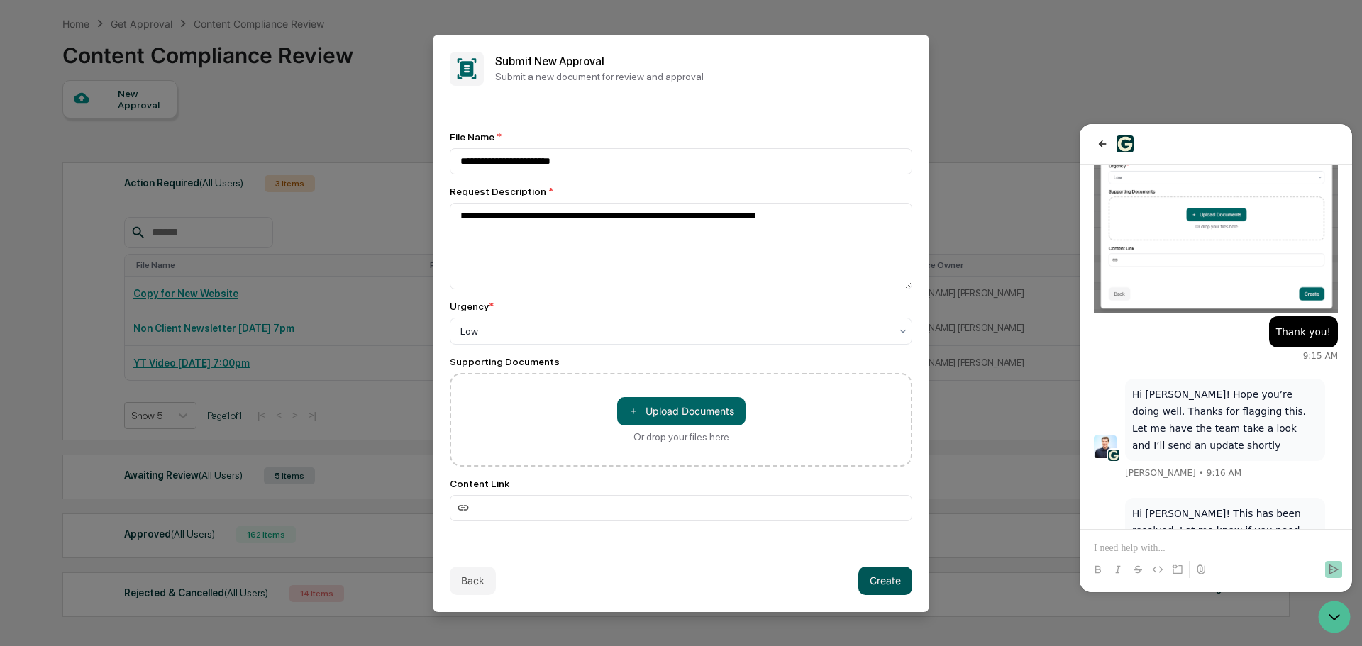
click at [889, 582] on button "Create" at bounding box center [885, 581] width 54 height 28
click at [880, 572] on button "Create" at bounding box center [885, 581] width 54 height 28
click at [1128, 552] on p at bounding box center [1216, 548] width 244 height 14
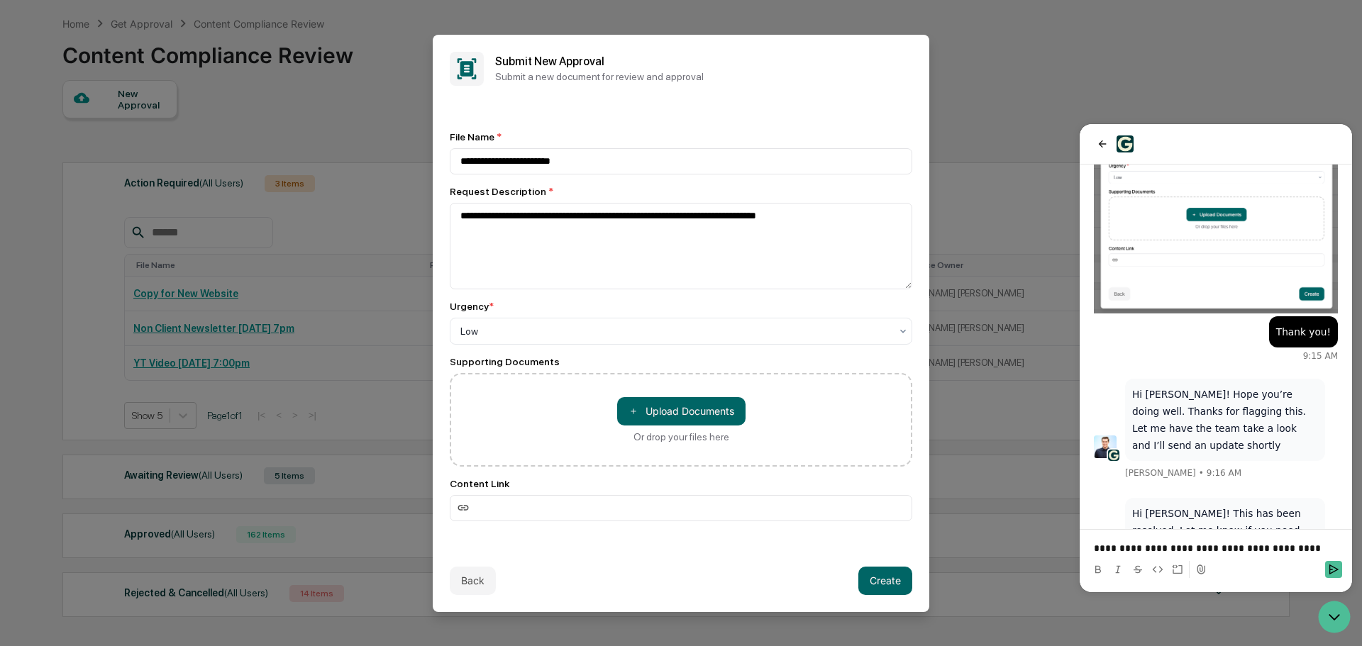
scroll to position [277, 0]
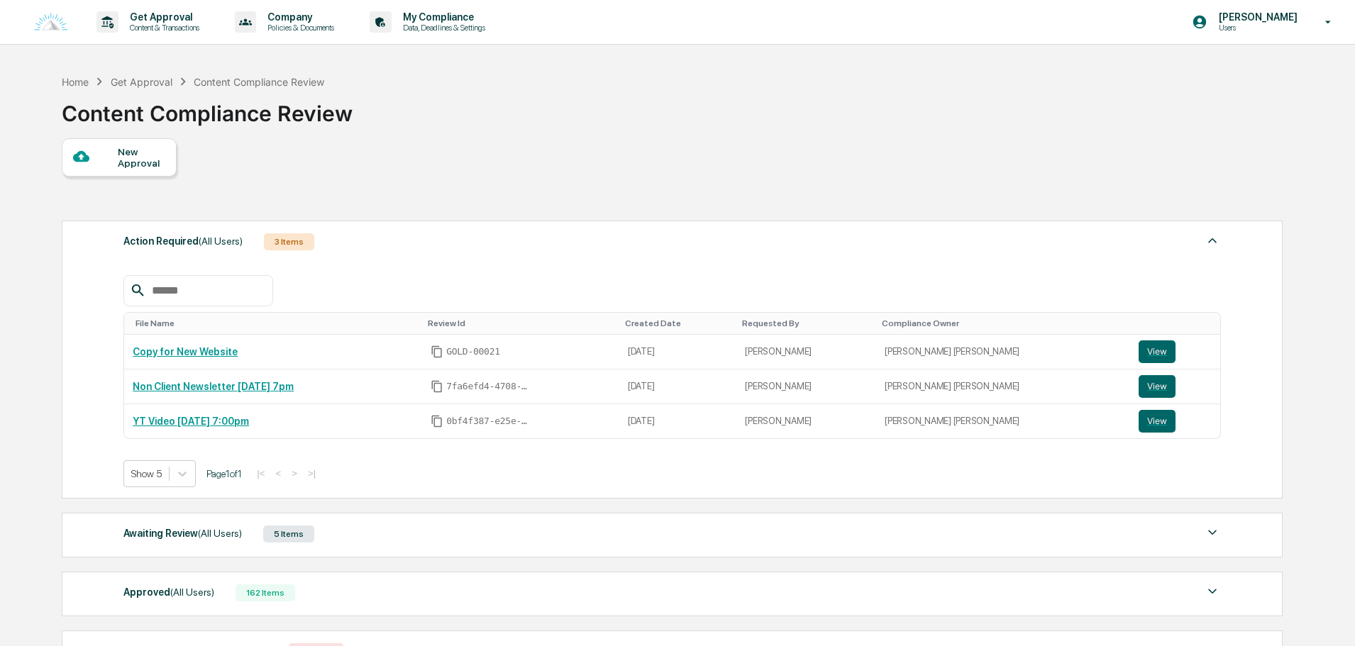
click at [148, 148] on div "New Approval" at bounding box center [142, 157] width 48 height 23
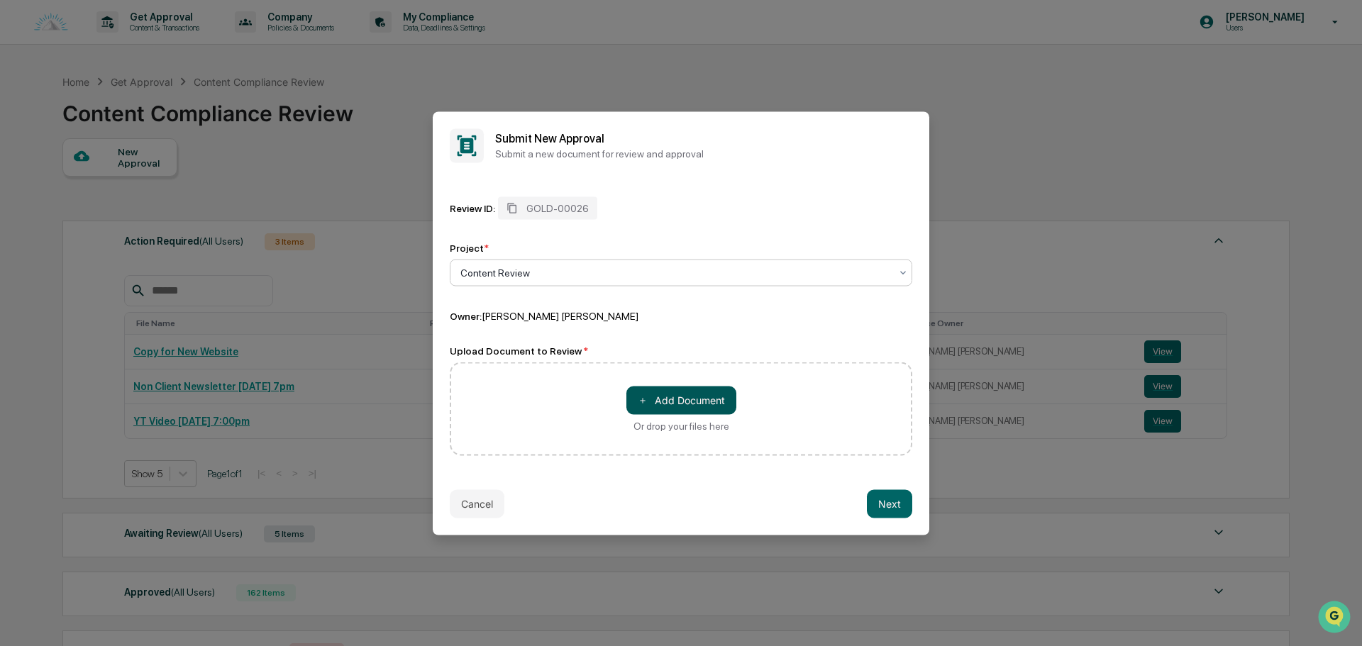
click at [667, 394] on button "＋ Add Document" at bounding box center [681, 400] width 110 height 28
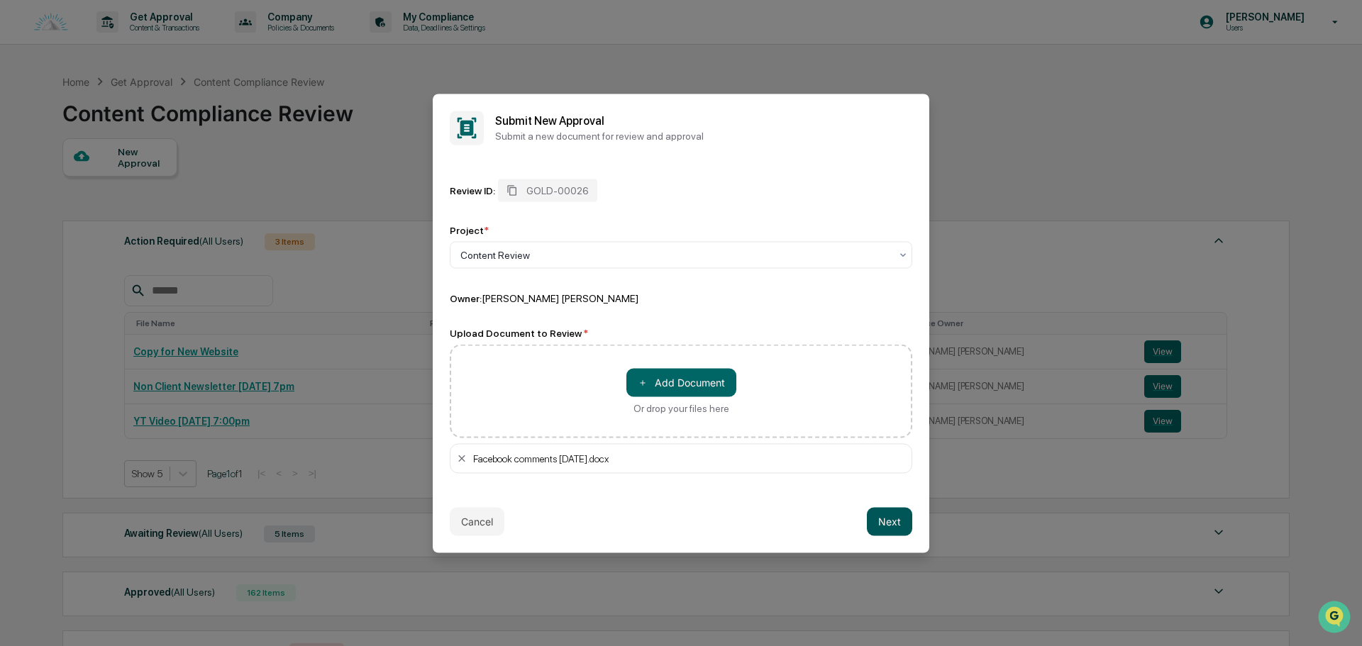
click at [879, 521] on button "Next" at bounding box center [889, 521] width 45 height 28
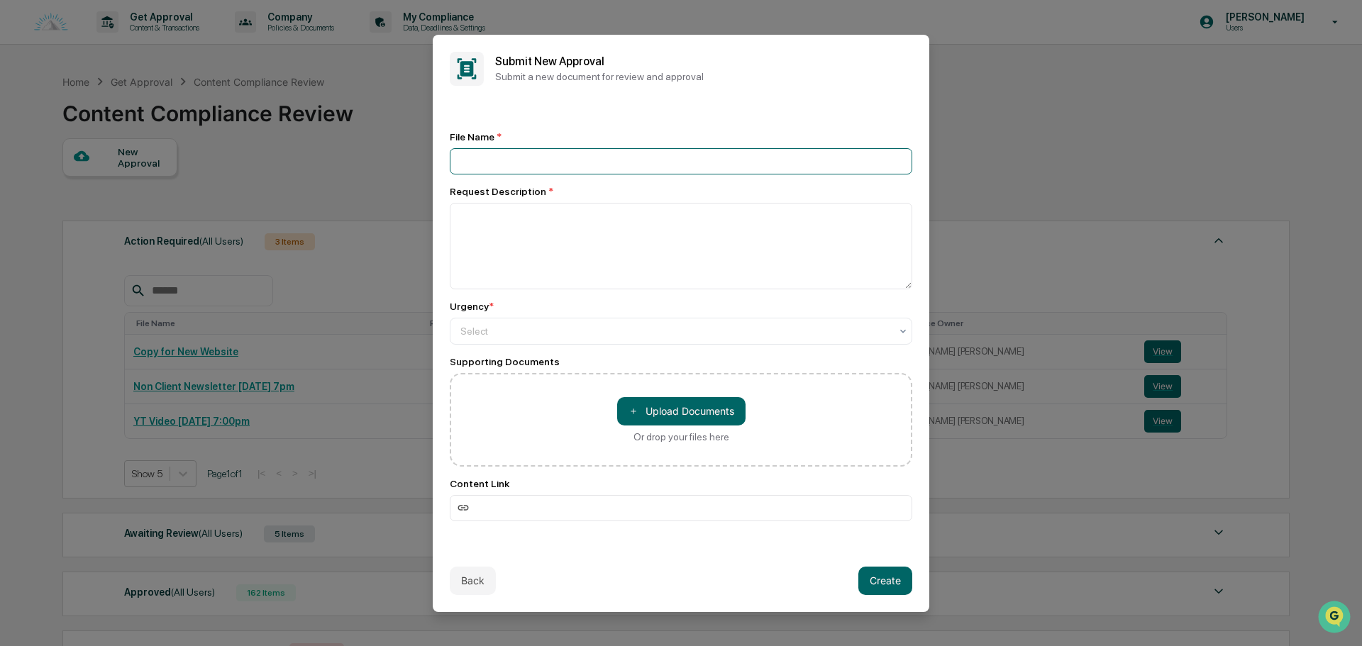
click at [509, 161] on input at bounding box center [681, 161] width 462 height 26
type input "**********"
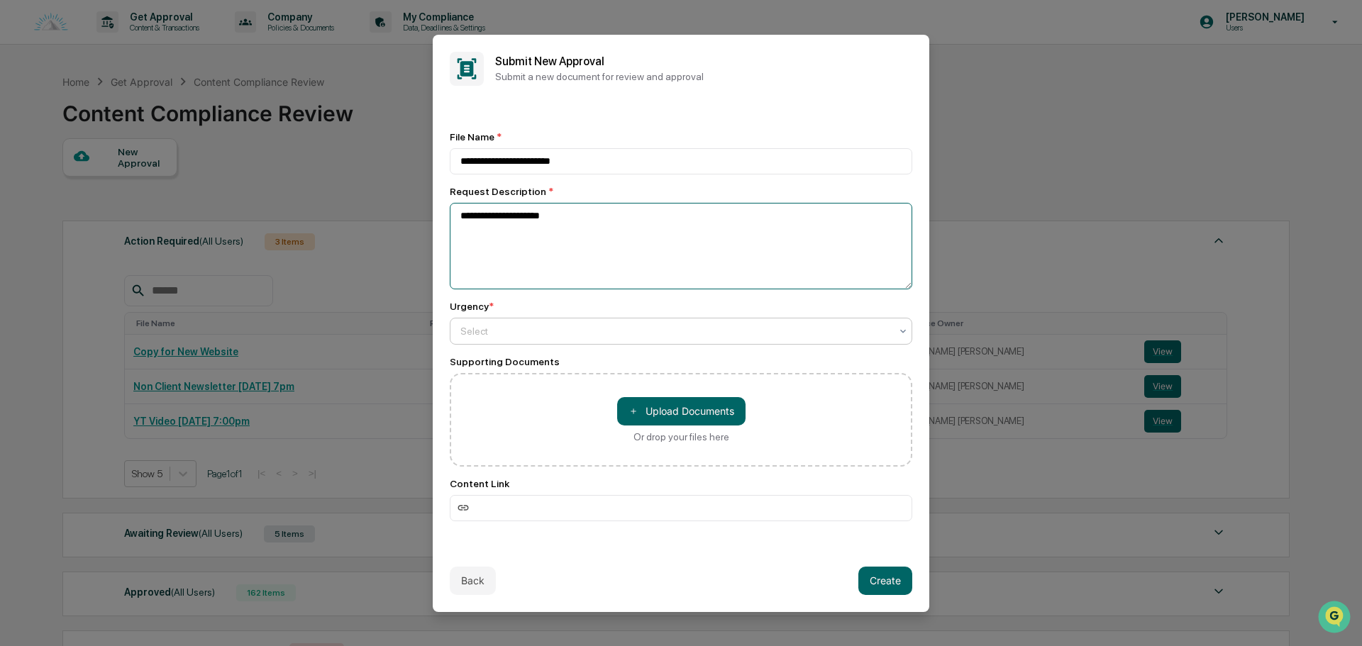
type textarea "**********"
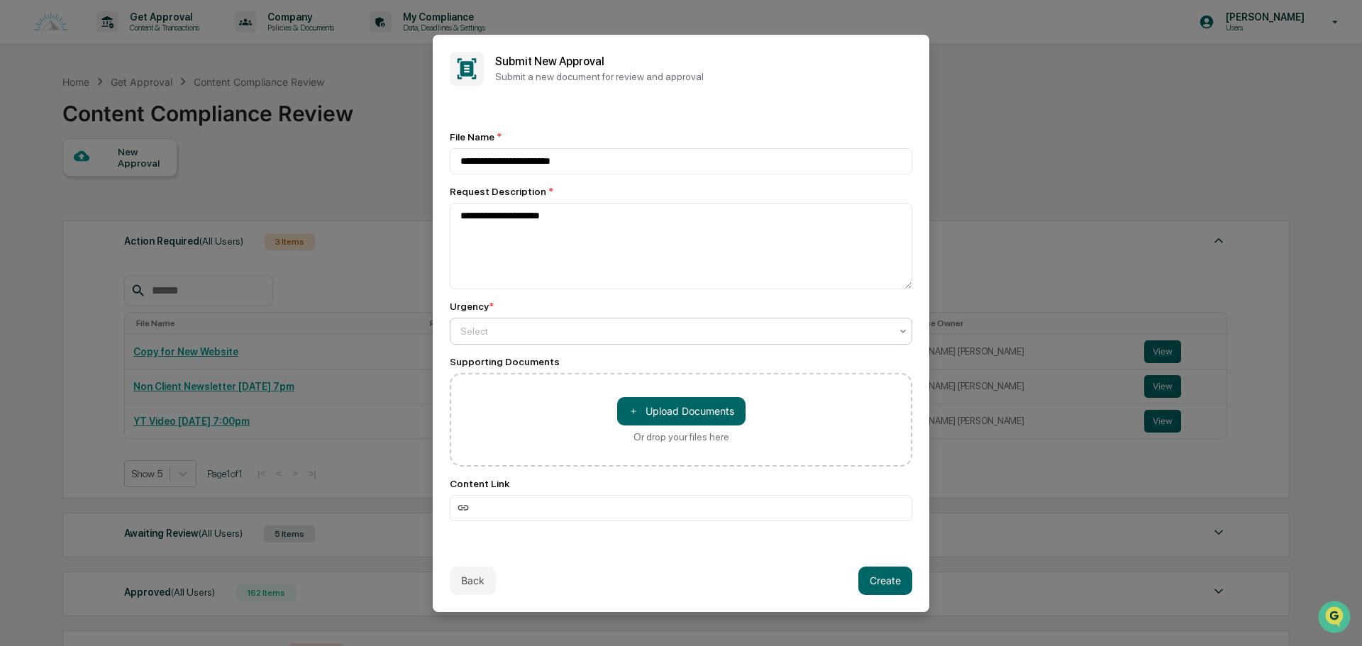
click at [546, 334] on div at bounding box center [675, 331] width 430 height 14
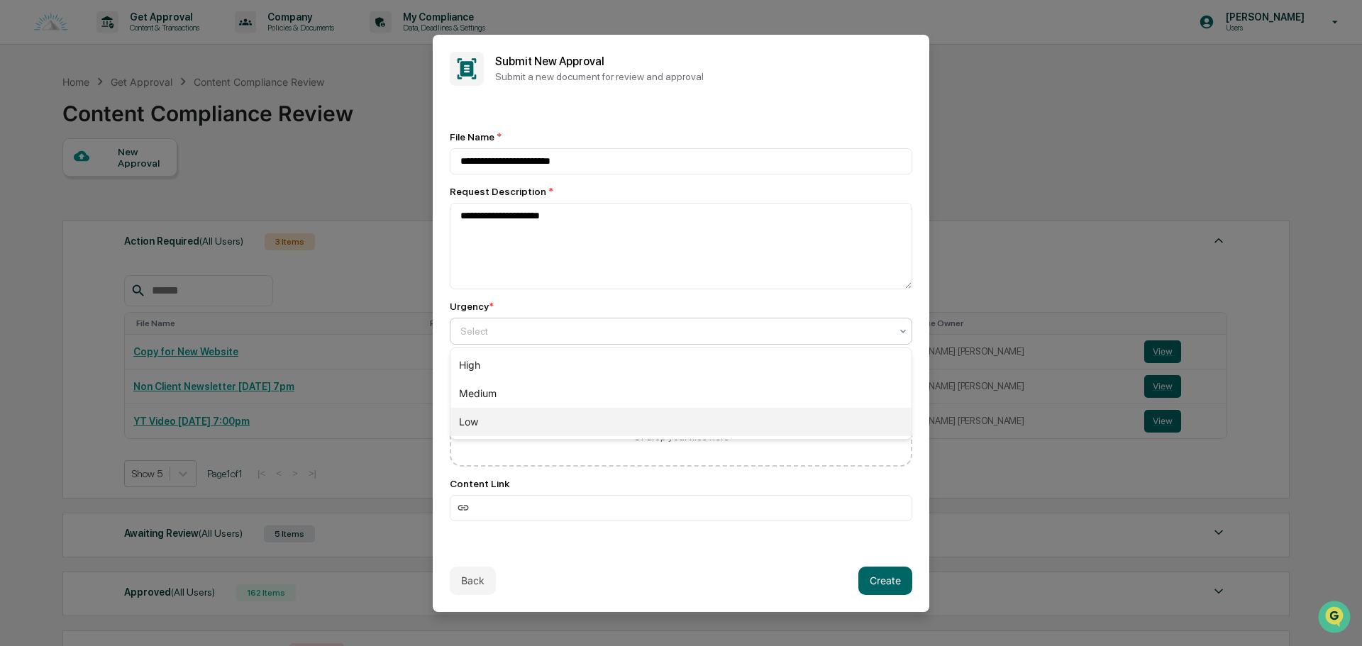
click at [484, 414] on div "Low" at bounding box center [680, 422] width 461 height 28
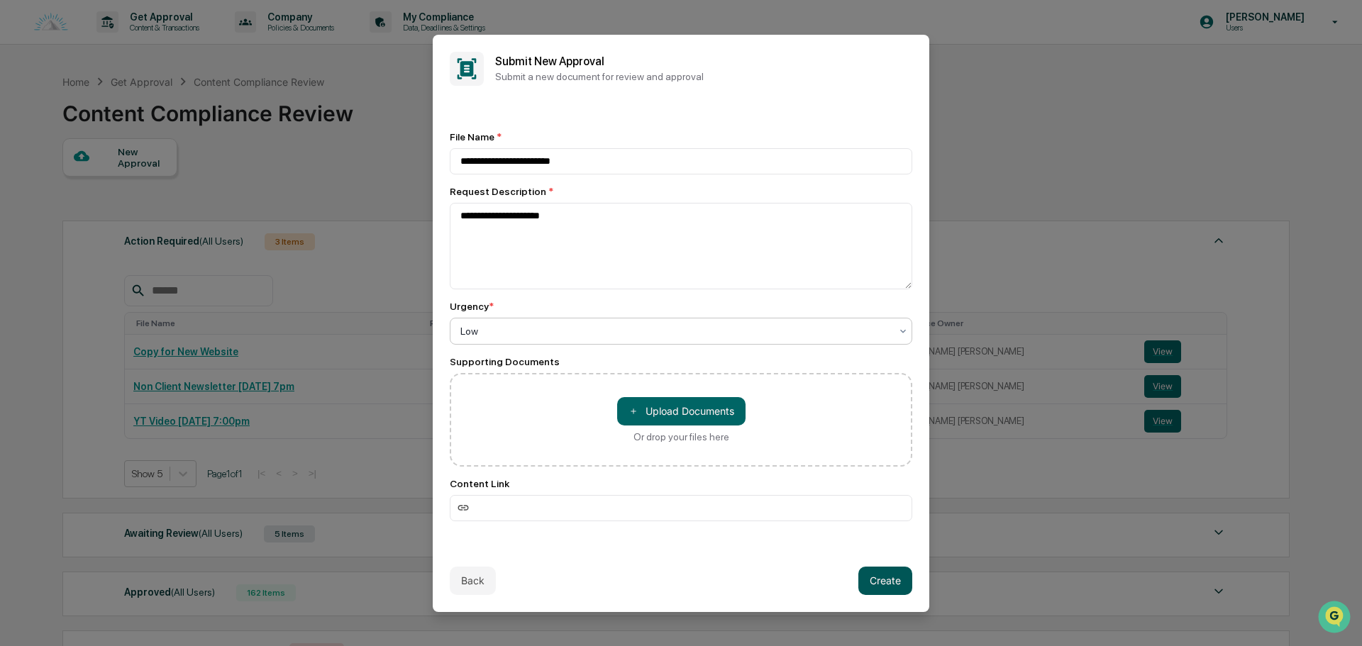
click at [888, 584] on button "Create" at bounding box center [885, 581] width 54 height 28
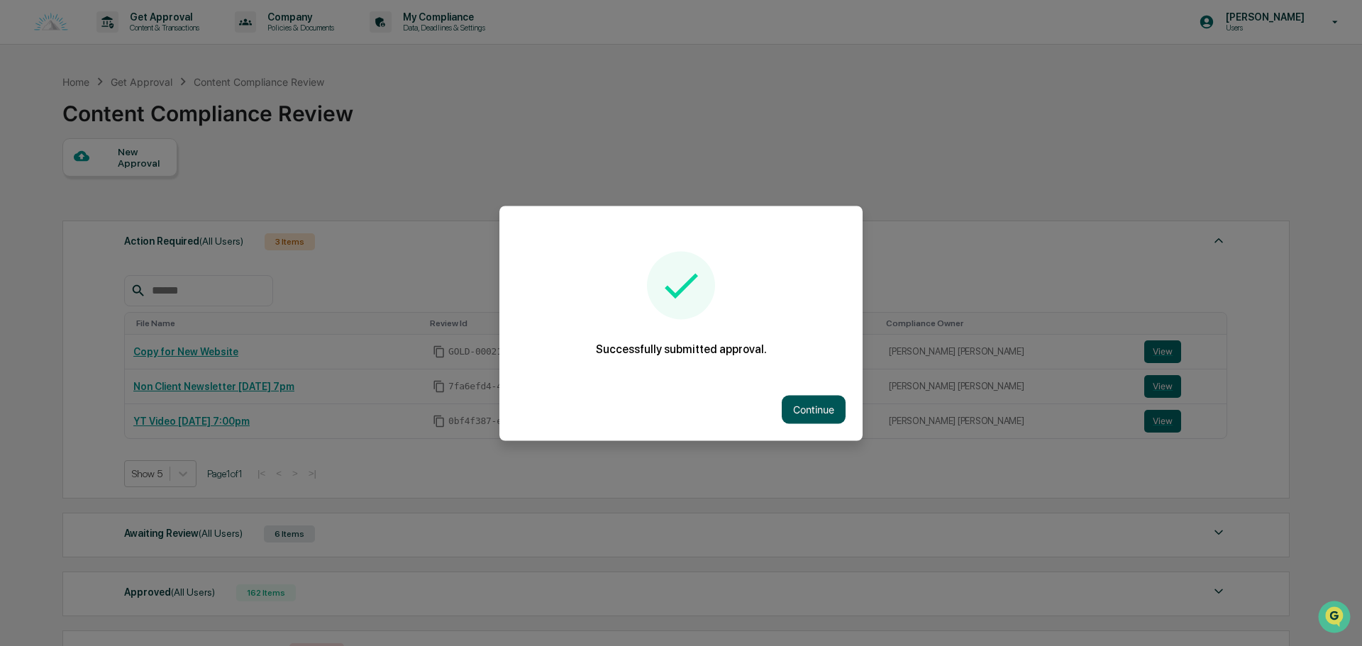
click at [812, 409] on button "Continue" at bounding box center [814, 409] width 64 height 28
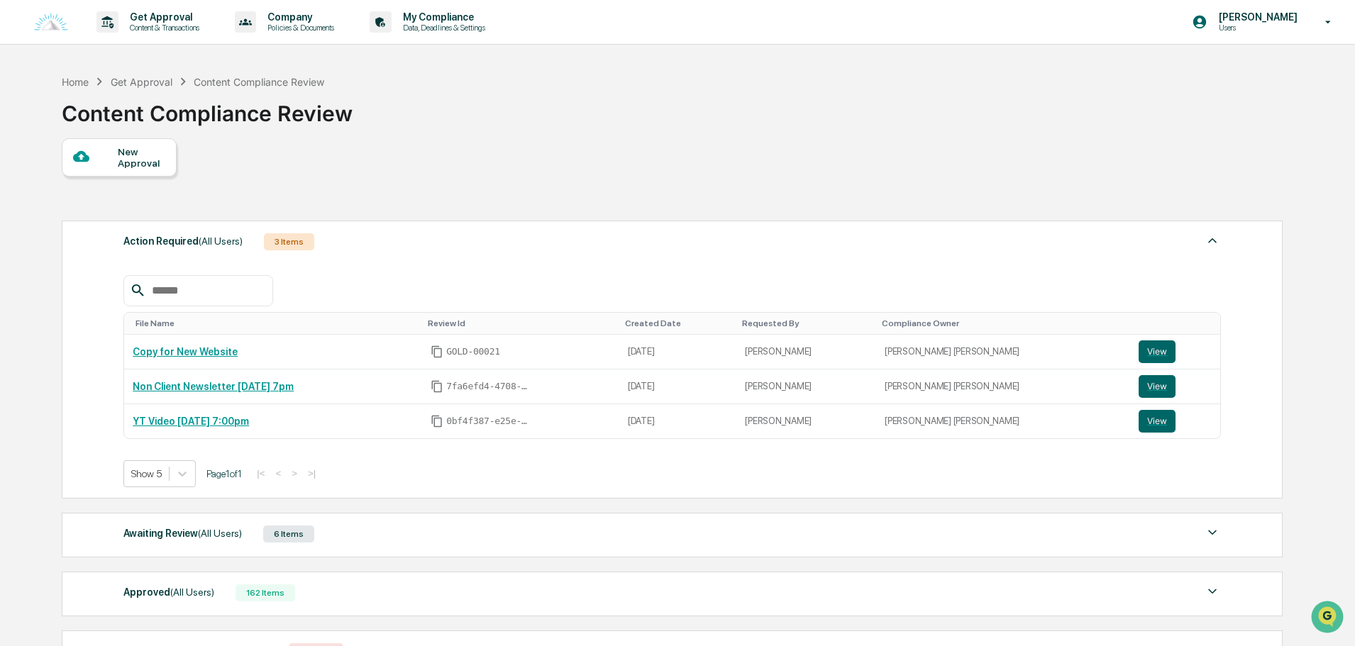
click at [369, 526] on div "Awaiting Review (All Users) 6 Items" at bounding box center [671, 534] width 1097 height 20
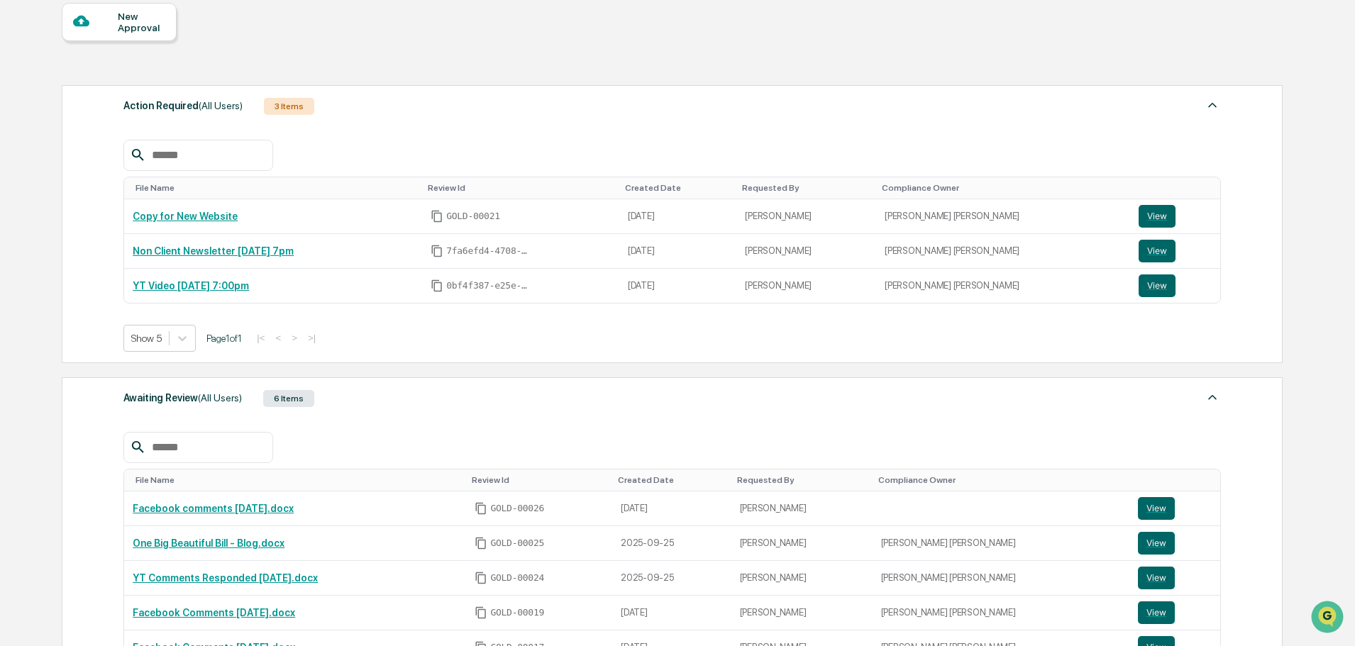
scroll to position [213, 0]
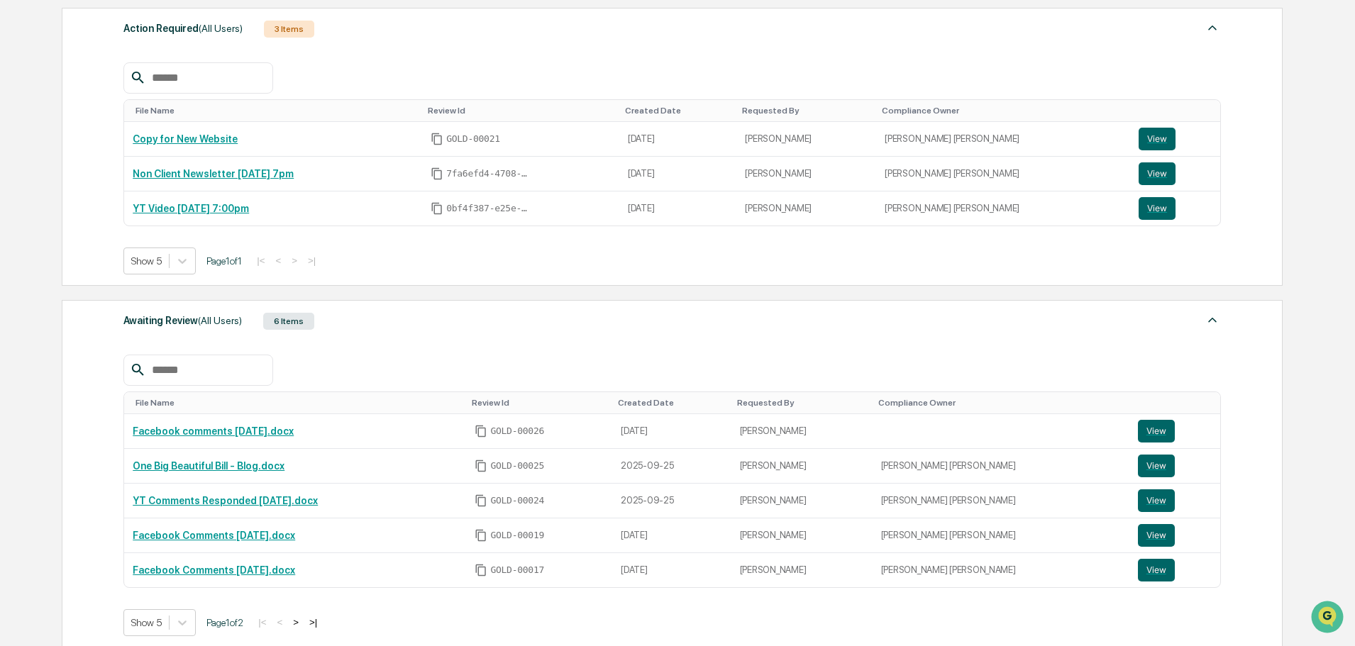
click at [1204, 324] on img at bounding box center [1212, 319] width 17 height 17
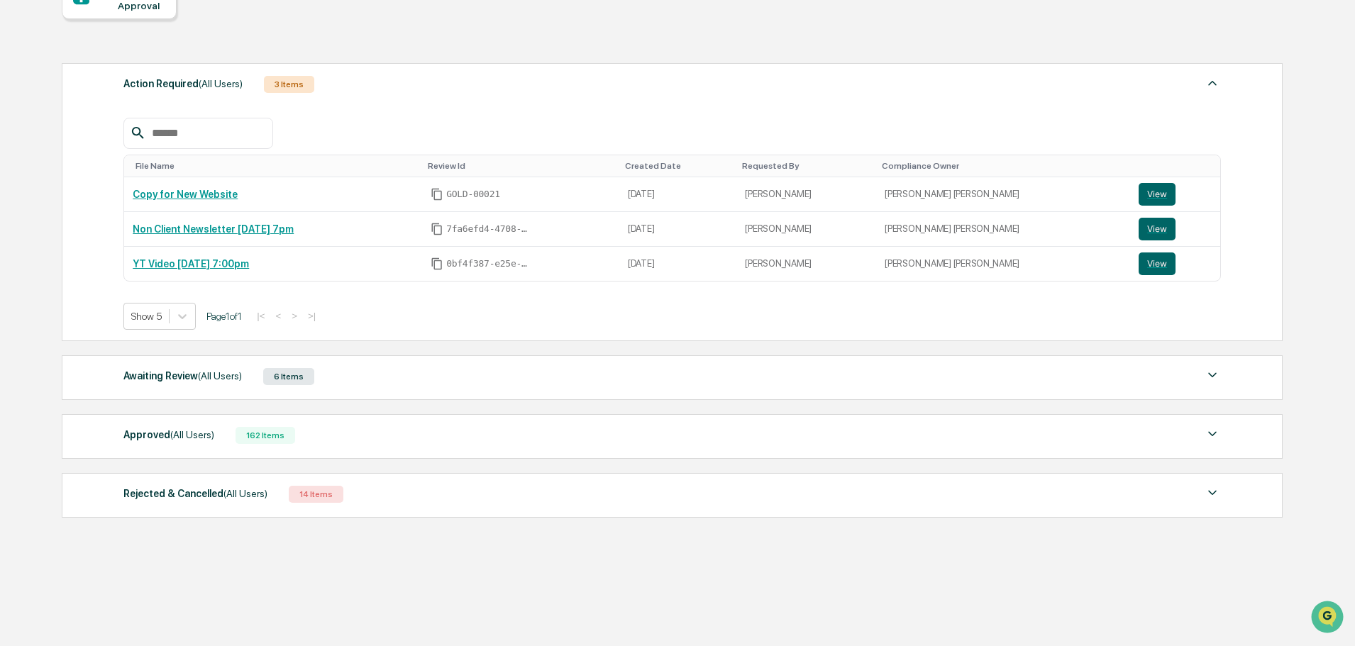
scroll to position [157, 0]
click at [1320, 621] on icon "Open customer support" at bounding box center [1326, 634] width 35 height 35
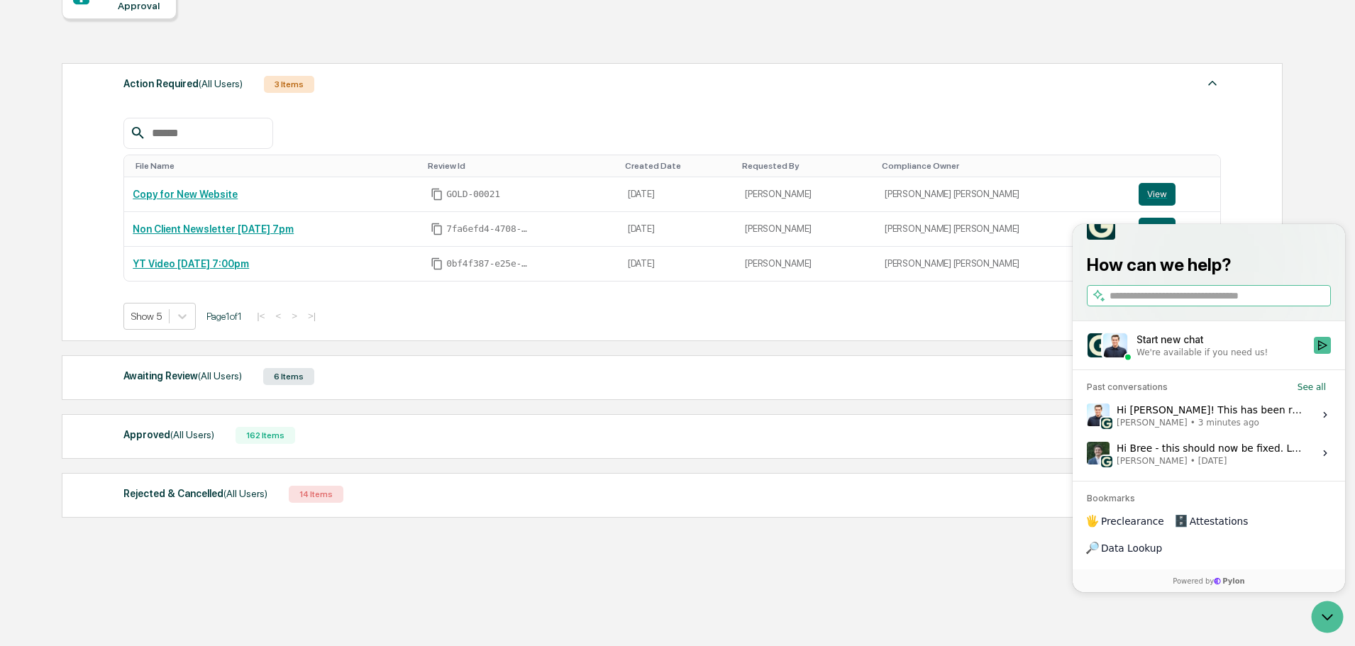
click at [1245, 428] on div "Hi [PERSON_NAME]! This has been resolved. Let me know if you need anything else…" at bounding box center [1210, 414] width 189 height 27
click at [1087, 416] on button "View issue" at bounding box center [1086, 415] width 1 height 1
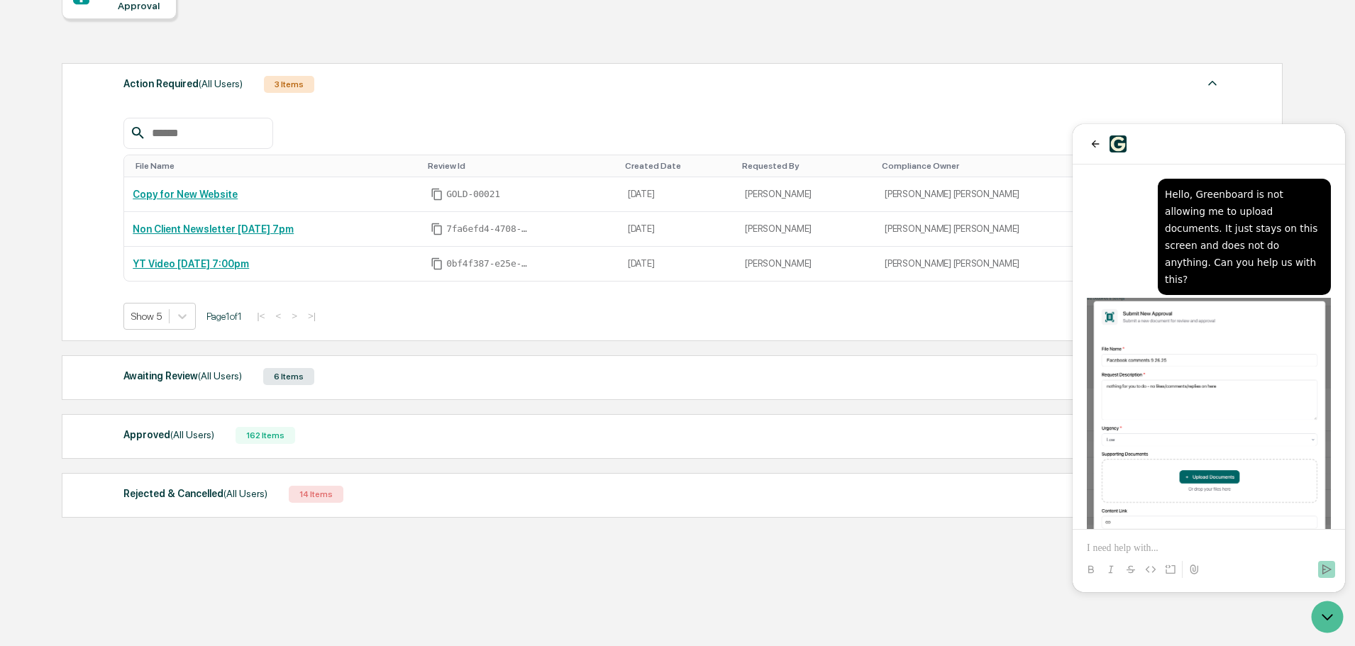
click at [1123, 235] on div "Hello, Greenboard is not allowing me to upload documents. It just stays on this…" at bounding box center [1209, 377] width 244 height 397
click at [1118, 212] on div "Hello, Greenboard is not allowing me to upload documents. It just stays on this…" at bounding box center [1209, 377] width 244 height 397
click at [1181, 545] on p at bounding box center [1209, 548] width 244 height 14
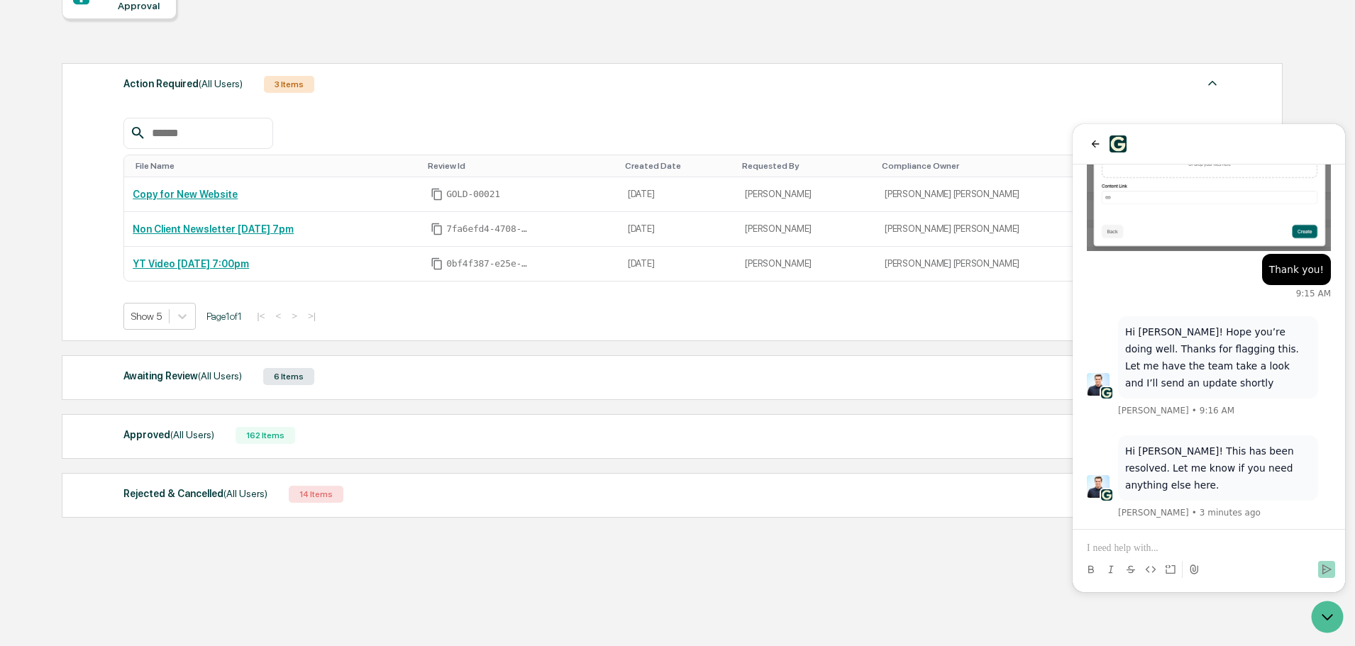
click at [870, 573] on div "Home Get Approval Content Compliance Review Content Compliance Review New Appro…" at bounding box center [671, 278] width 1262 height 736
click at [1332, 618] on icon "Open customer support" at bounding box center [1326, 616] width 35 height 35
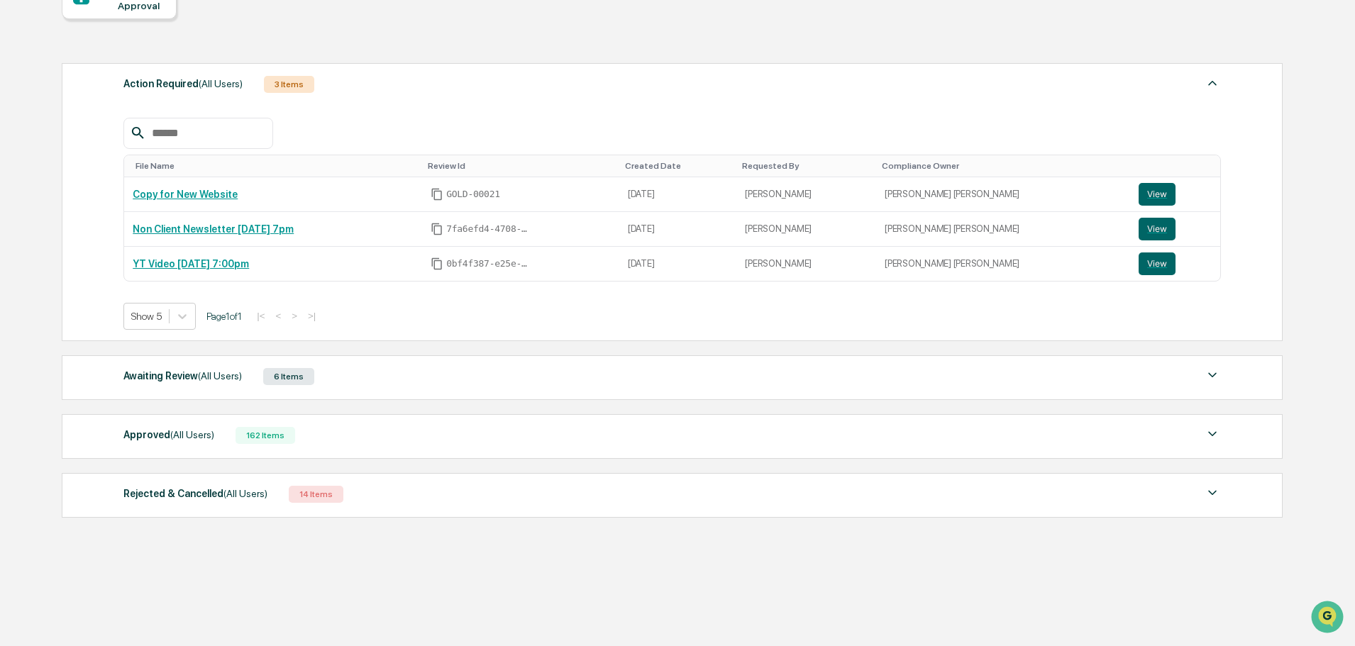
click at [384, 79] on div "Action Required (All Users) 3 Items" at bounding box center [671, 84] width 1097 height 20
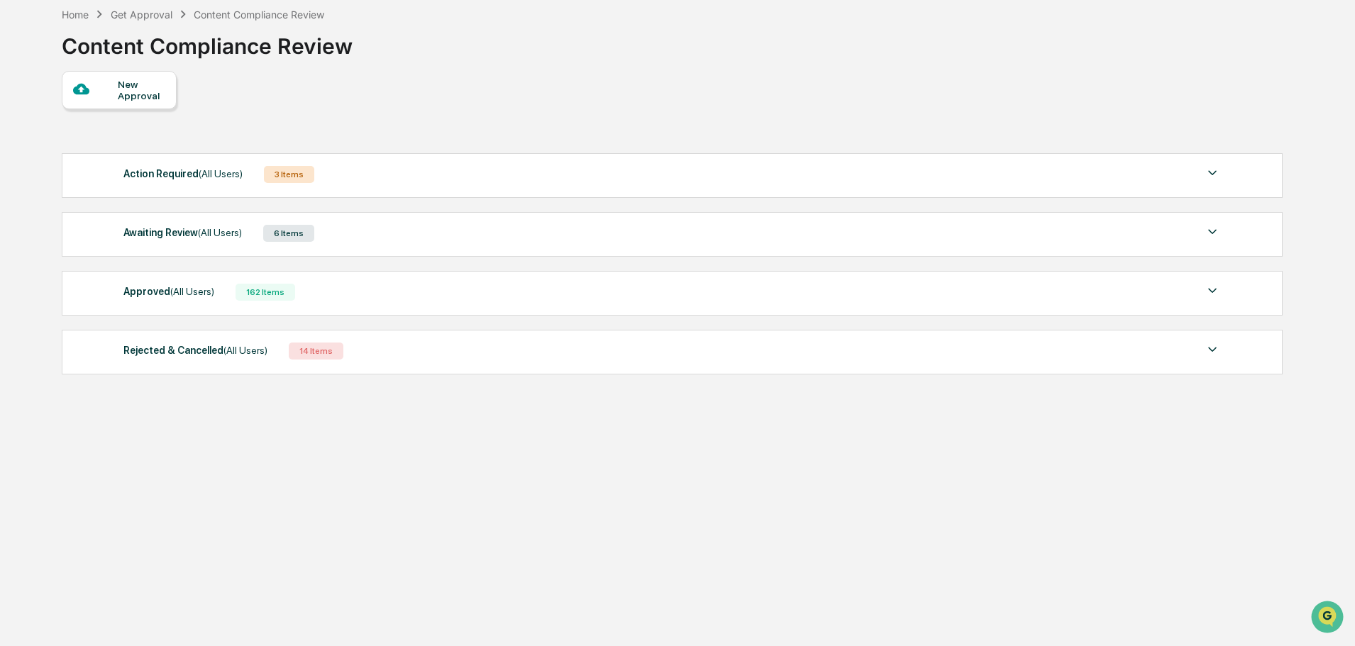
scroll to position [393, 0]
